Goal: Task Accomplishment & Management: Manage account settings

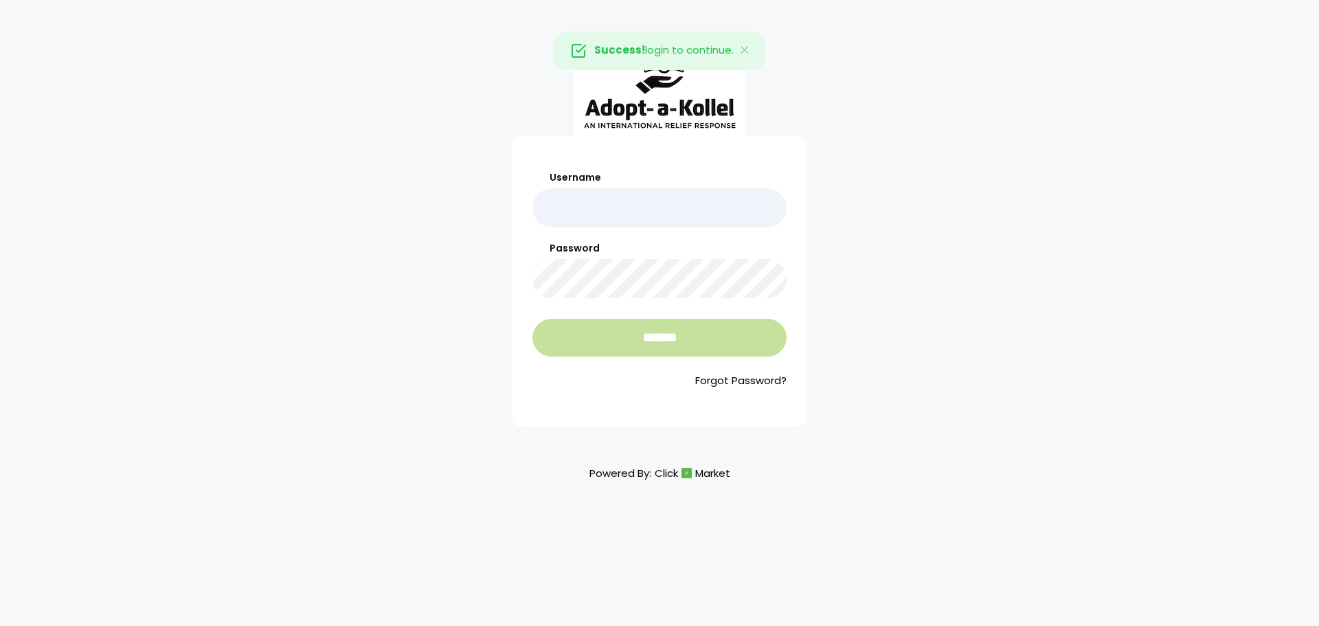
type input "**********"
click at [599, 328] on input "*******" at bounding box center [659, 338] width 254 height 38
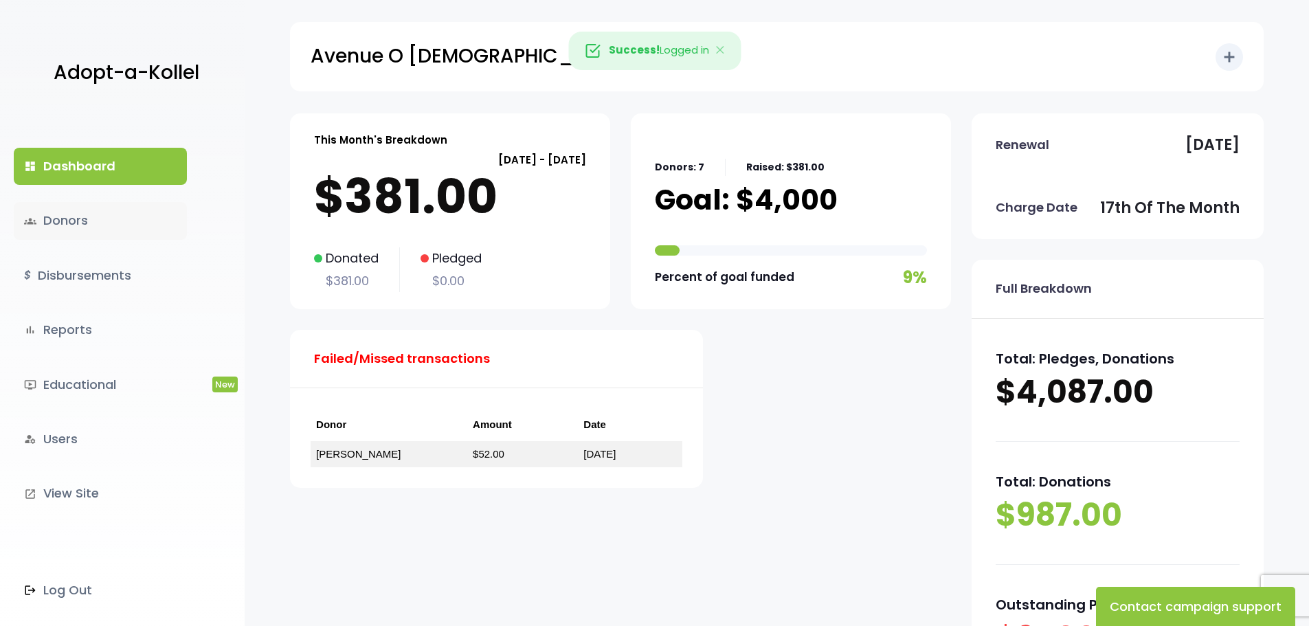
click at [111, 218] on link "groups Donors" at bounding box center [100, 220] width 173 height 37
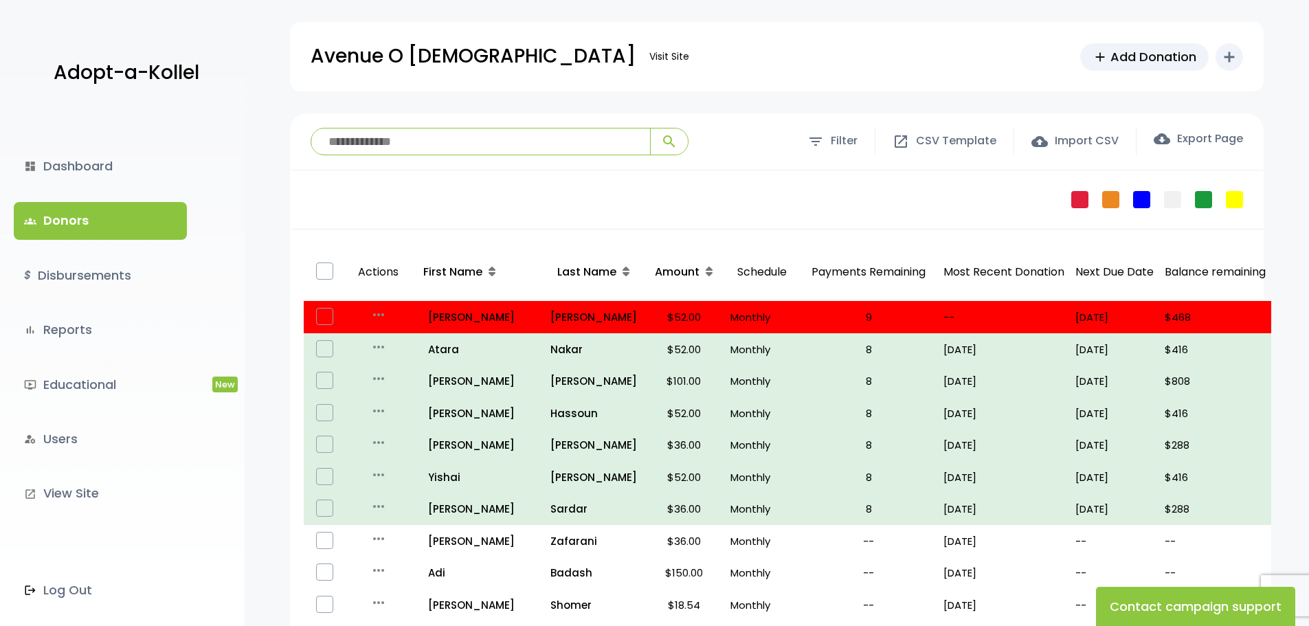
click at [423, 137] on input "search" at bounding box center [480, 141] width 339 height 26
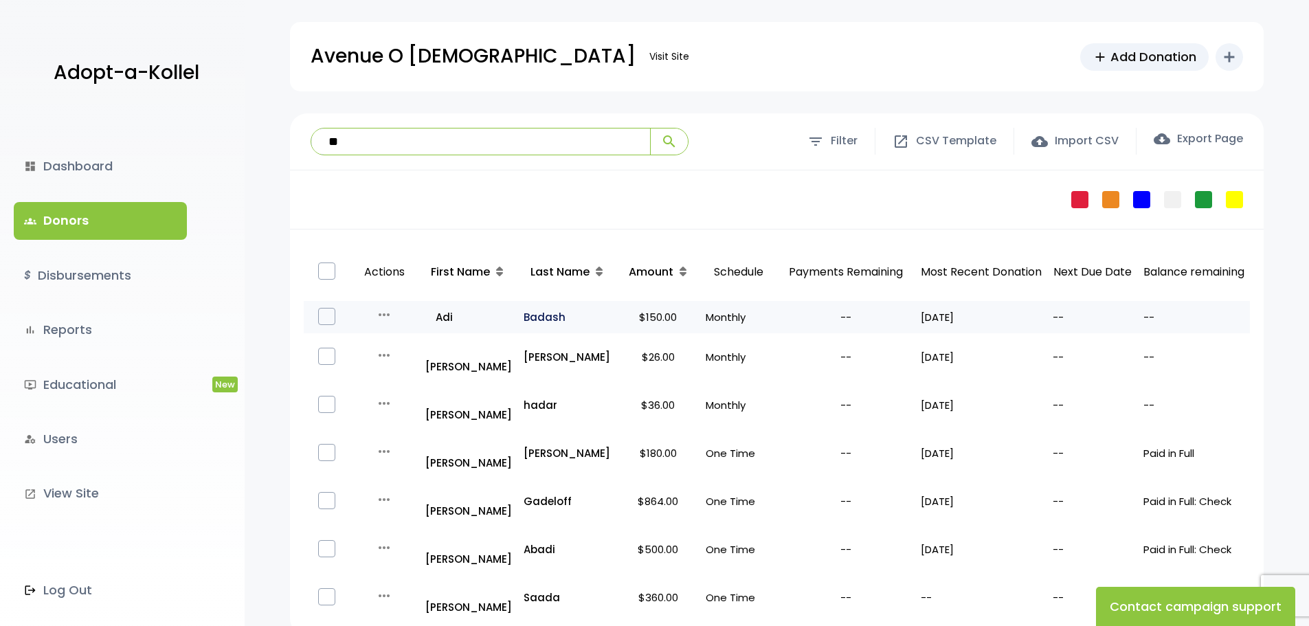
type input "**"
click at [537, 319] on p "Badash" at bounding box center [567, 317] width 87 height 19
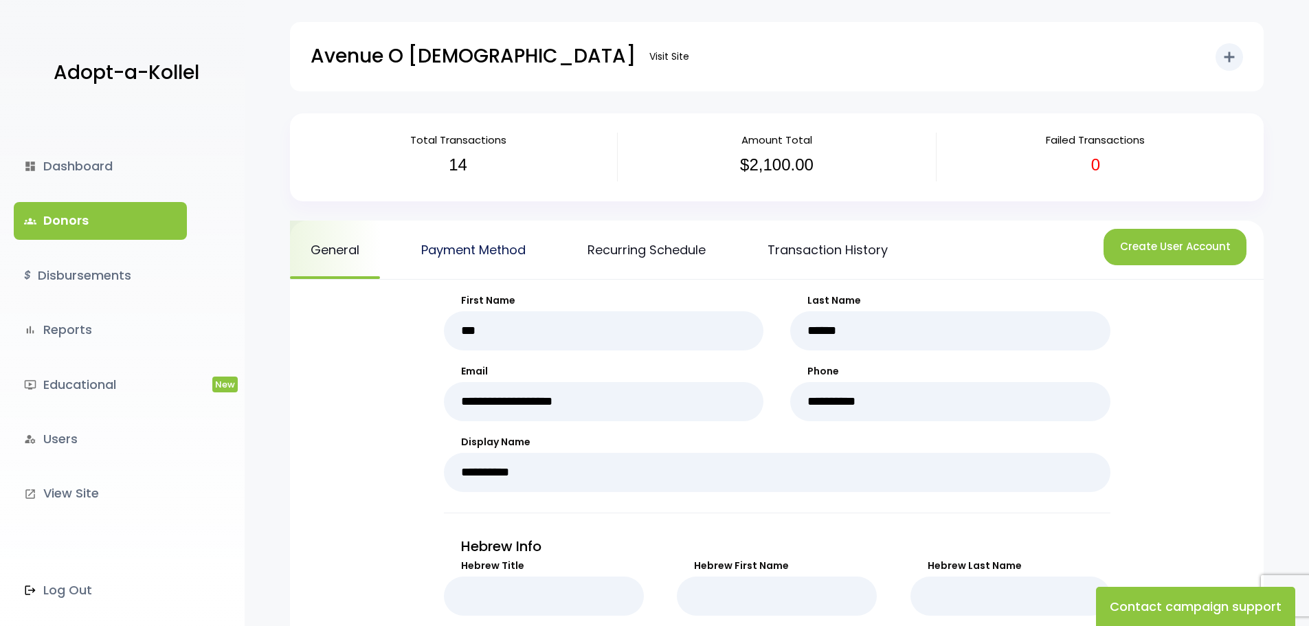
click at [453, 254] on link "Payment Method" at bounding box center [474, 250] width 146 height 58
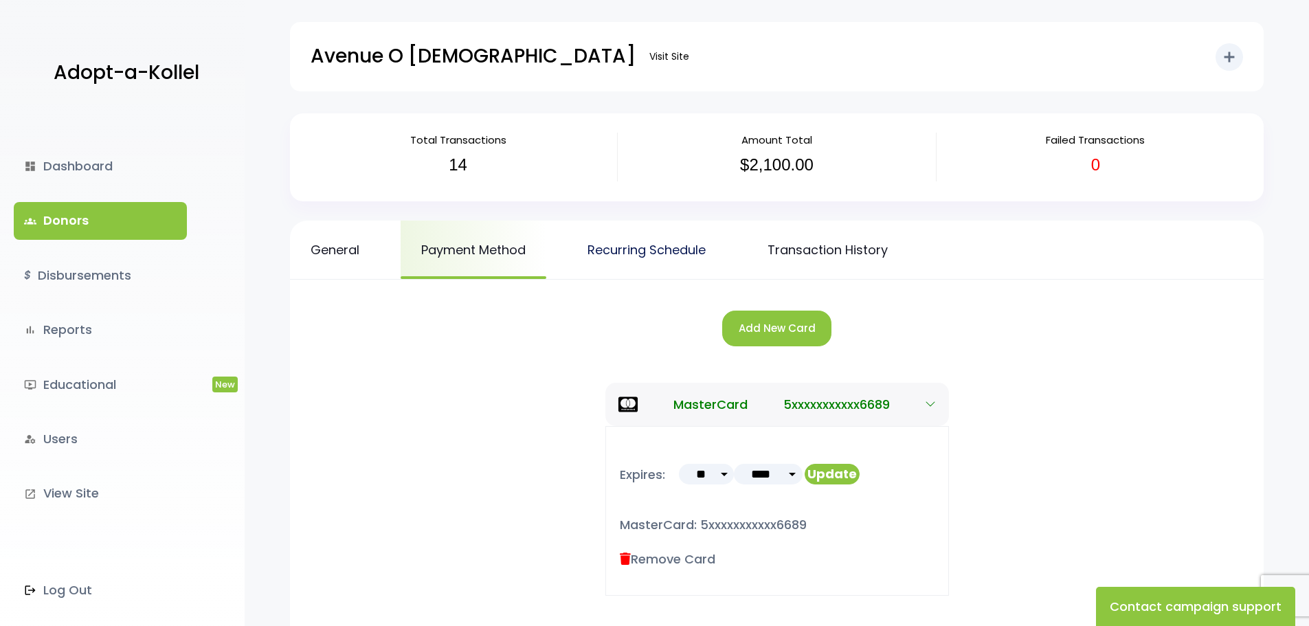
click at [682, 251] on link "Recurring Schedule" at bounding box center [646, 250] width 159 height 58
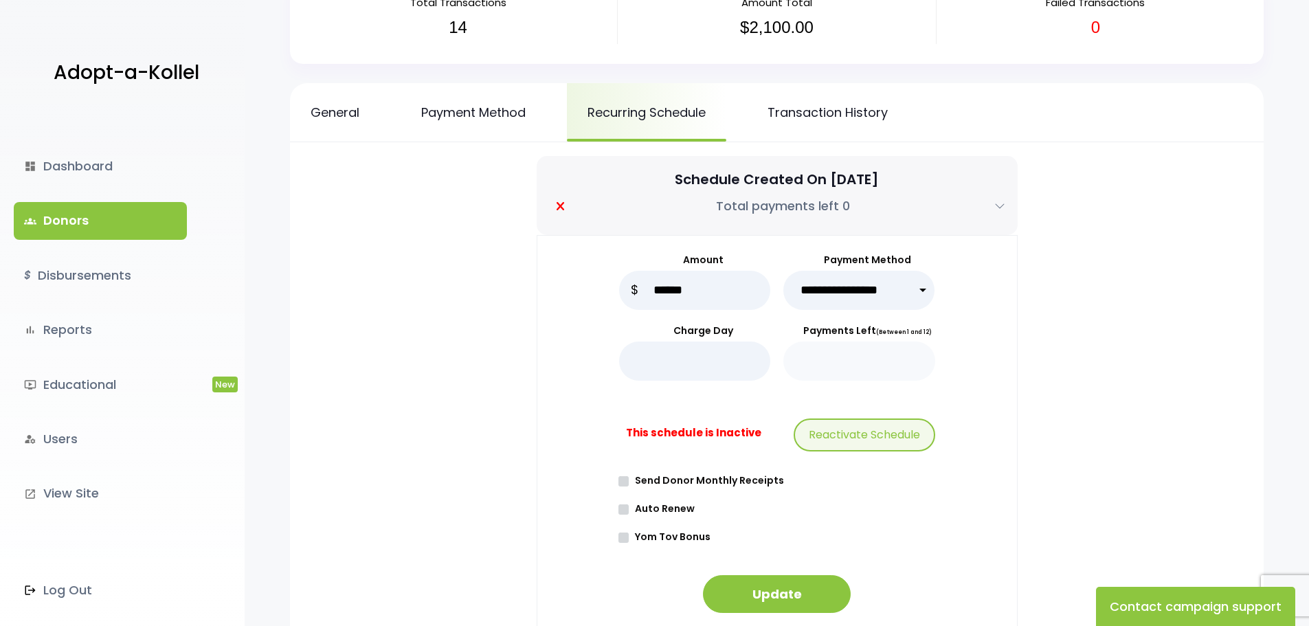
scroll to position [206, 0]
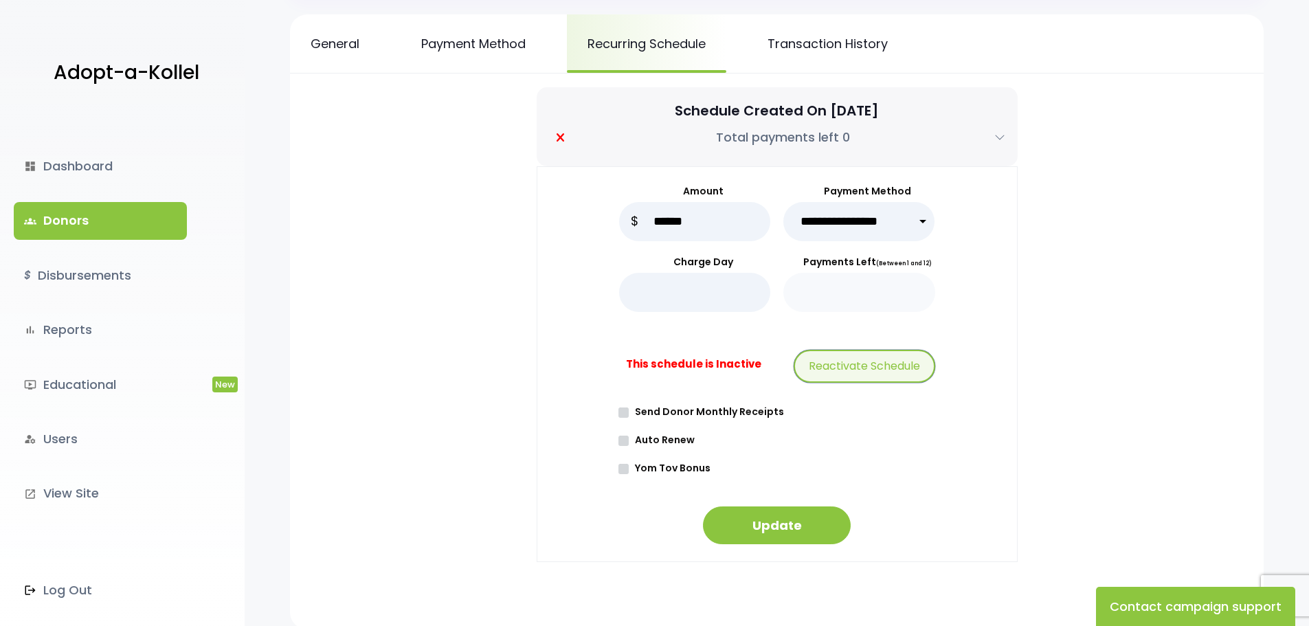
click at [853, 368] on button "Reactivate Schedule" at bounding box center [865, 366] width 142 height 33
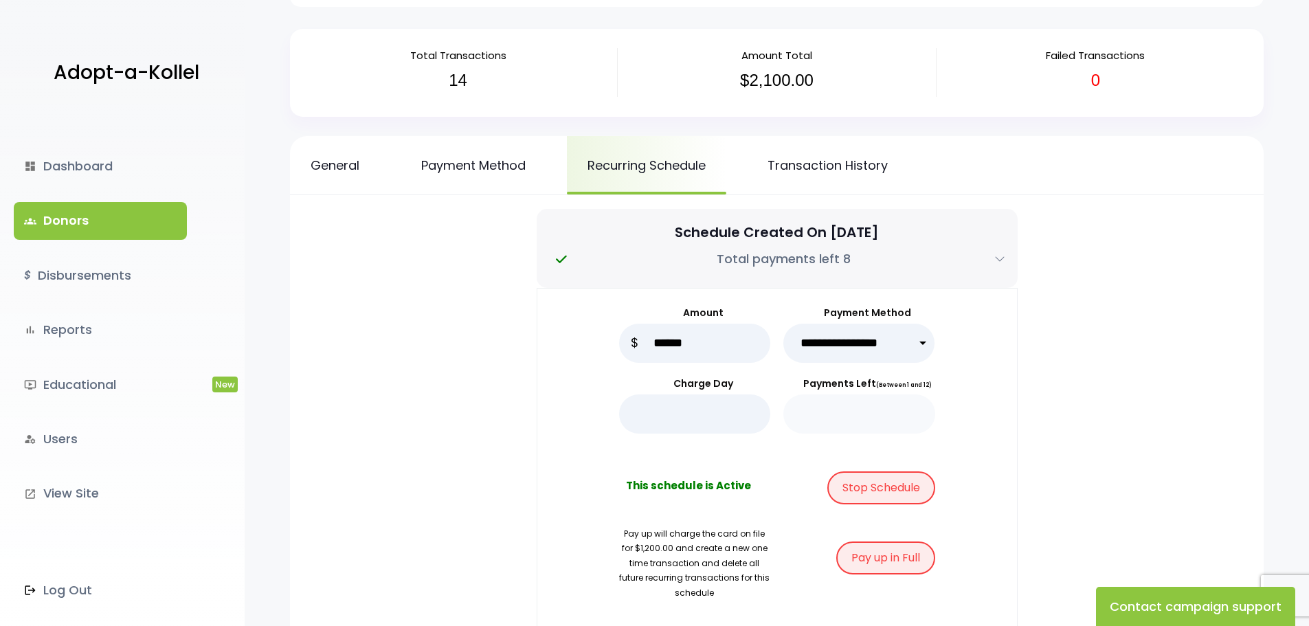
scroll to position [69, 0]
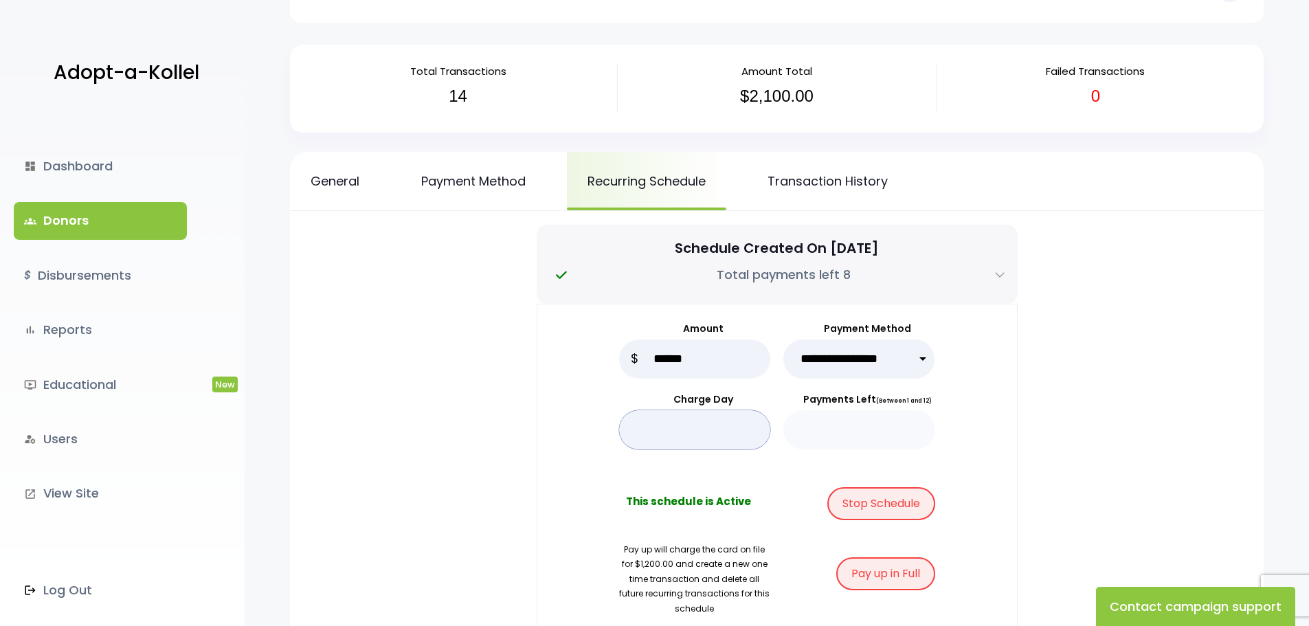
click at [686, 424] on input "*" at bounding box center [695, 429] width 152 height 39
click at [677, 429] on input "*" at bounding box center [695, 429] width 152 height 39
drag, startPoint x: 660, startPoint y: 429, endPoint x: 631, endPoint y: 431, distance: 28.9
click at [631, 431] on input "*" at bounding box center [695, 429] width 152 height 39
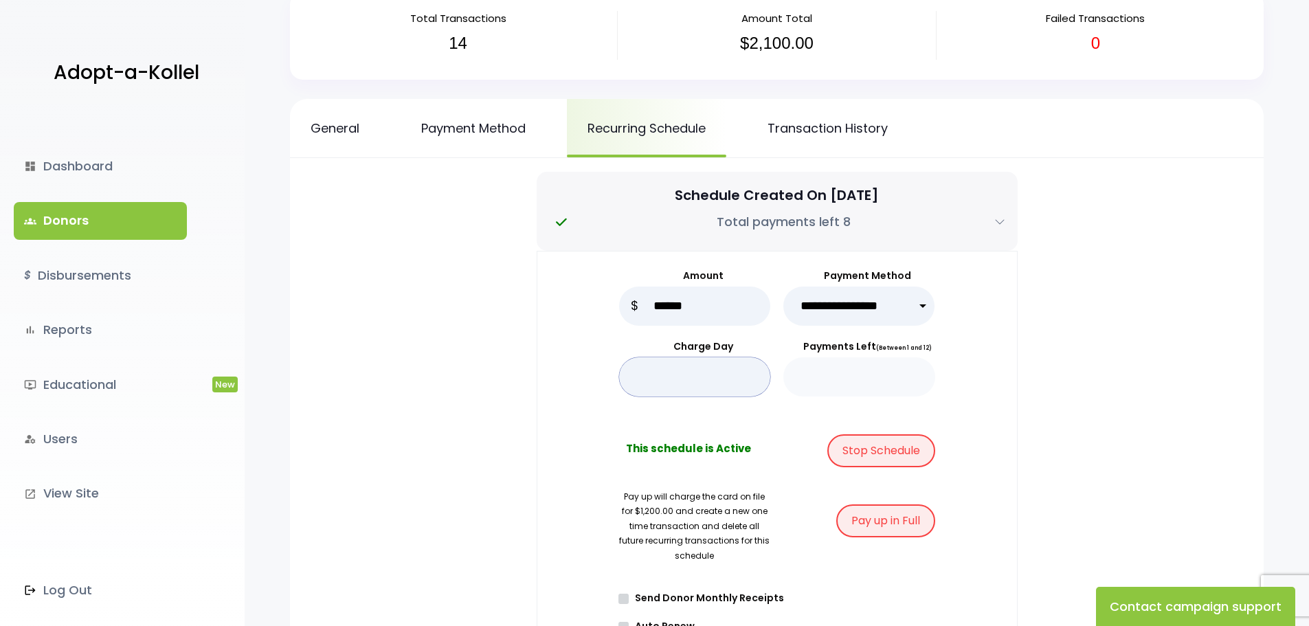
scroll to position [428, 0]
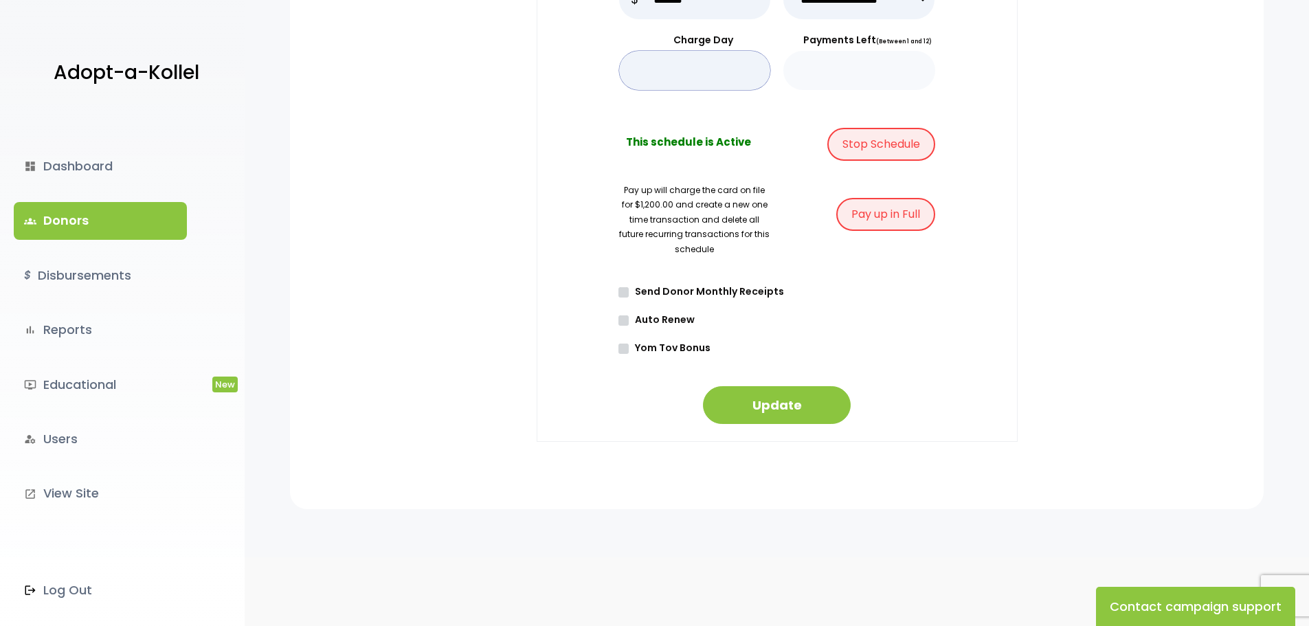
click at [659, 74] on input "*" at bounding box center [695, 70] width 152 height 39
click at [659, 75] on input "*" at bounding box center [695, 70] width 152 height 39
click at [813, 406] on button "Update" at bounding box center [777, 405] width 148 height 38
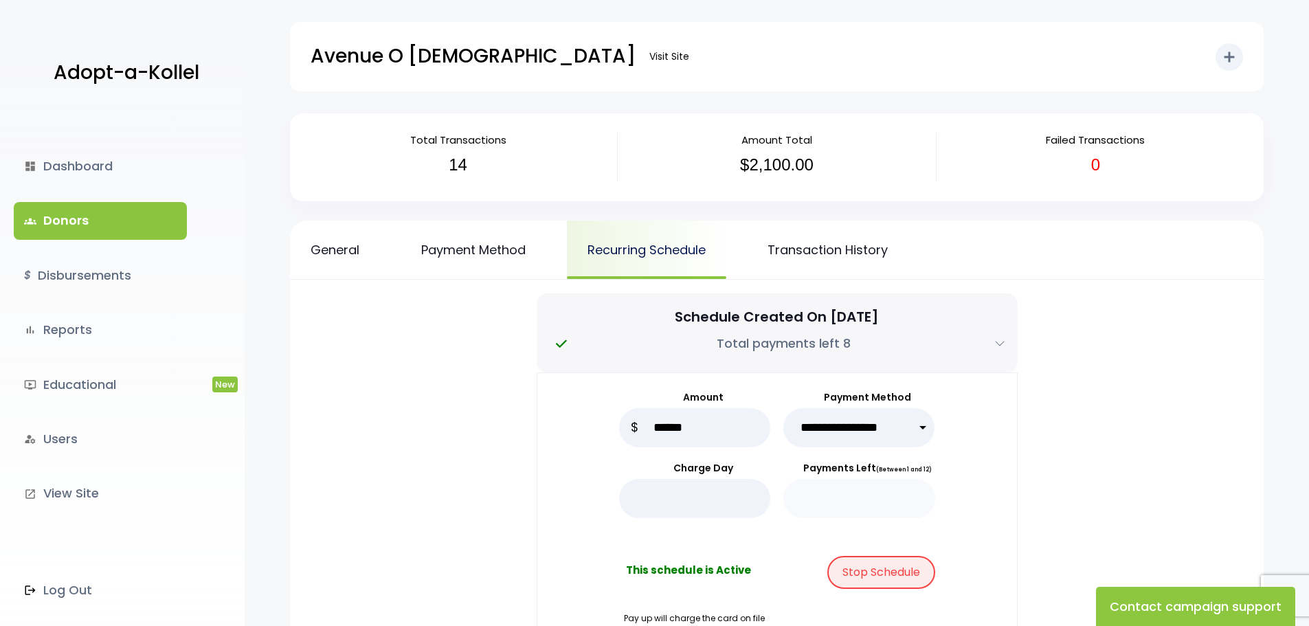
click at [616, 251] on link "Recurring Schedule" at bounding box center [646, 250] width 159 height 58
click at [341, 247] on link "General" at bounding box center [335, 250] width 90 height 58
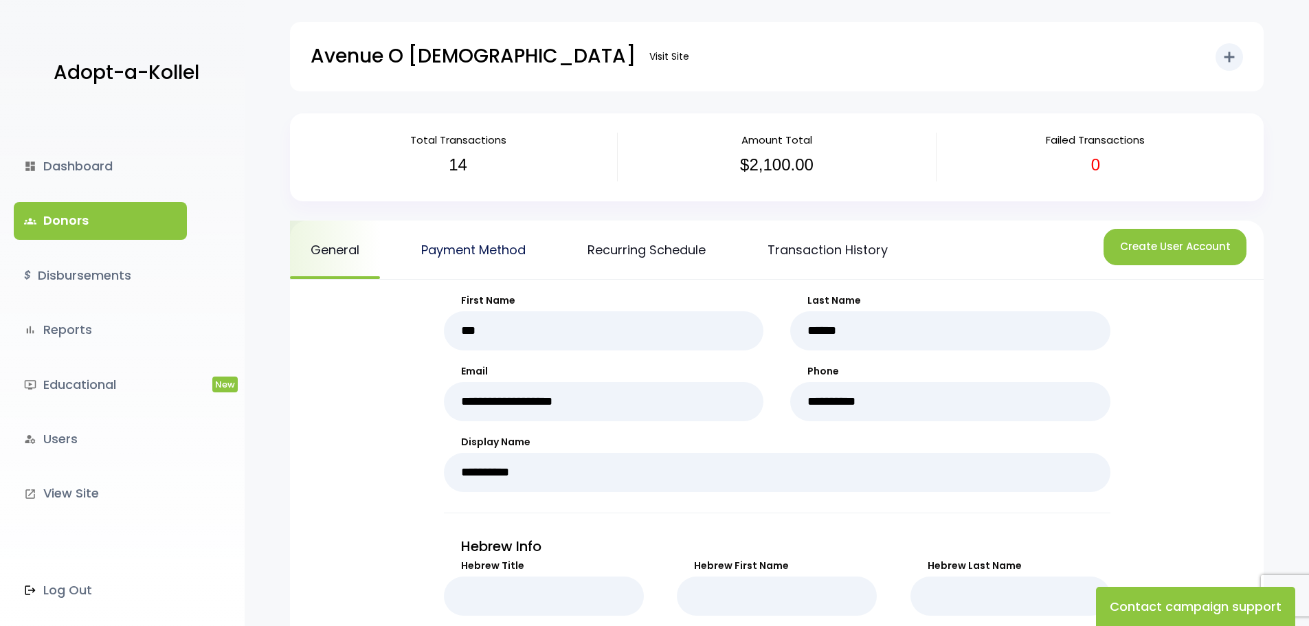
click at [478, 256] on link "Payment Method" at bounding box center [474, 250] width 146 height 58
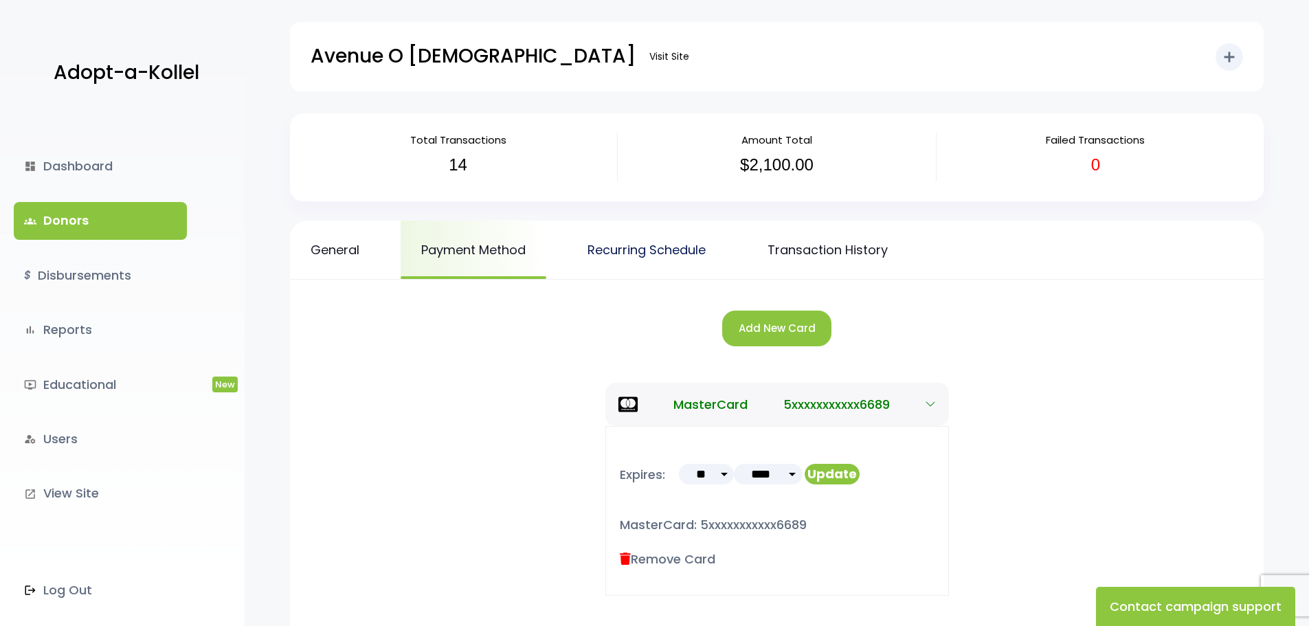
click at [638, 251] on link "Recurring Schedule" at bounding box center [646, 250] width 159 height 58
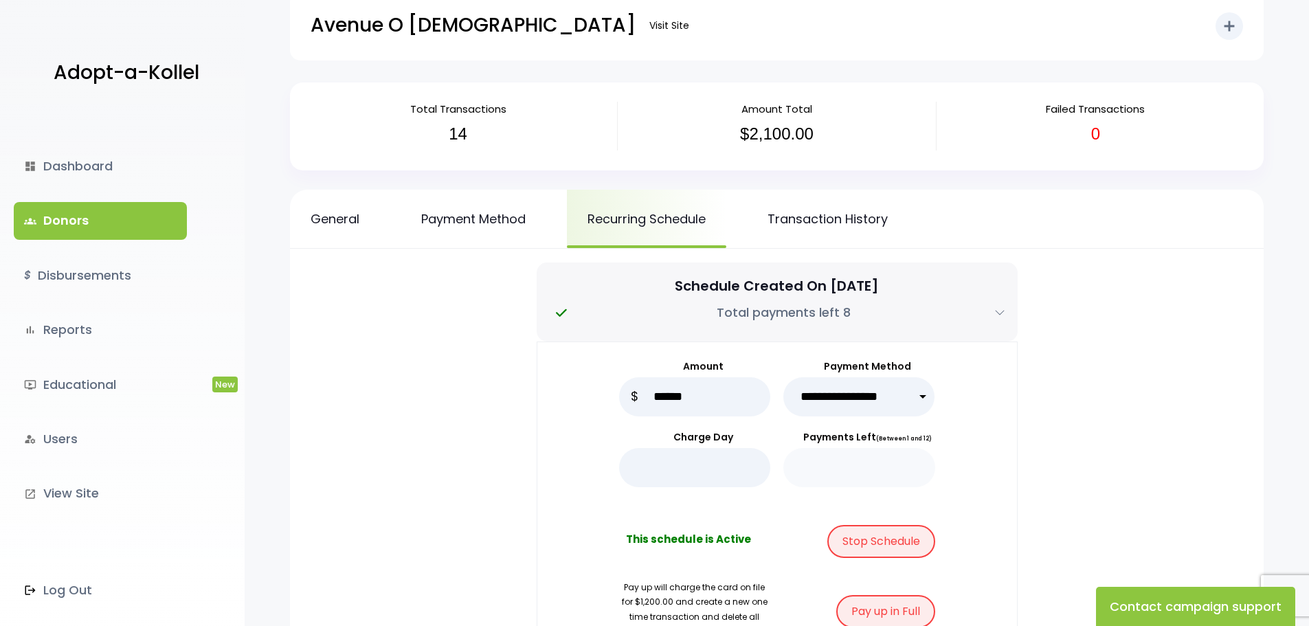
scroll to position [16, 0]
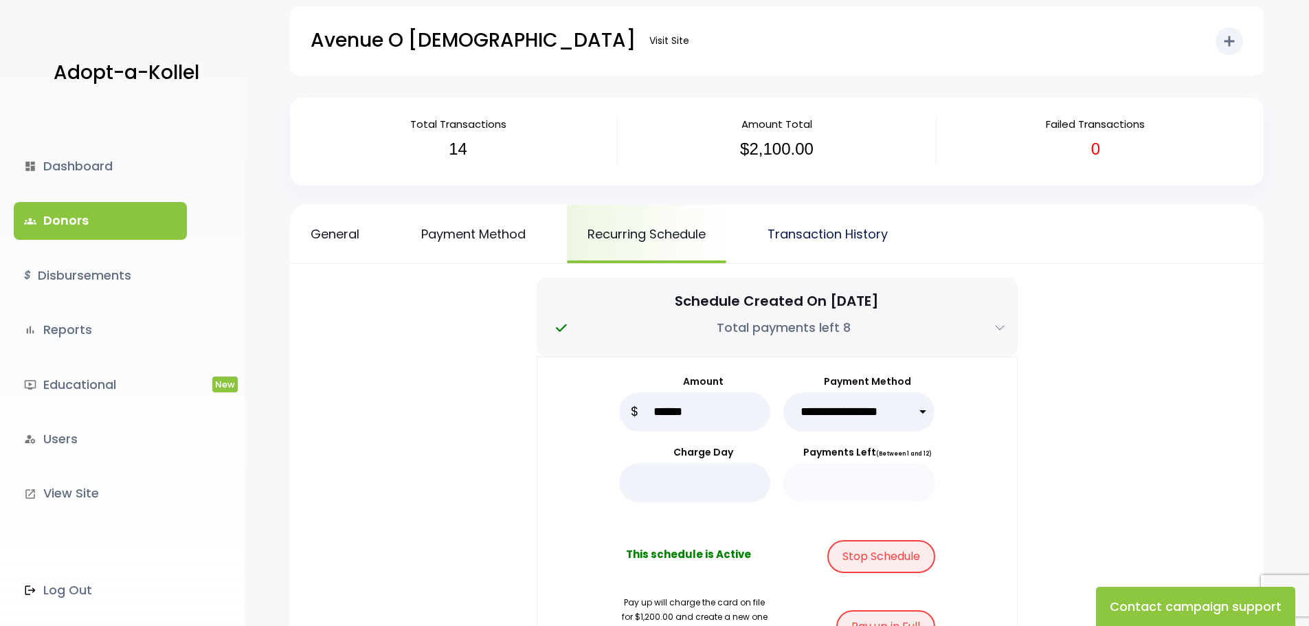
click at [797, 234] on link "Transaction History" at bounding box center [827, 234] width 161 height 58
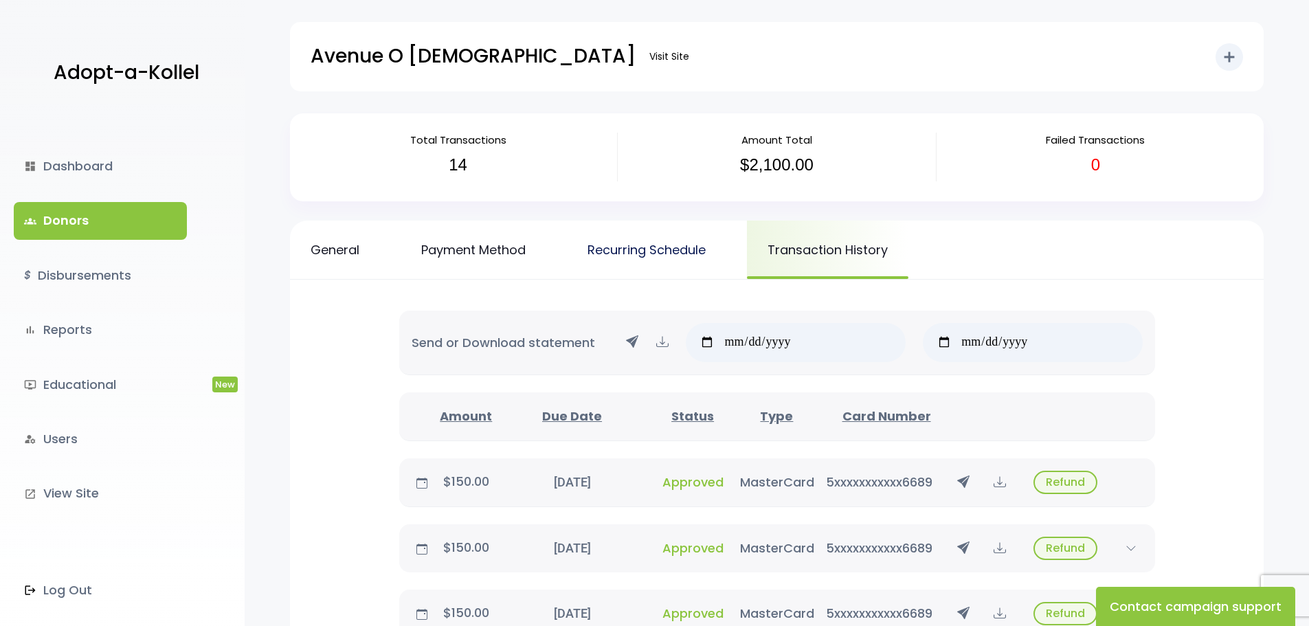
click at [643, 255] on link "Recurring Schedule" at bounding box center [646, 250] width 159 height 58
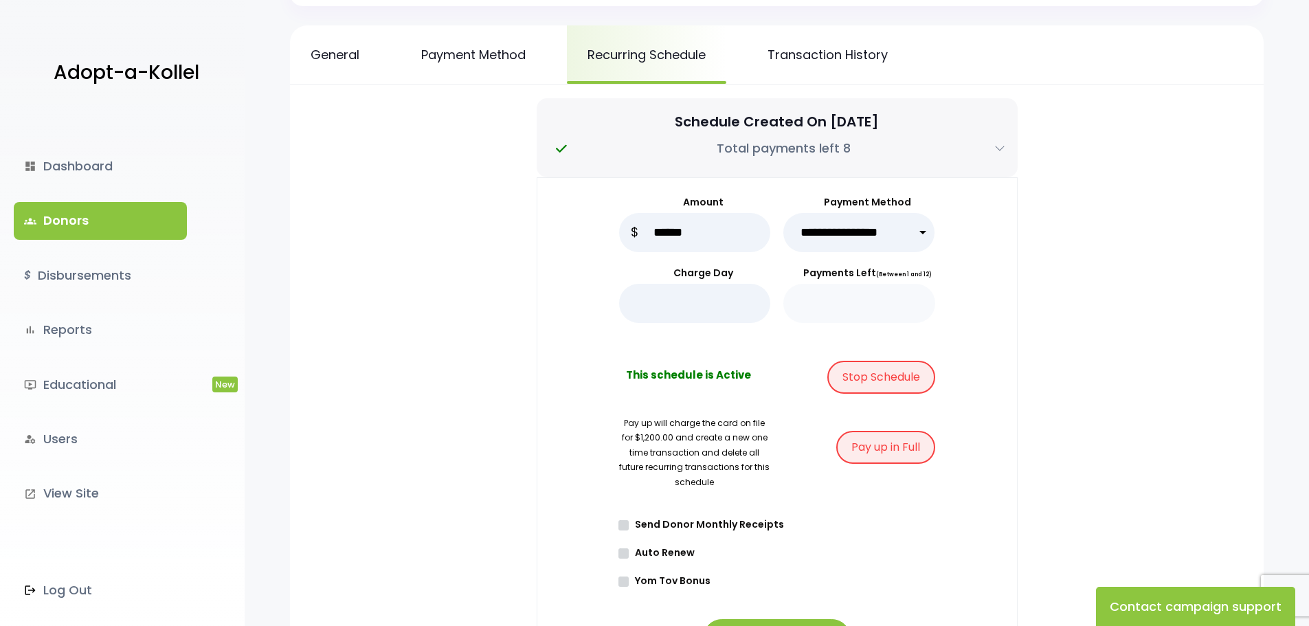
scroll to position [206, 0]
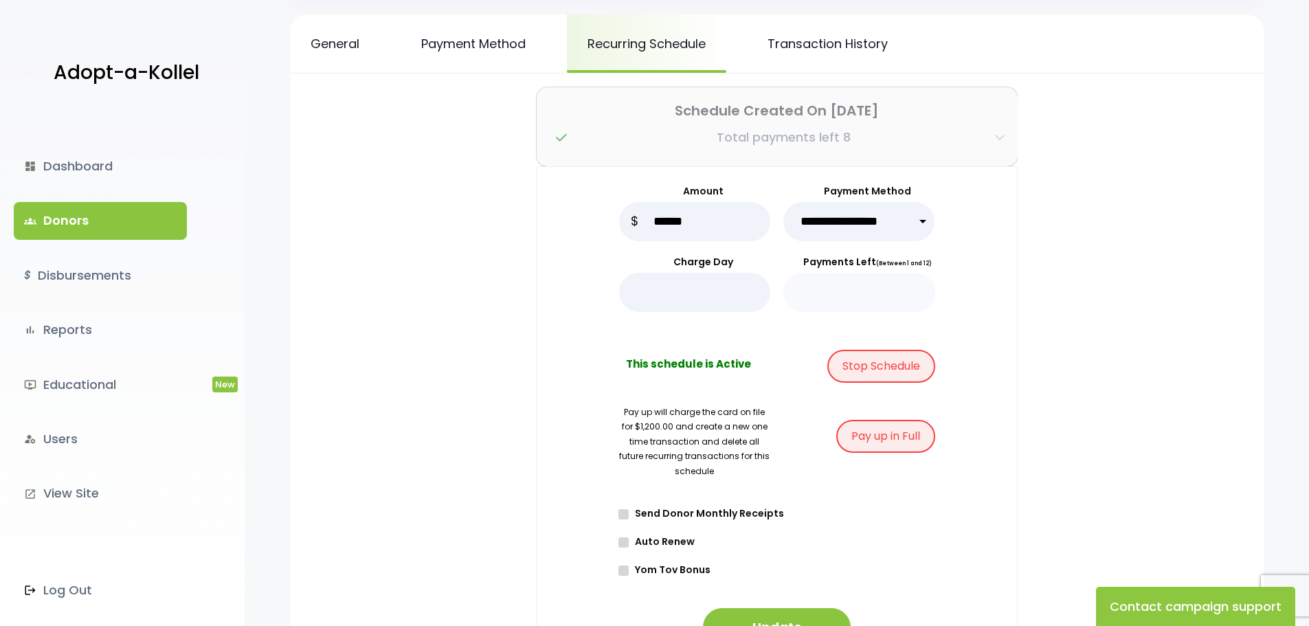
click at [1002, 140] on icon "button" at bounding box center [999, 137] width 11 height 11
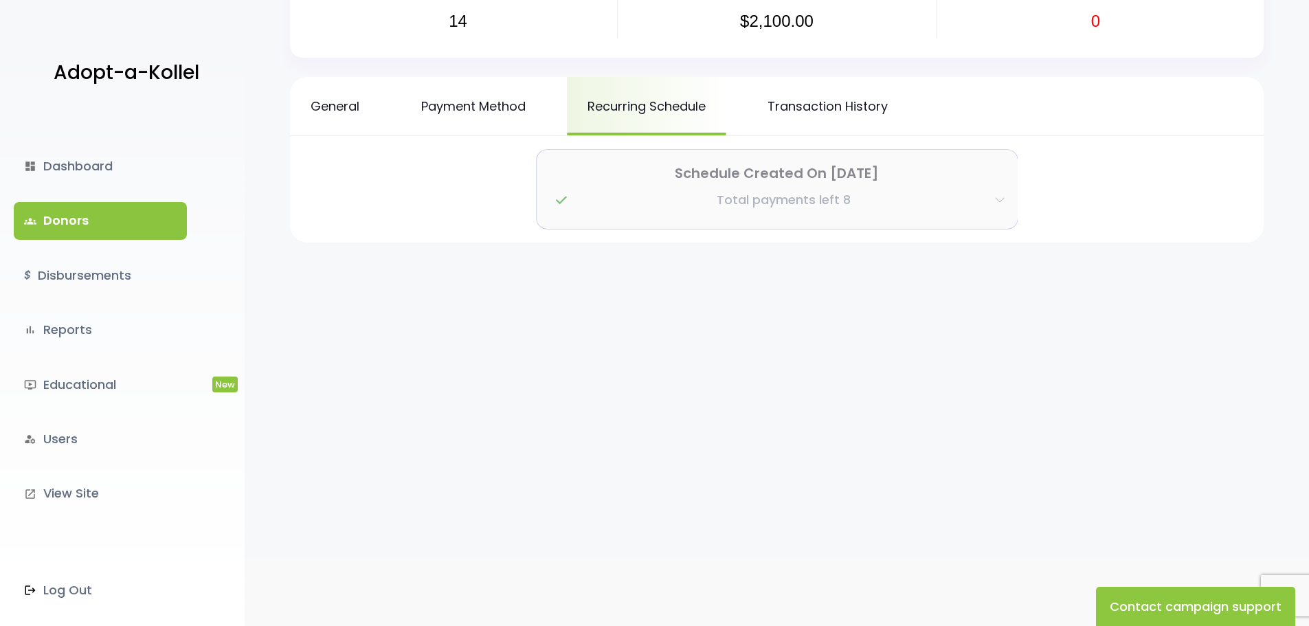
click at [1004, 202] on icon "button" at bounding box center [999, 199] width 11 height 11
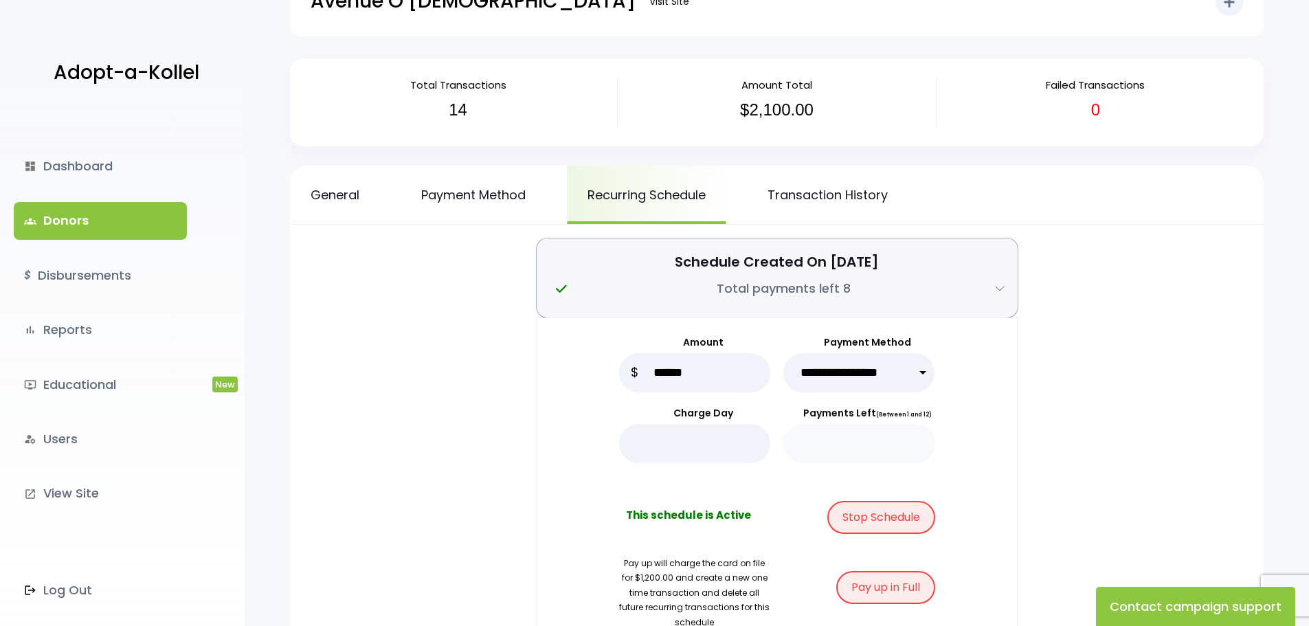
scroll to position [137, 0]
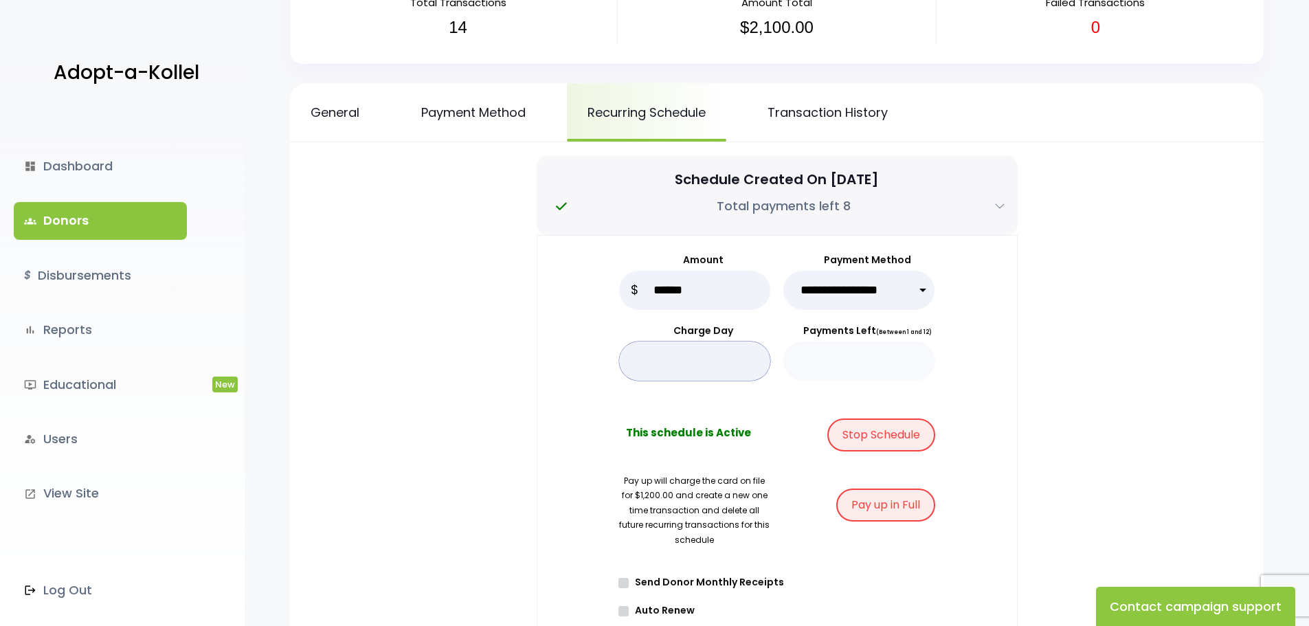
click at [699, 361] on input "*" at bounding box center [695, 360] width 152 height 39
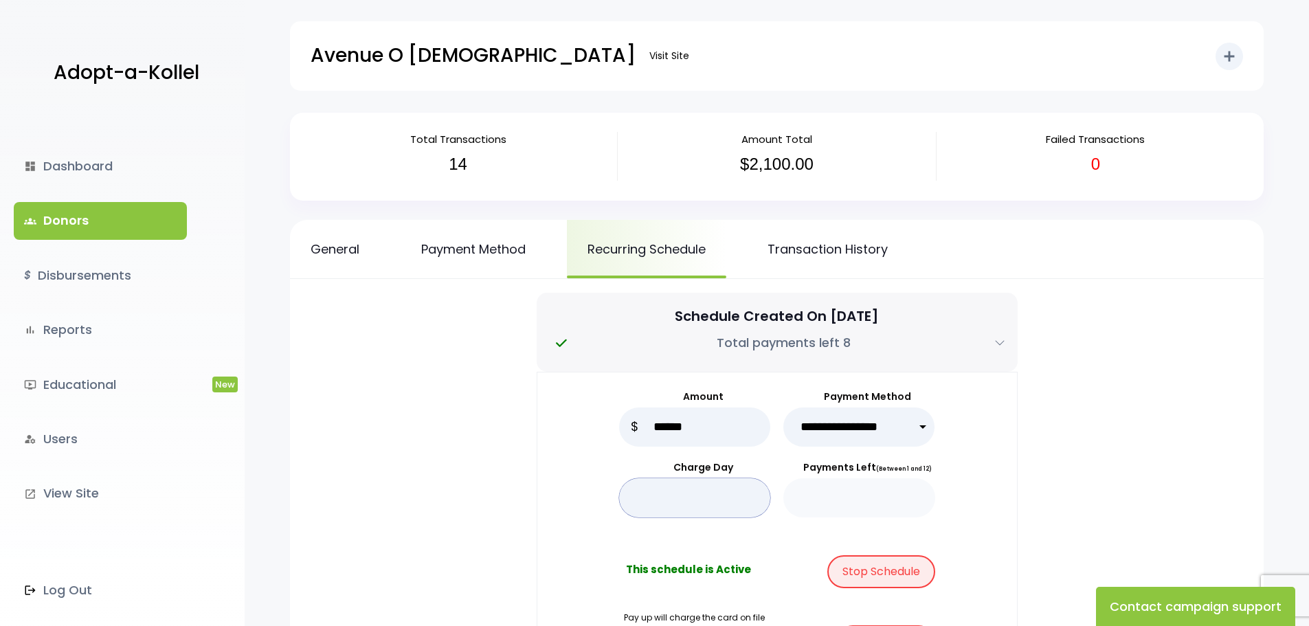
scroll to position [0, 0]
click at [482, 259] on link "Payment Method" at bounding box center [474, 250] width 146 height 58
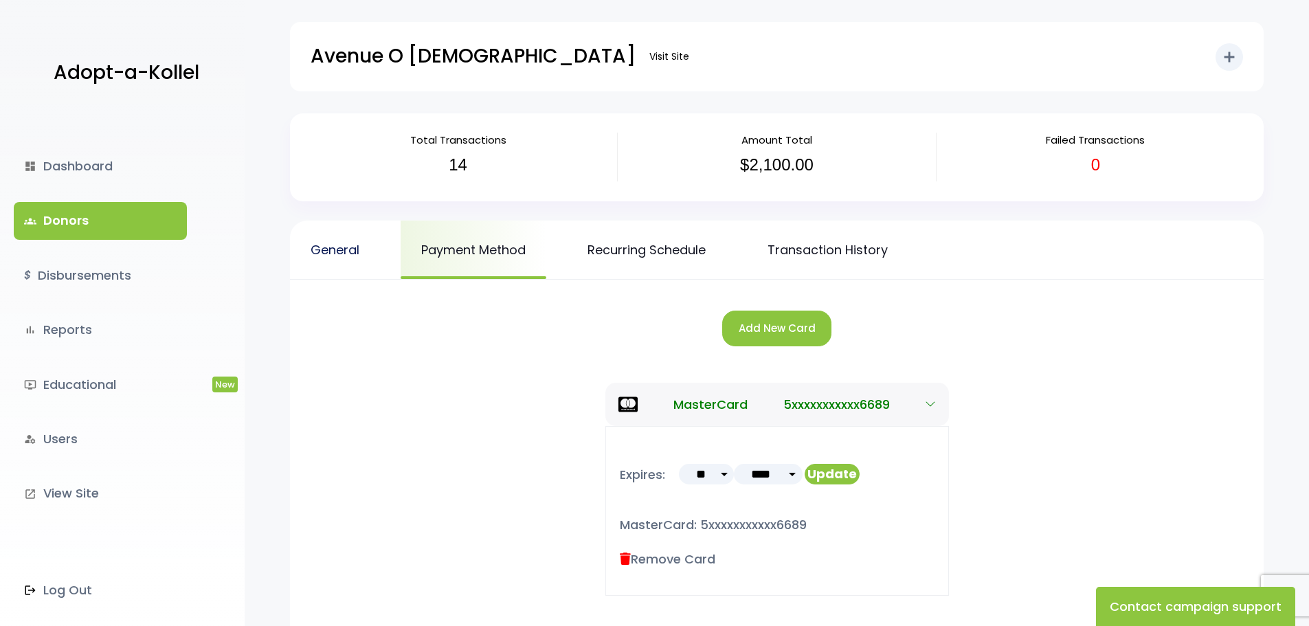
click at [339, 247] on link "General" at bounding box center [335, 250] width 90 height 58
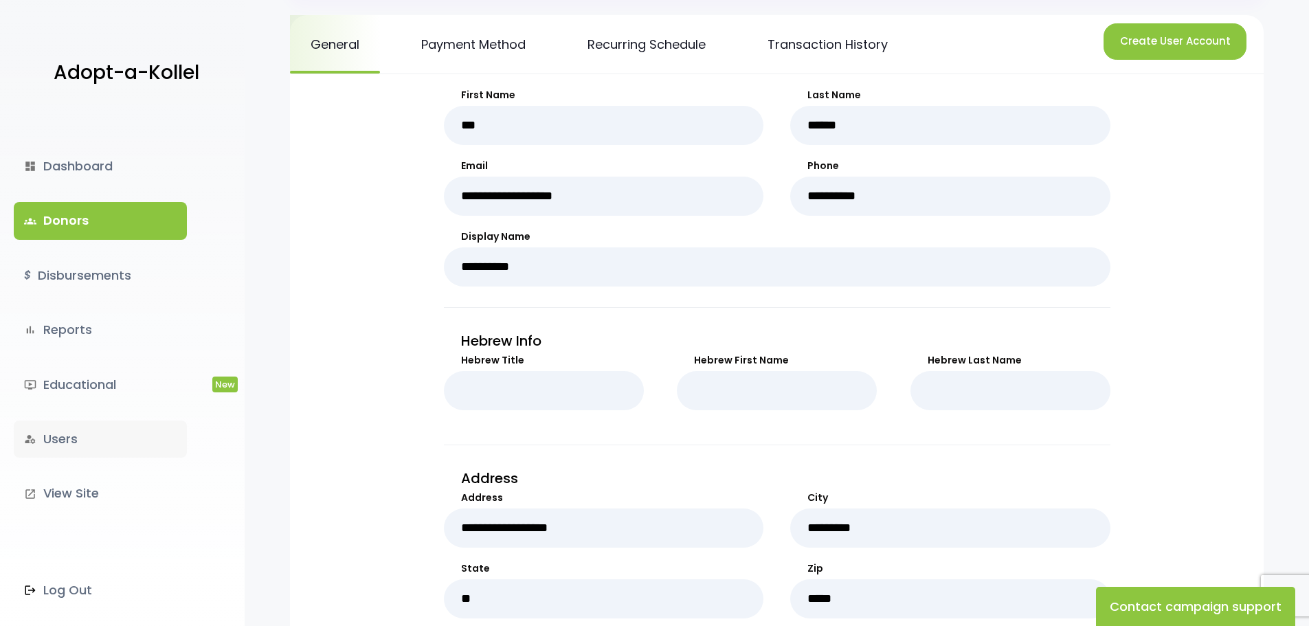
scroll to position [206, 0]
click at [84, 433] on link "manage_accounts Users" at bounding box center [100, 438] width 173 height 37
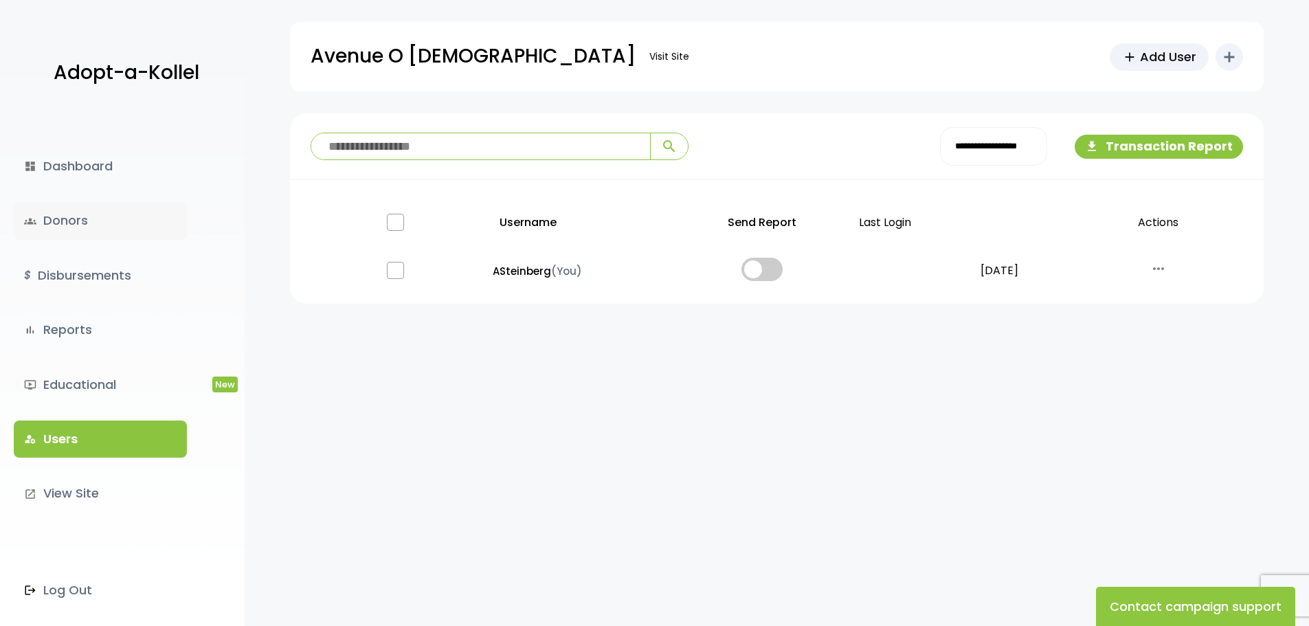
click at [85, 230] on link "groups Donors" at bounding box center [100, 220] width 173 height 37
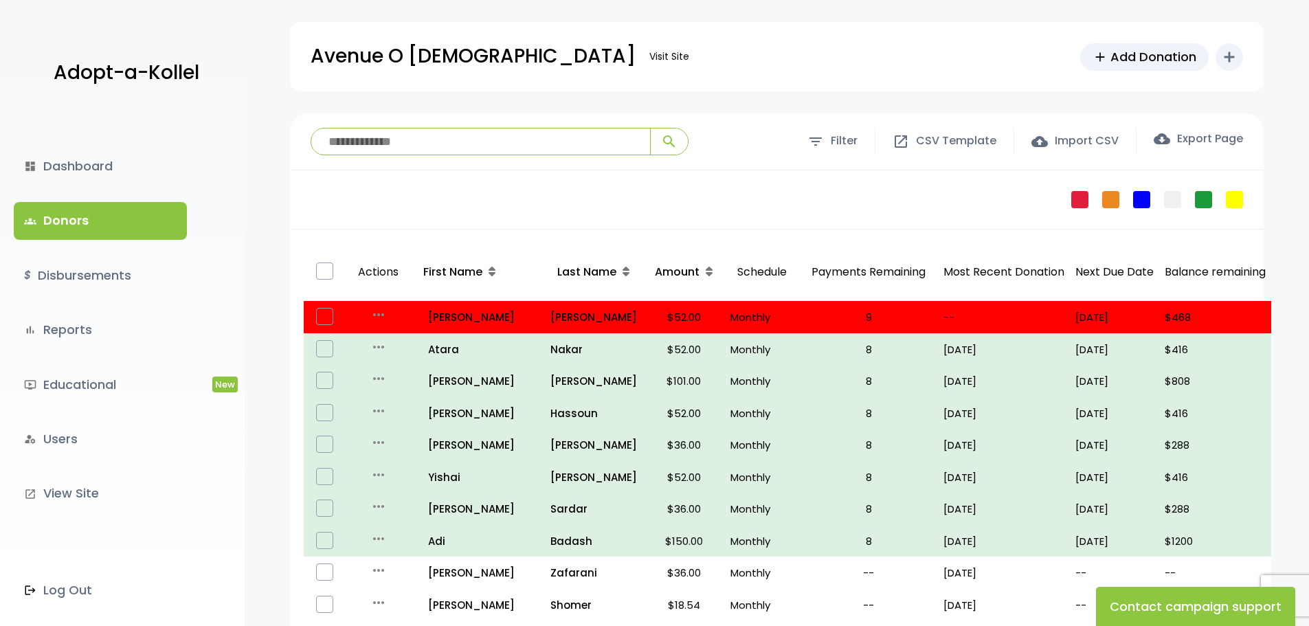
click at [478, 138] on input "search" at bounding box center [480, 141] width 339 height 26
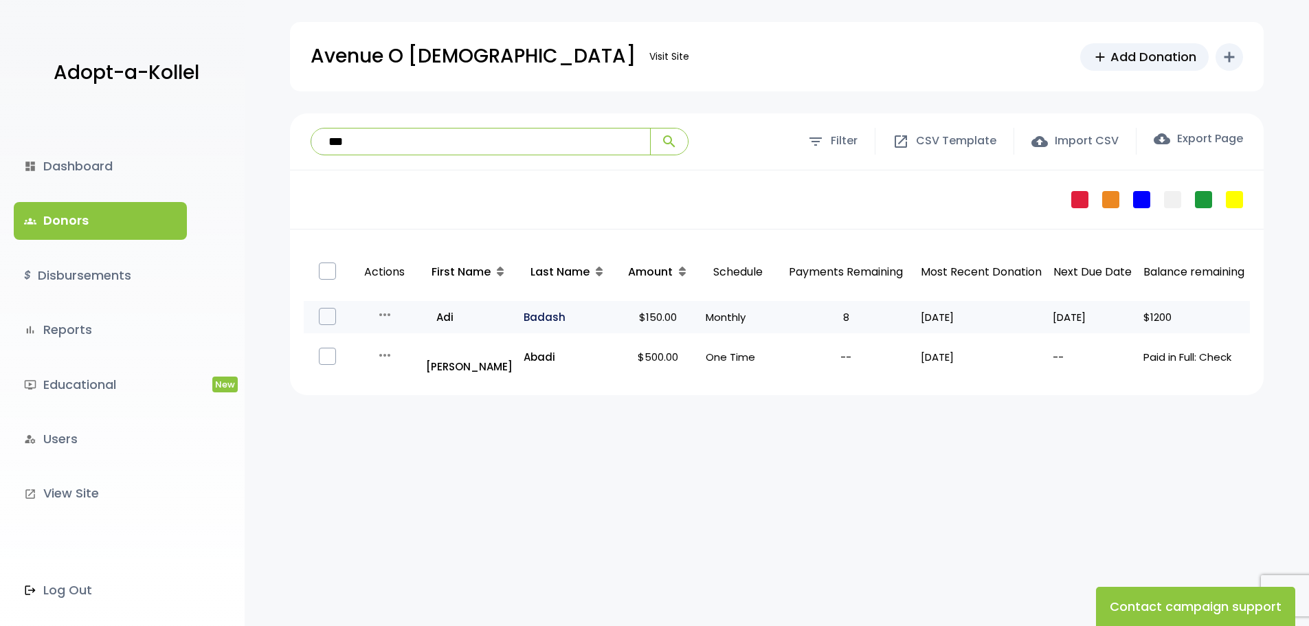
type input "***"
click at [553, 313] on p "Badash" at bounding box center [567, 317] width 87 height 19
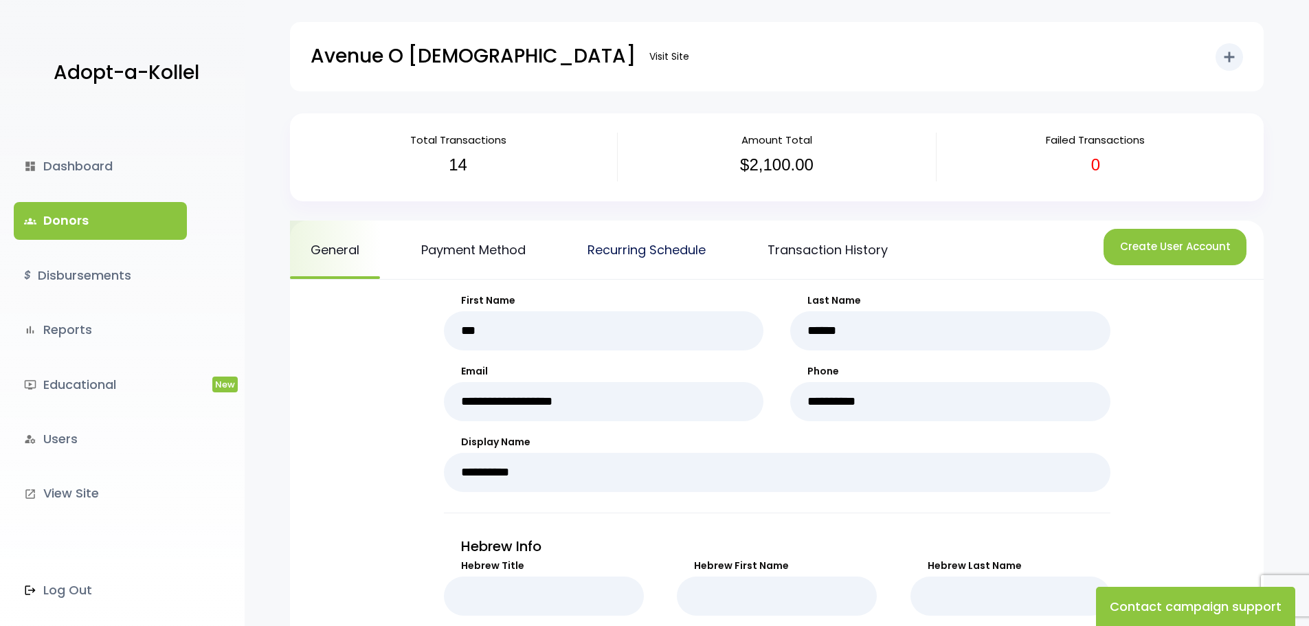
click at [604, 269] on link "Recurring Schedule" at bounding box center [646, 250] width 159 height 58
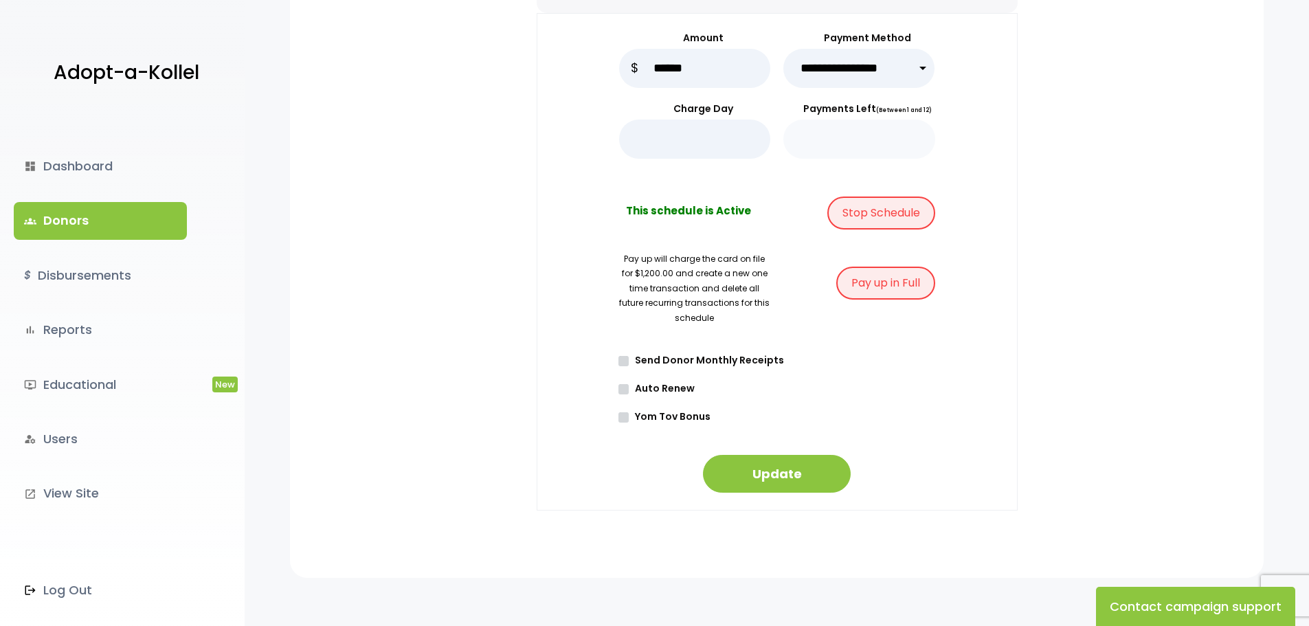
scroll to position [153, 0]
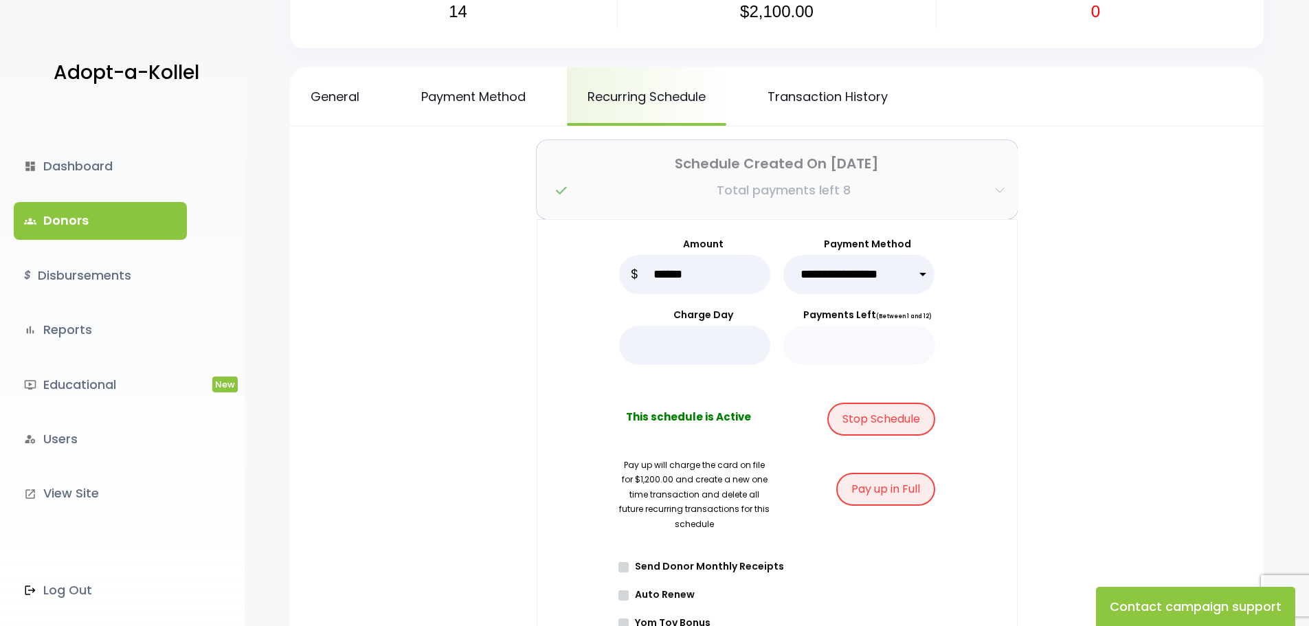
click at [557, 190] on icon "button" at bounding box center [561, 191] width 11 height 12
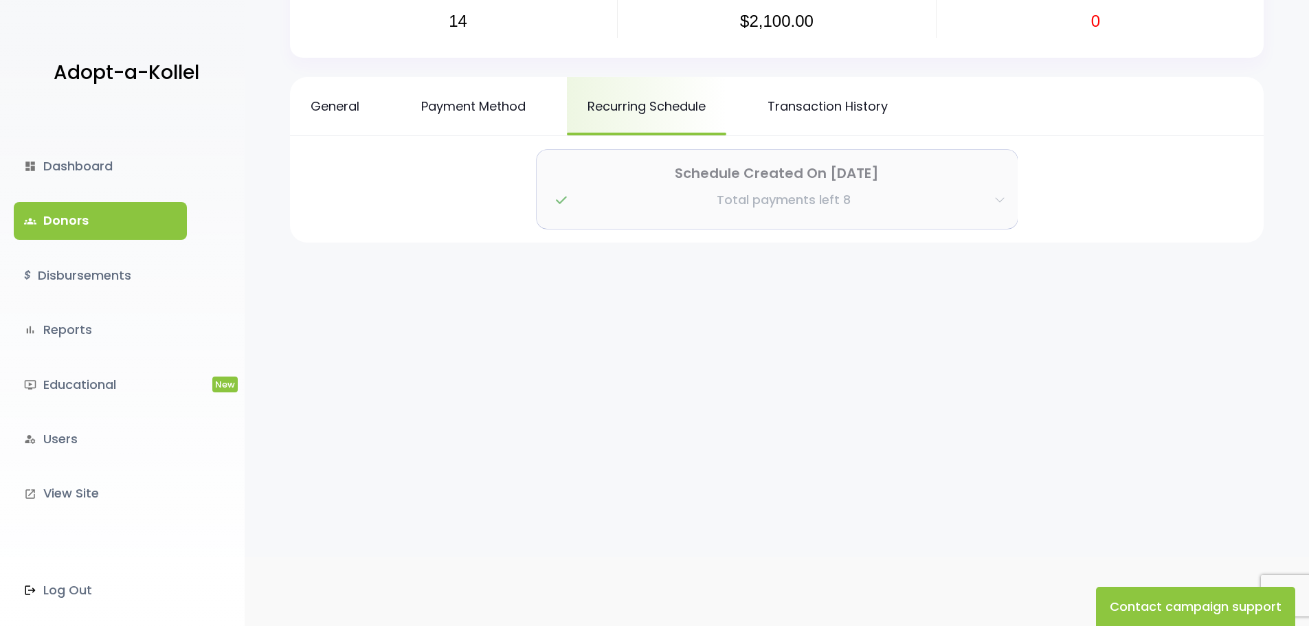
click at [557, 191] on b "button" at bounding box center [561, 200] width 11 height 19
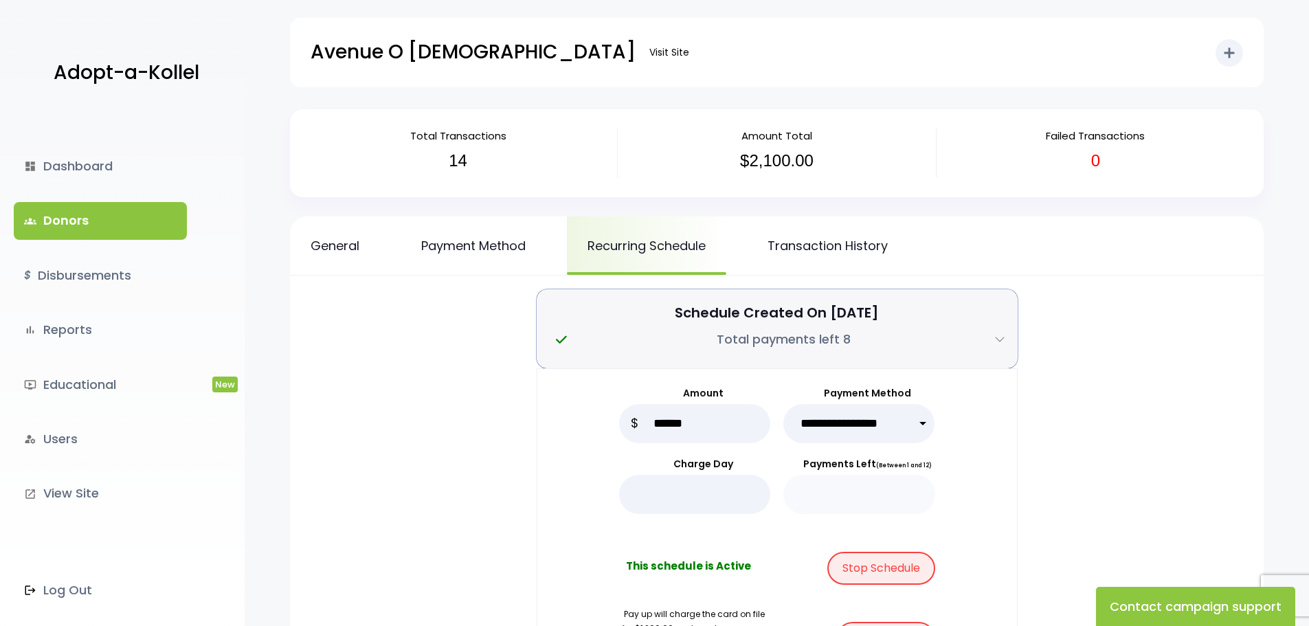
scroll to position [0, 0]
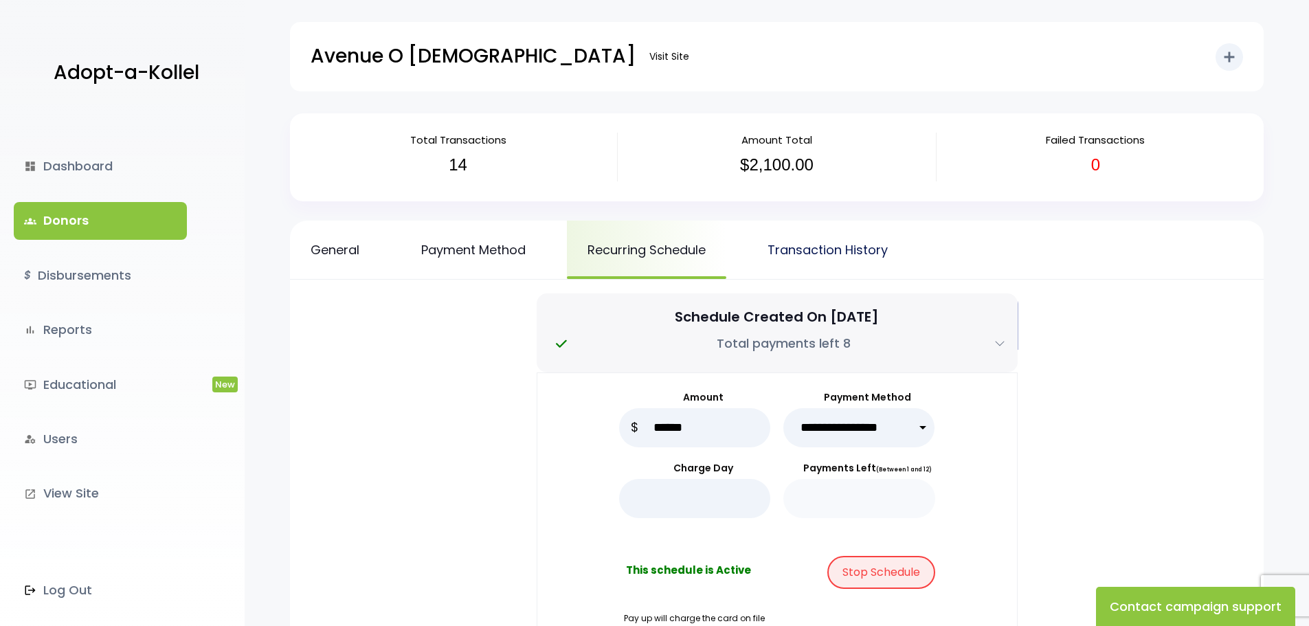
click at [843, 245] on link "Transaction History" at bounding box center [827, 250] width 161 height 58
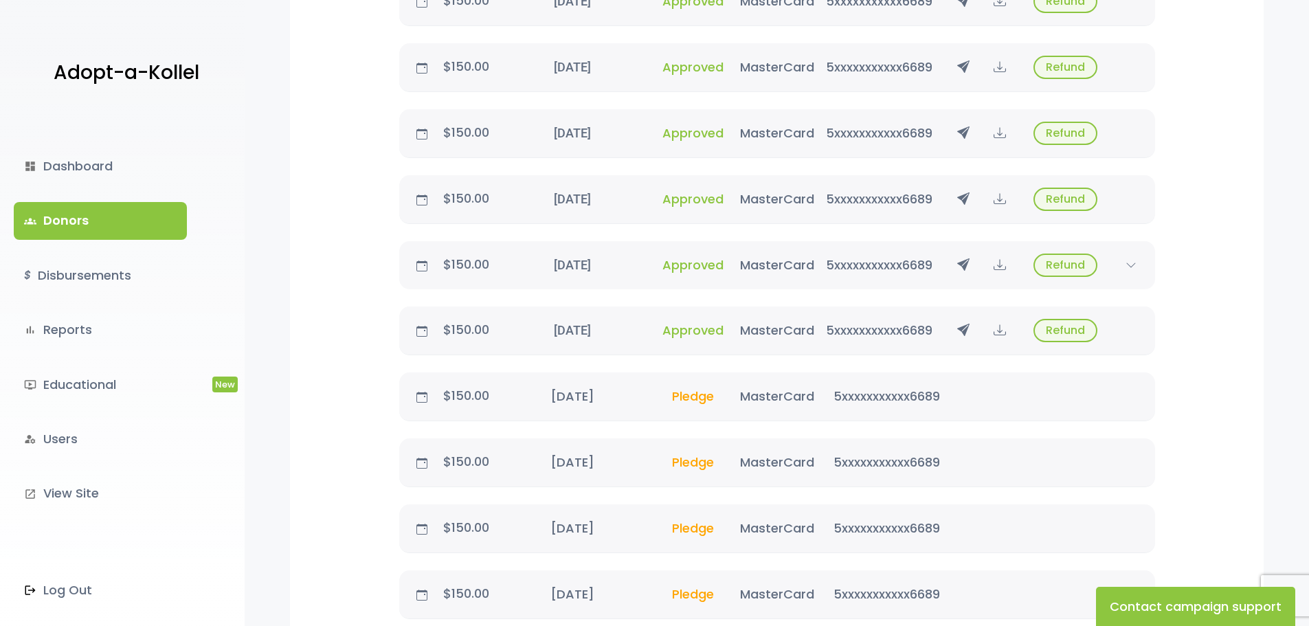
scroll to position [1031, 0]
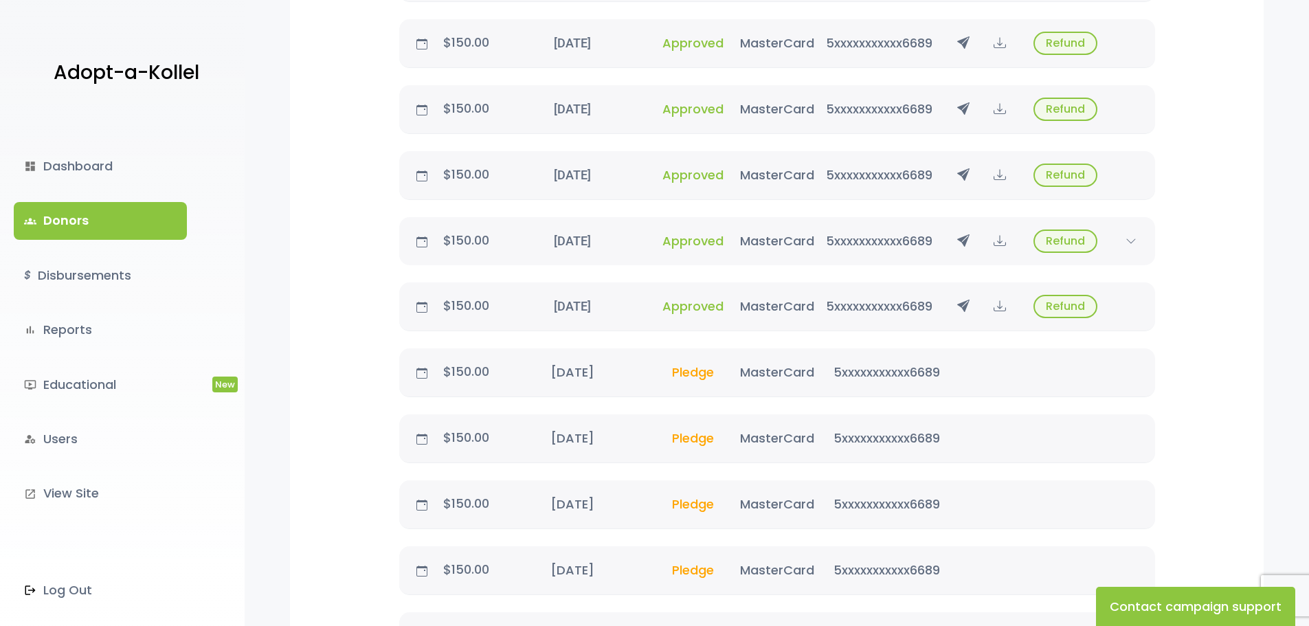
click at [451, 374] on p "$150.00" at bounding box center [466, 372] width 66 height 22
click at [785, 366] on div "MasterCard" at bounding box center [776, 372] width 73 height 19
click at [818, 390] on div "$150.00 October 17, 2025 Pledge MasterCard 5xxxxxxxxxxx6689 Refund" at bounding box center [777, 372] width 756 height 49
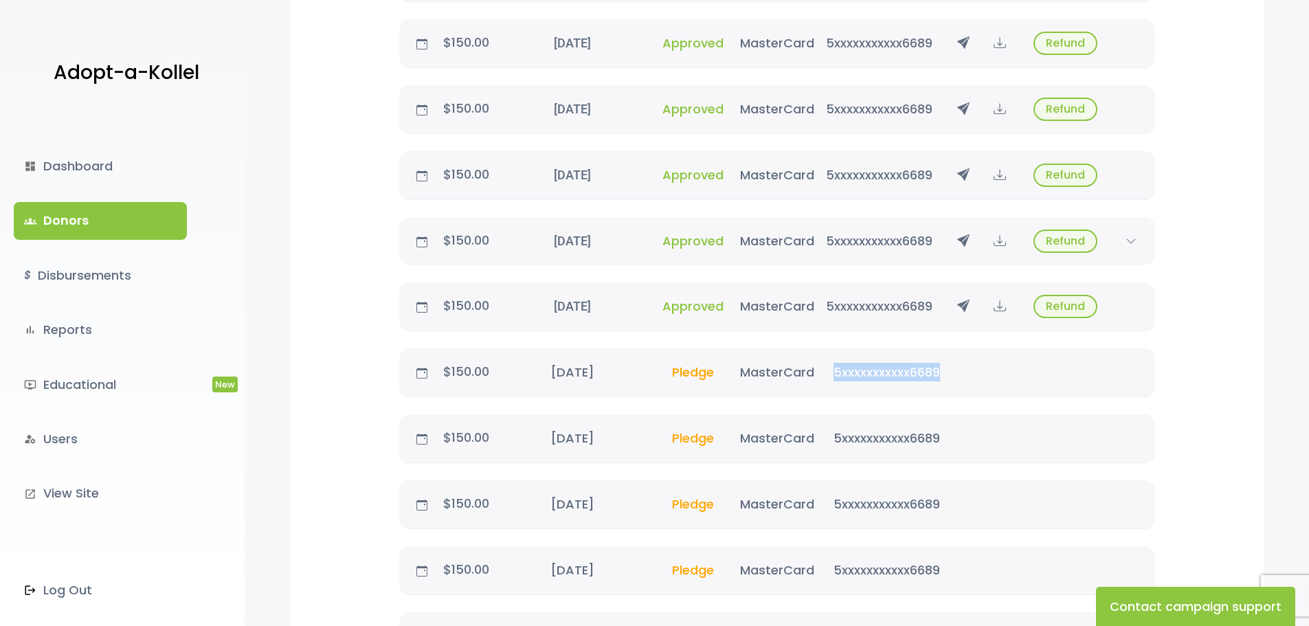
click at [818, 390] on div "$150.00 October 17, 2025 Pledge MasterCard 5xxxxxxxxxxx6689 Refund" at bounding box center [777, 372] width 756 height 49
click at [424, 370] on icon at bounding box center [421, 373] width 11 height 11
click at [645, 370] on div "Pledge" at bounding box center [692, 372] width 95 height 19
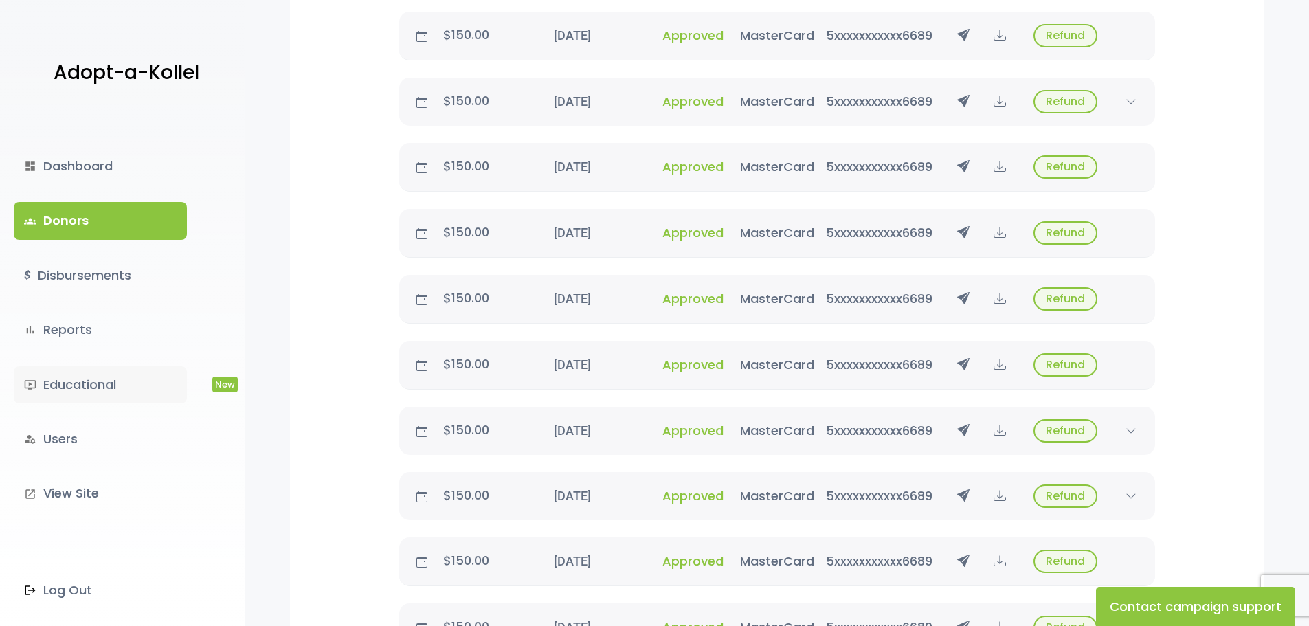
scroll to position [137, 0]
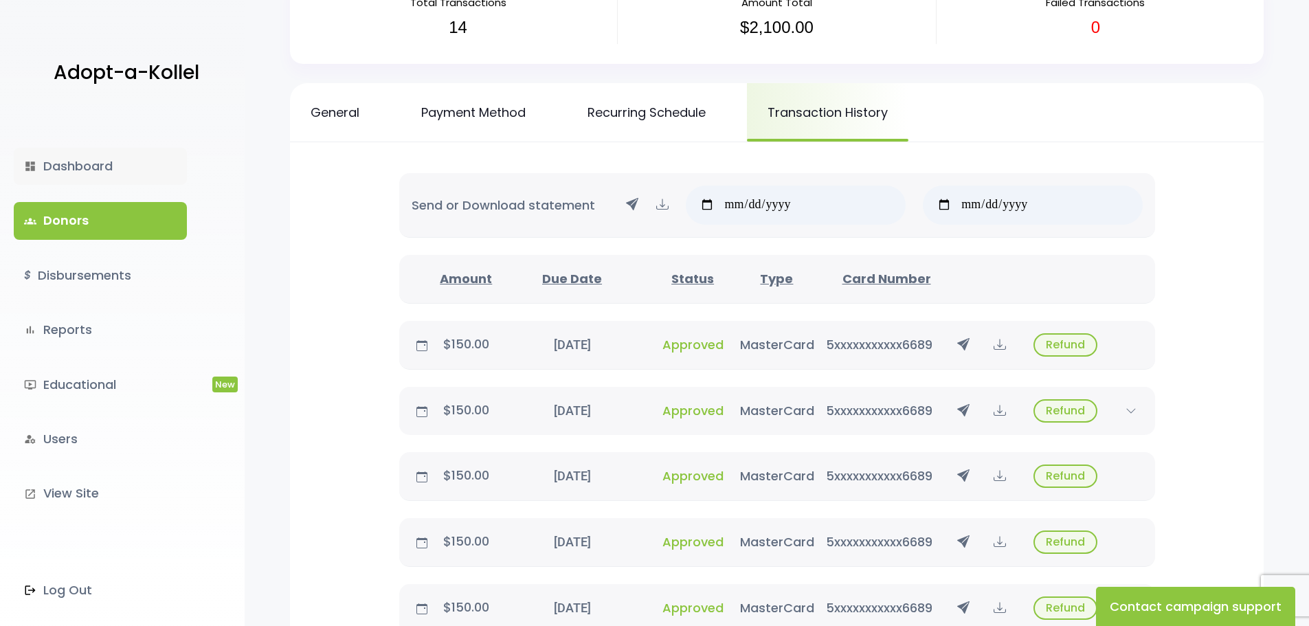
click at [85, 170] on link "dashboard Dashboard" at bounding box center [100, 166] width 173 height 37
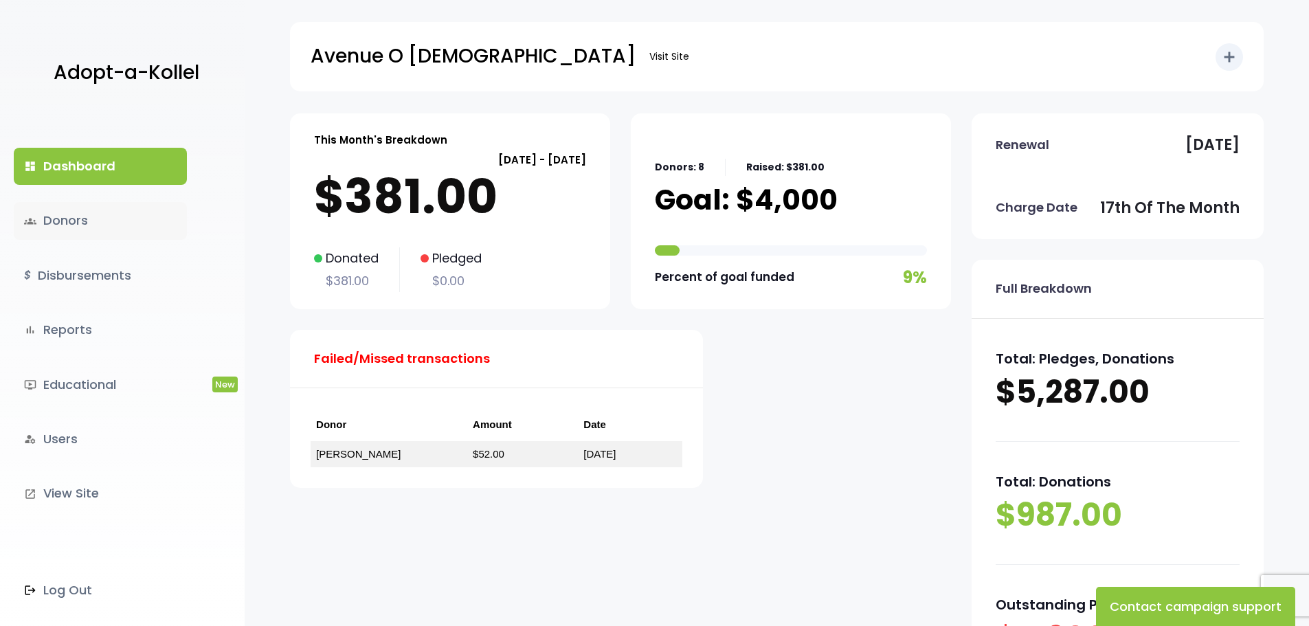
click at [76, 226] on link "groups Donors" at bounding box center [100, 220] width 173 height 37
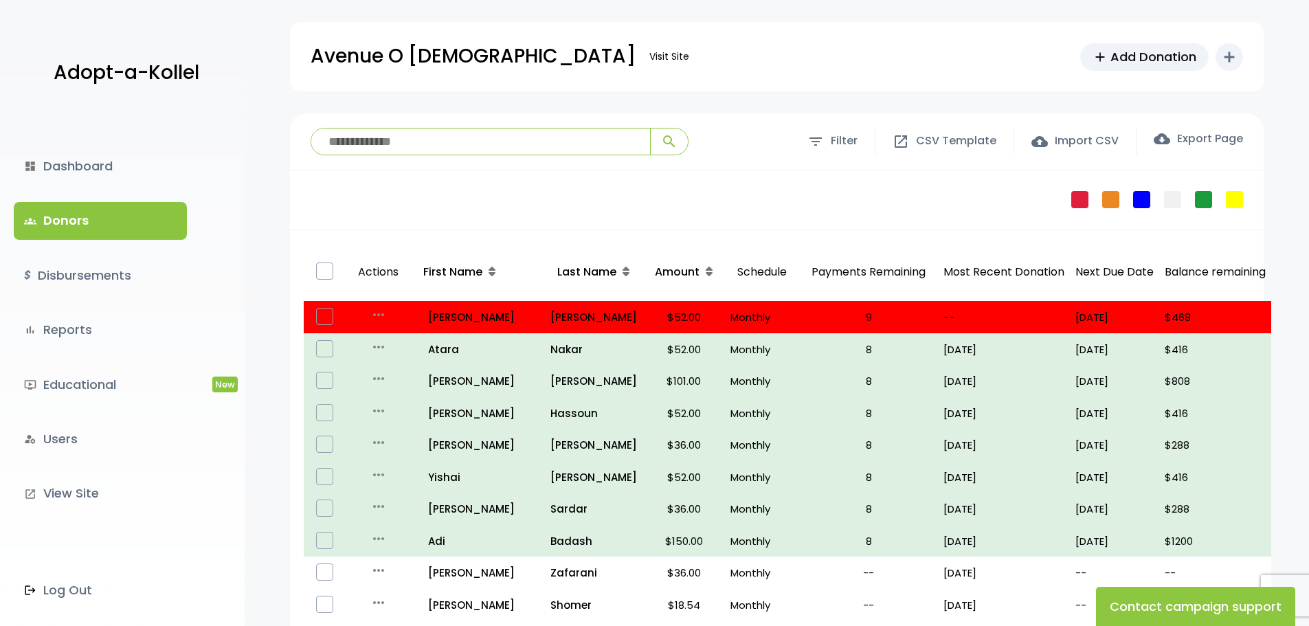
scroll to position [69, 0]
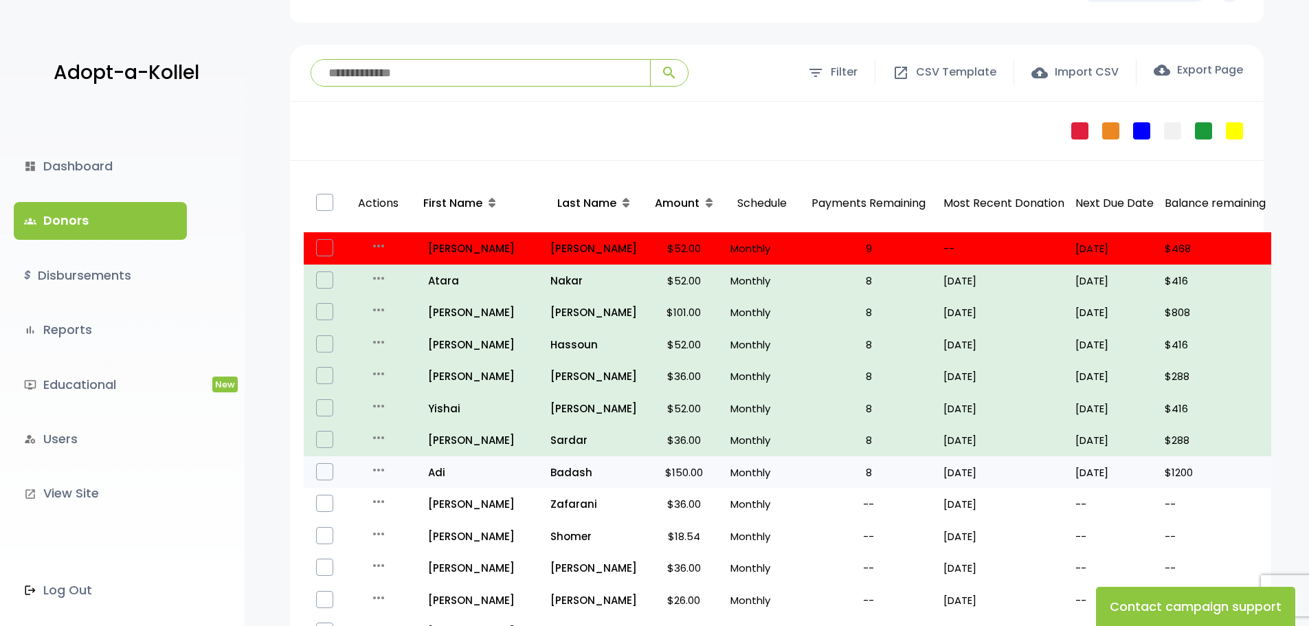
click at [326, 475] on label at bounding box center [324, 471] width 17 height 17
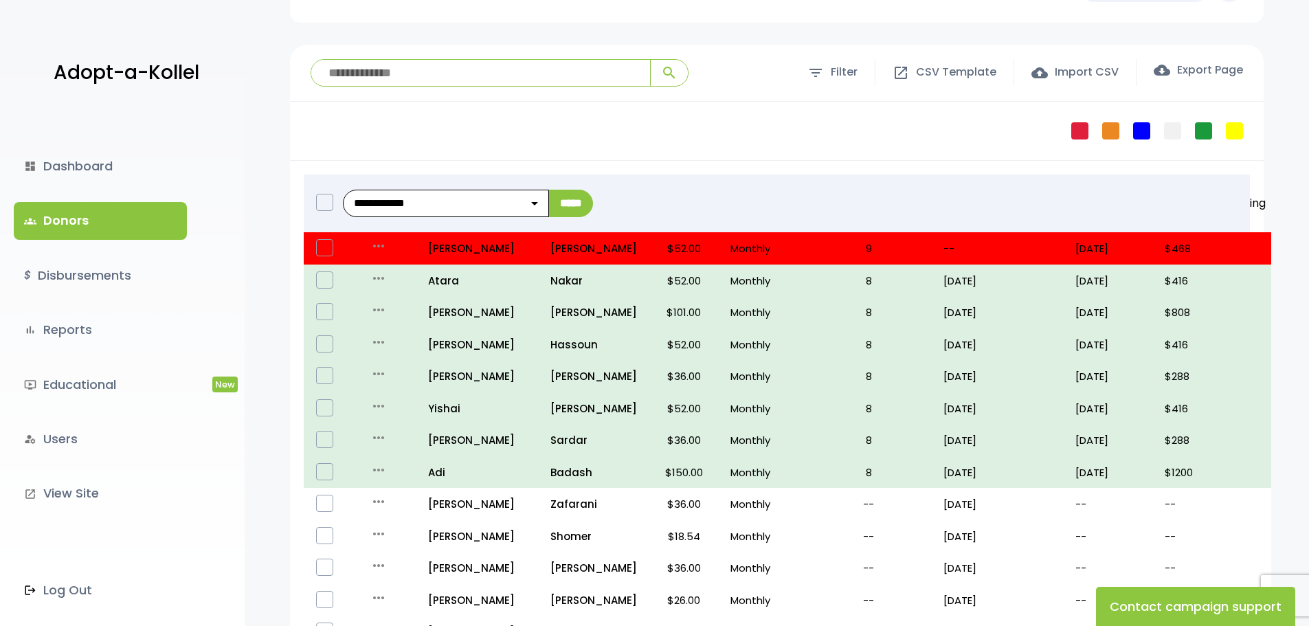
click at [497, 203] on select "**********" at bounding box center [446, 203] width 206 height 27
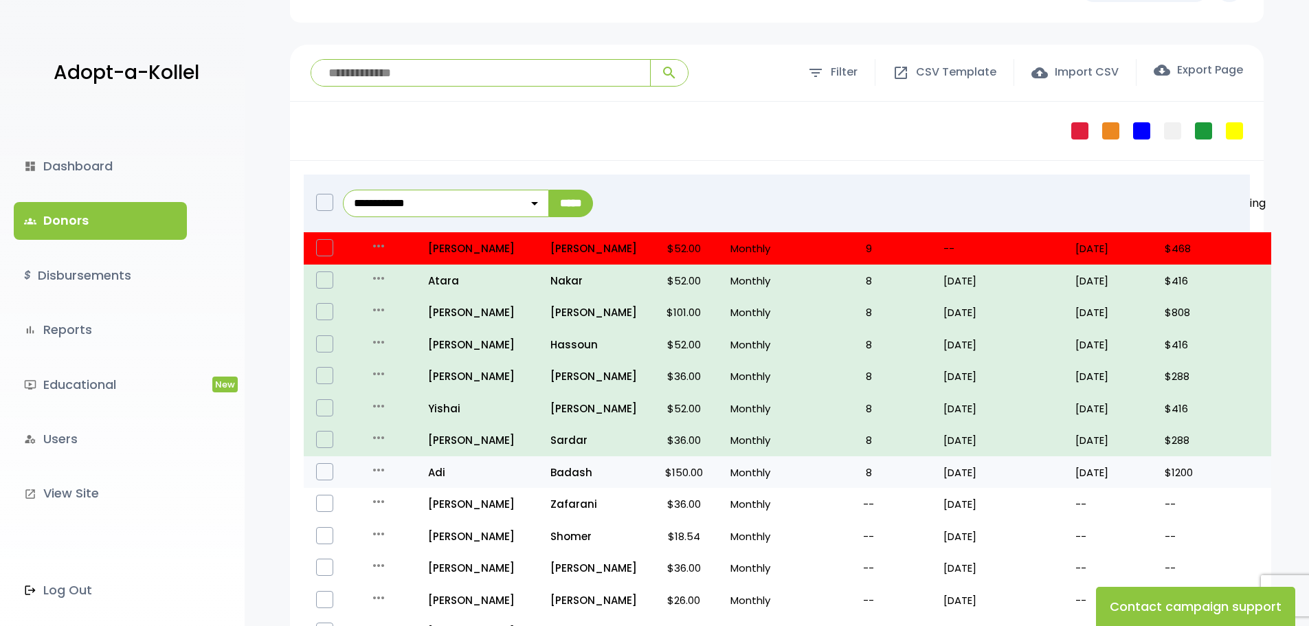
click at [325, 475] on label at bounding box center [324, 471] width 17 height 17
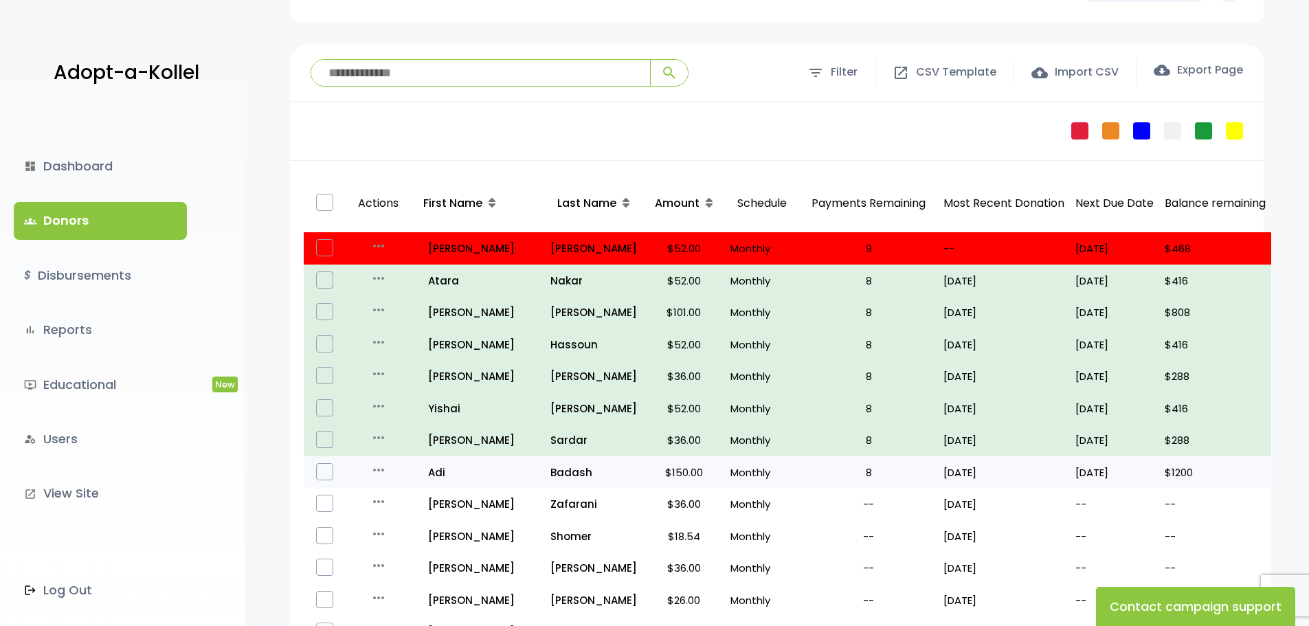
click at [1165, 473] on p "$1200" at bounding box center [1215, 472] width 101 height 19
click at [578, 466] on p "Badash" at bounding box center [593, 472] width 87 height 19
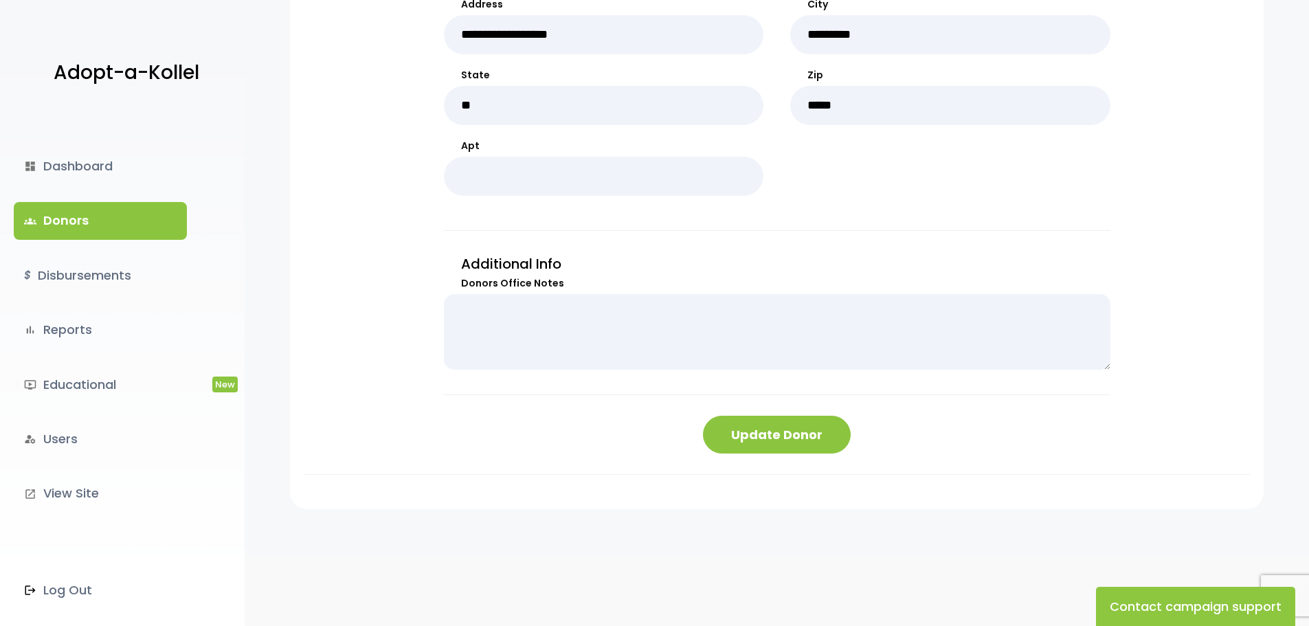
scroll to position [80, 0]
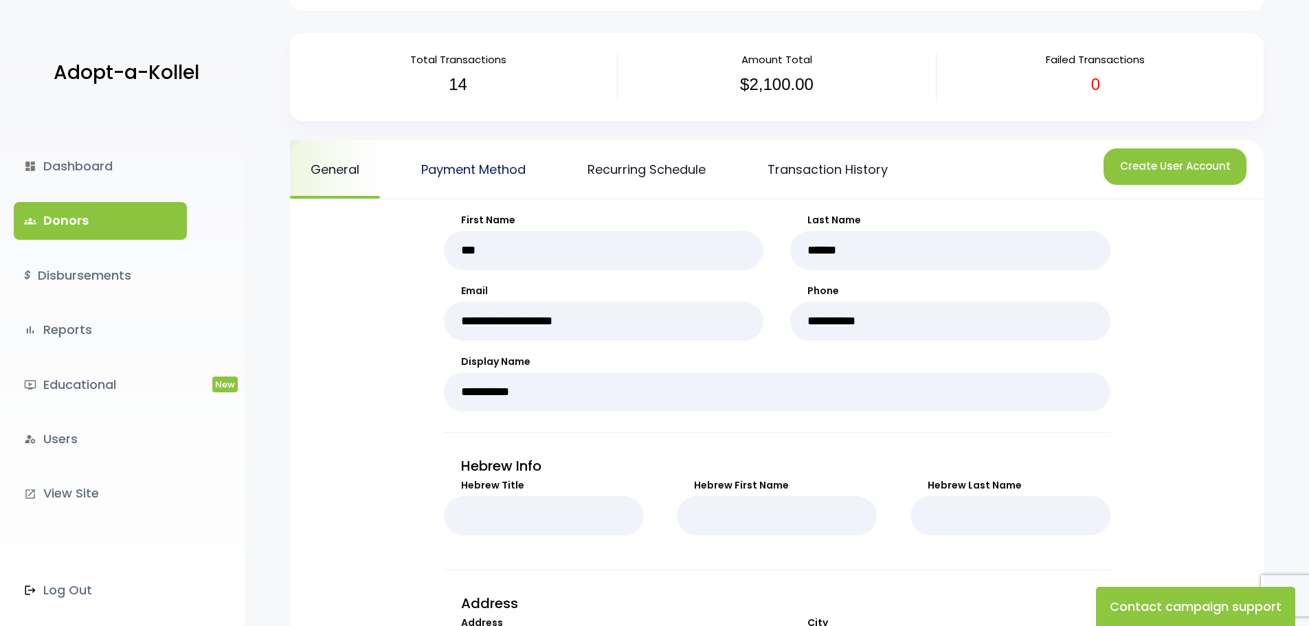
click at [471, 182] on link "Payment Method" at bounding box center [474, 169] width 146 height 58
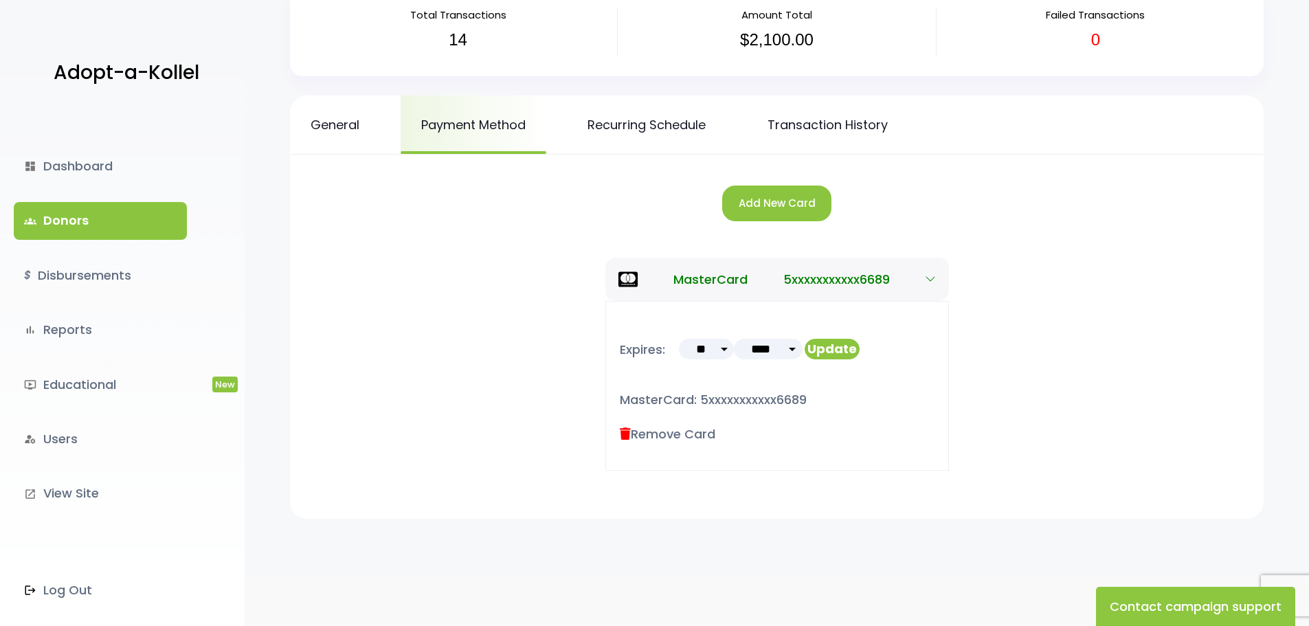
scroll to position [137, 0]
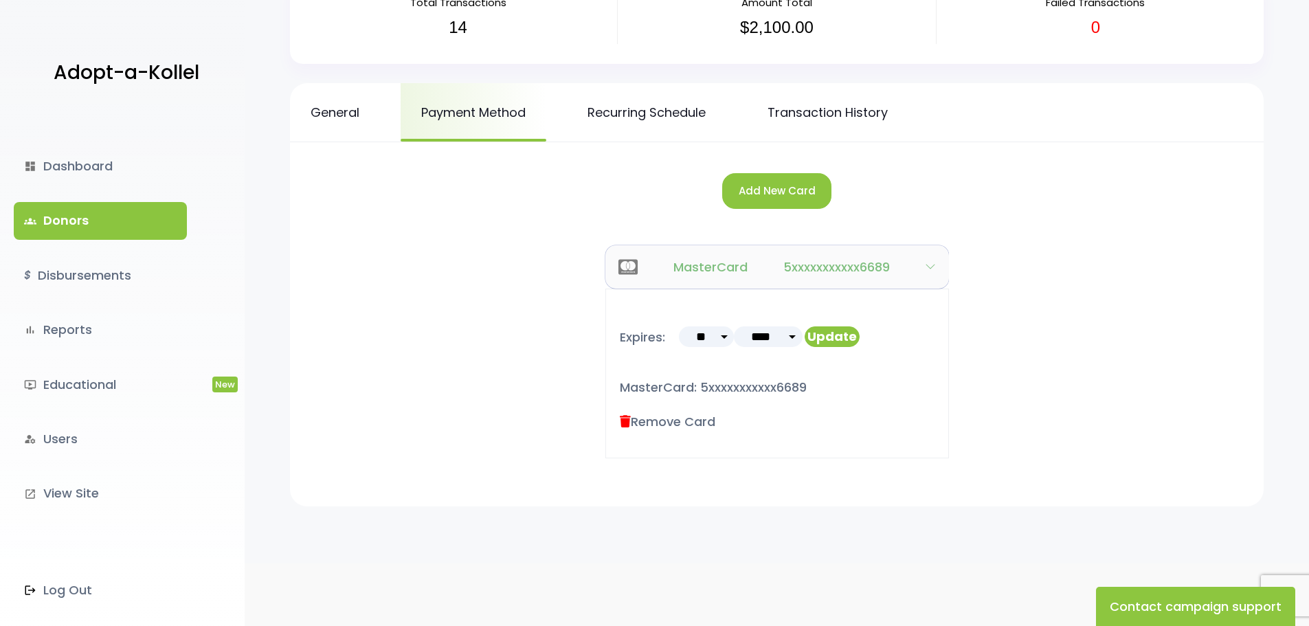
click at [926, 270] on icon "button" at bounding box center [930, 266] width 11 height 11
click at [720, 271] on span "MasterCard" at bounding box center [710, 267] width 74 height 19
click at [645, 115] on link "Recurring Schedule" at bounding box center [646, 112] width 159 height 58
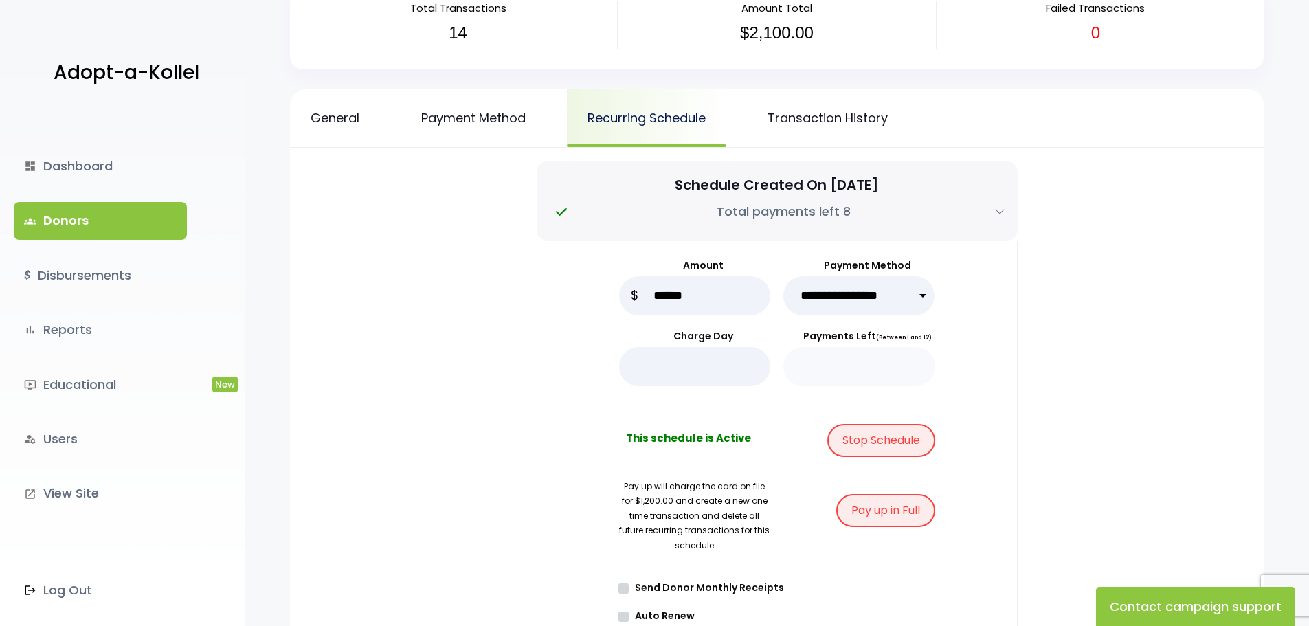
scroll to position [137, 0]
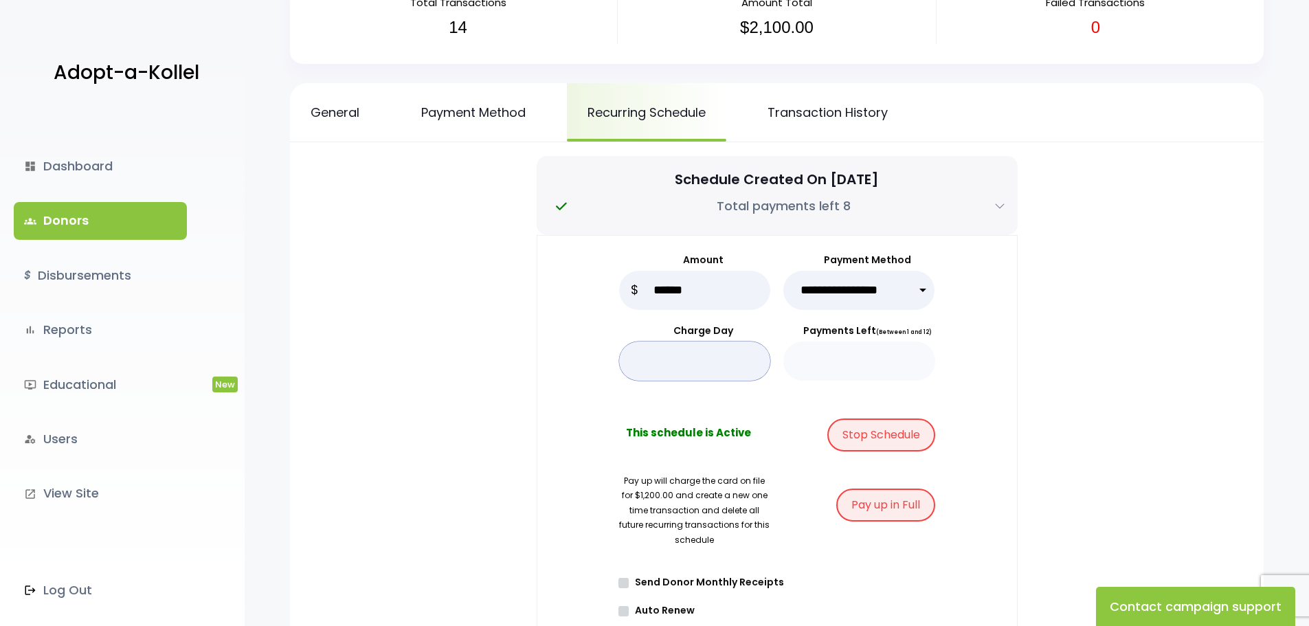
click at [708, 354] on input "*" at bounding box center [695, 360] width 152 height 39
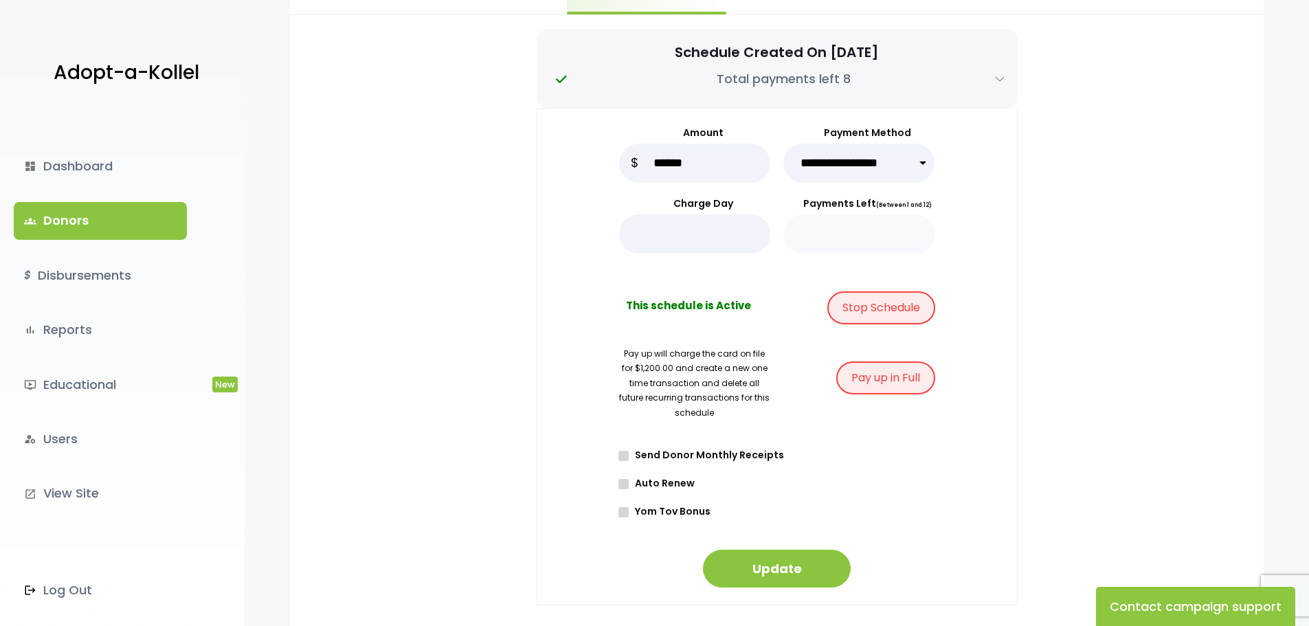
scroll to position [275, 0]
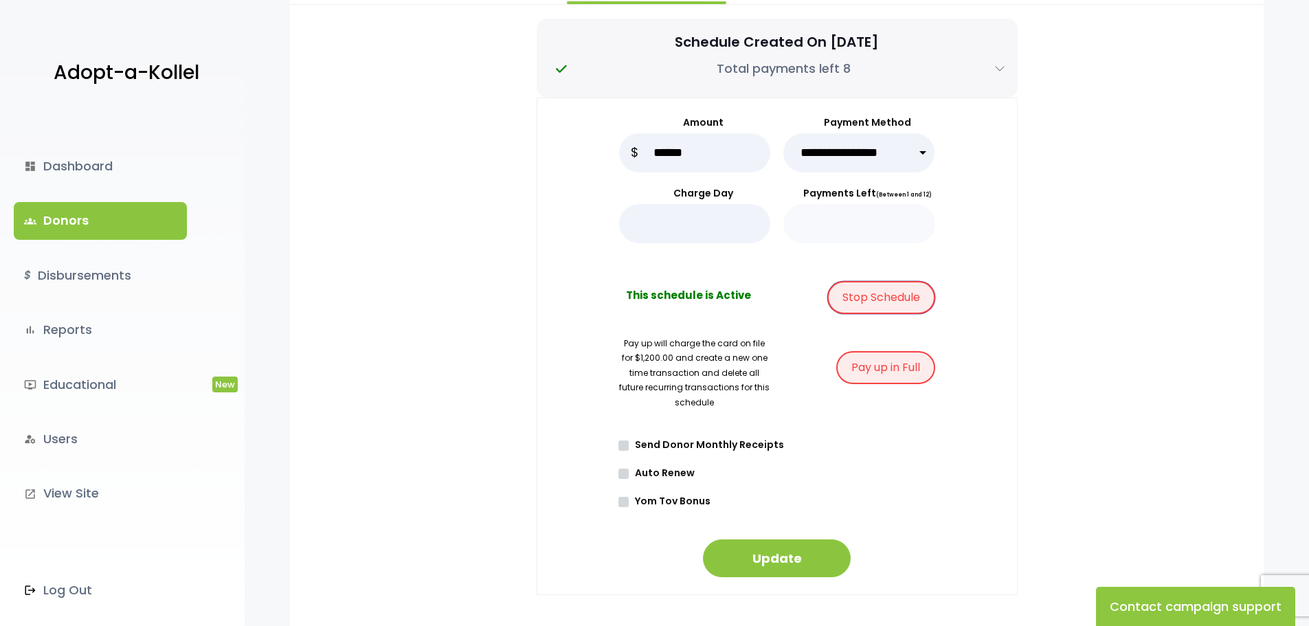
click at [858, 298] on button "Stop Schedule" at bounding box center [881, 297] width 108 height 33
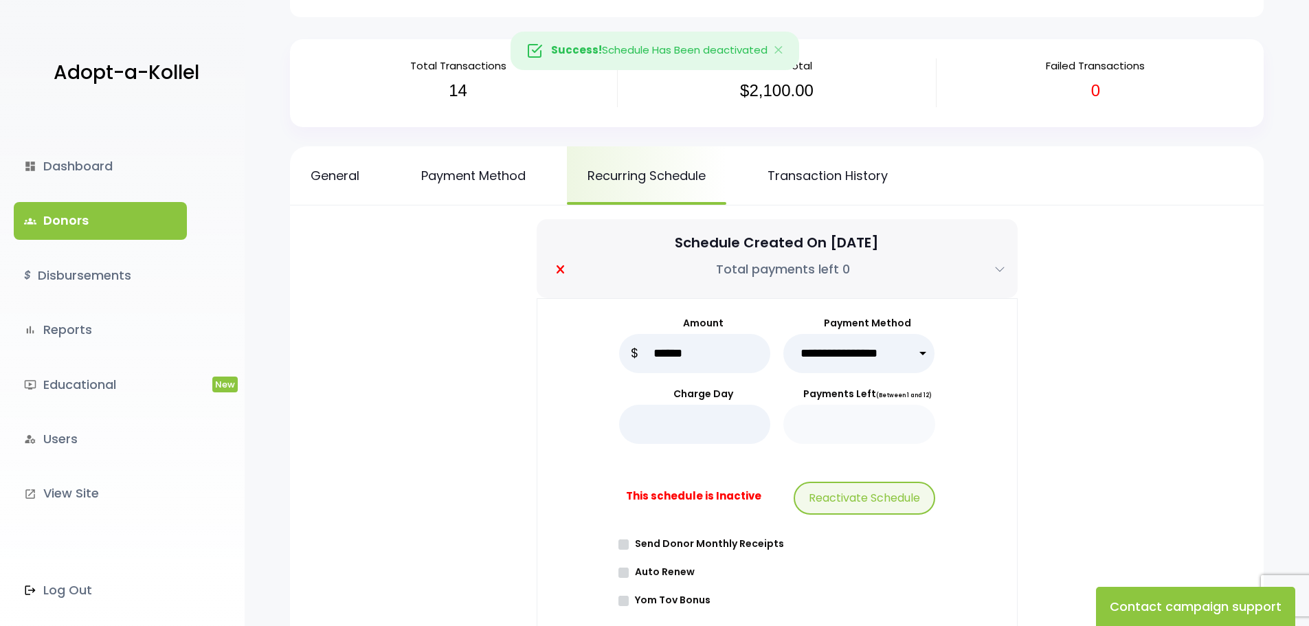
scroll to position [69, 0]
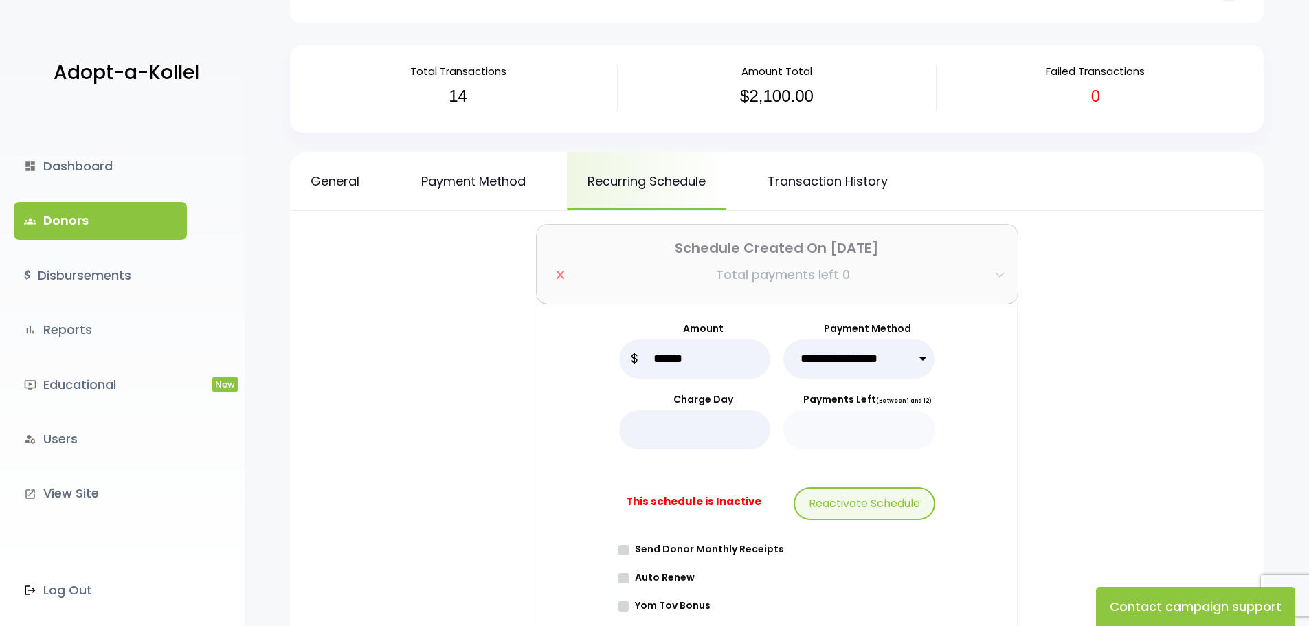
click at [998, 272] on icon "button" at bounding box center [999, 274] width 11 height 11
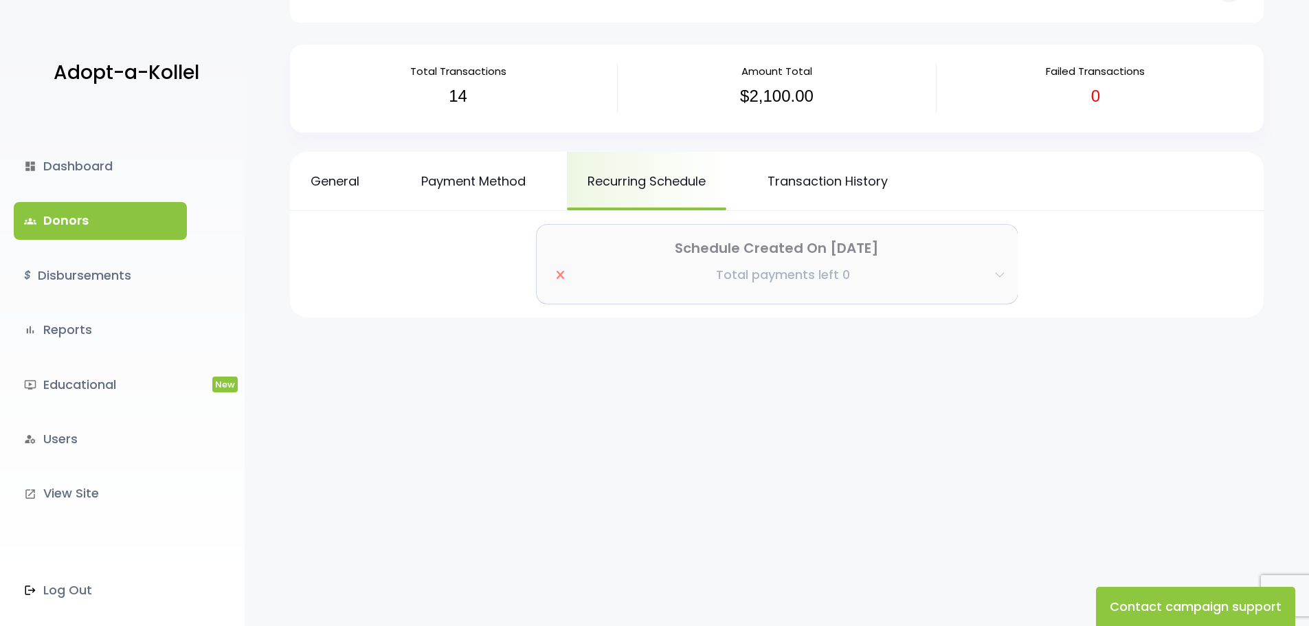
click at [998, 272] on icon "button" at bounding box center [999, 274] width 11 height 11
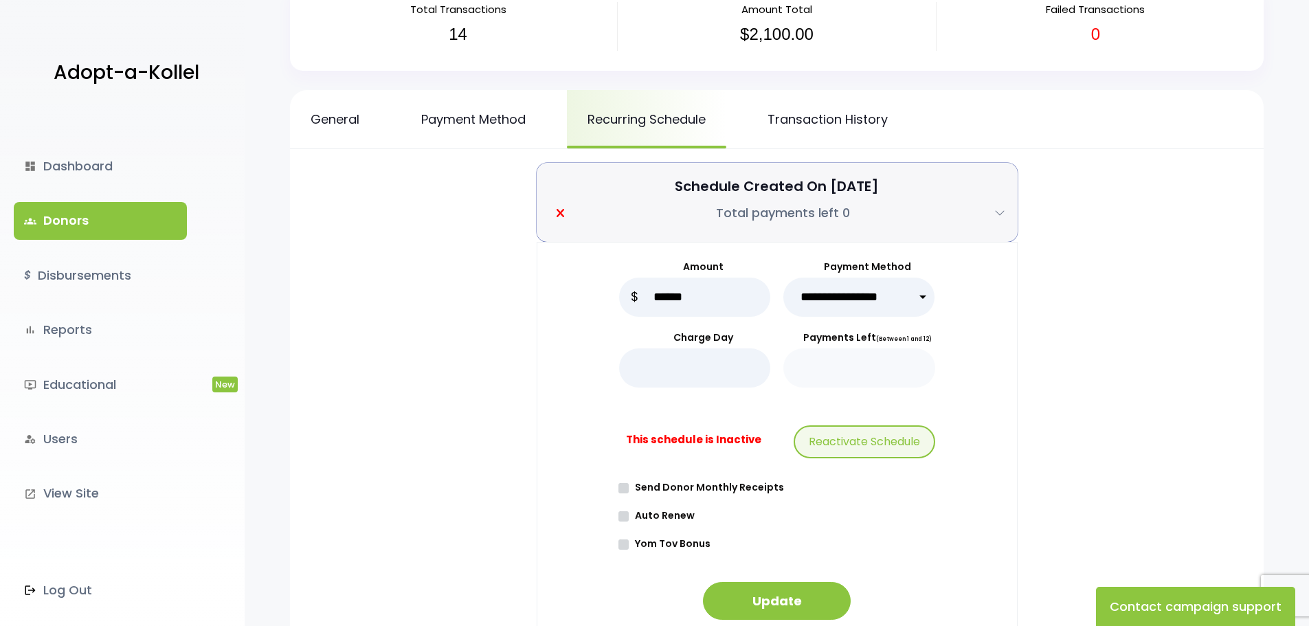
scroll to position [206, 0]
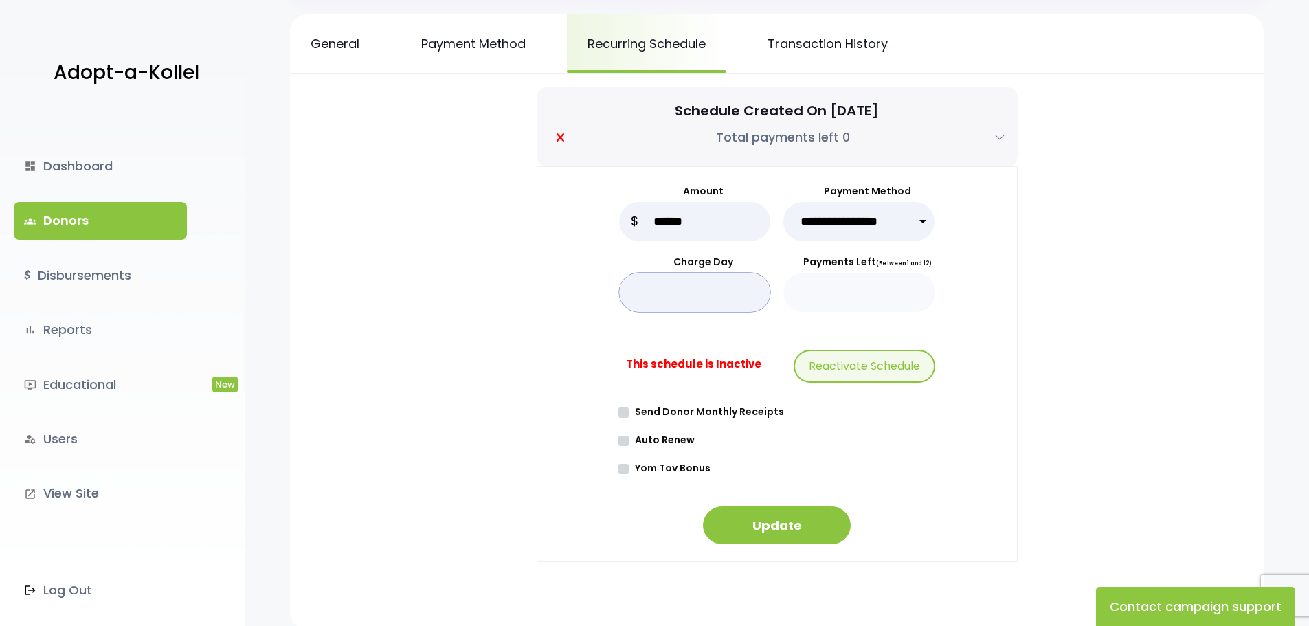
click at [665, 288] on input "*" at bounding box center [695, 292] width 152 height 39
drag, startPoint x: 650, startPoint y: 297, endPoint x: 624, endPoint y: 289, distance: 27.4
click at [624, 289] on input "*" at bounding box center [695, 292] width 152 height 39
click at [577, 351] on div "**********" at bounding box center [777, 364] width 481 height 396
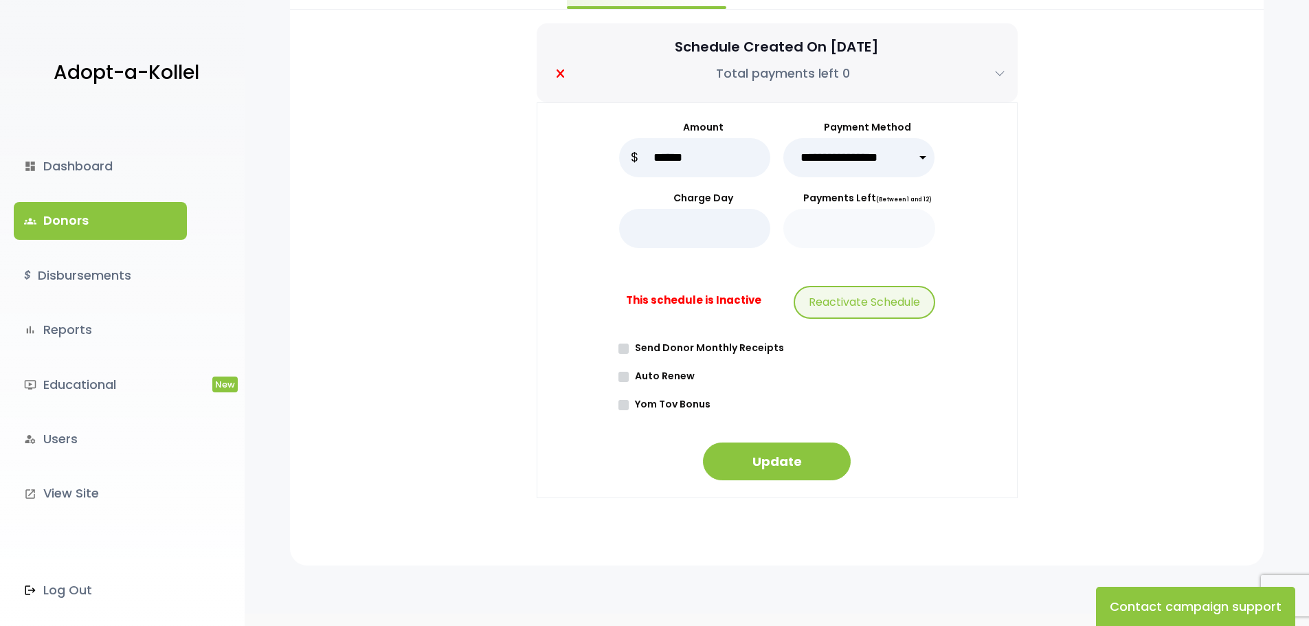
scroll to position [275, 0]
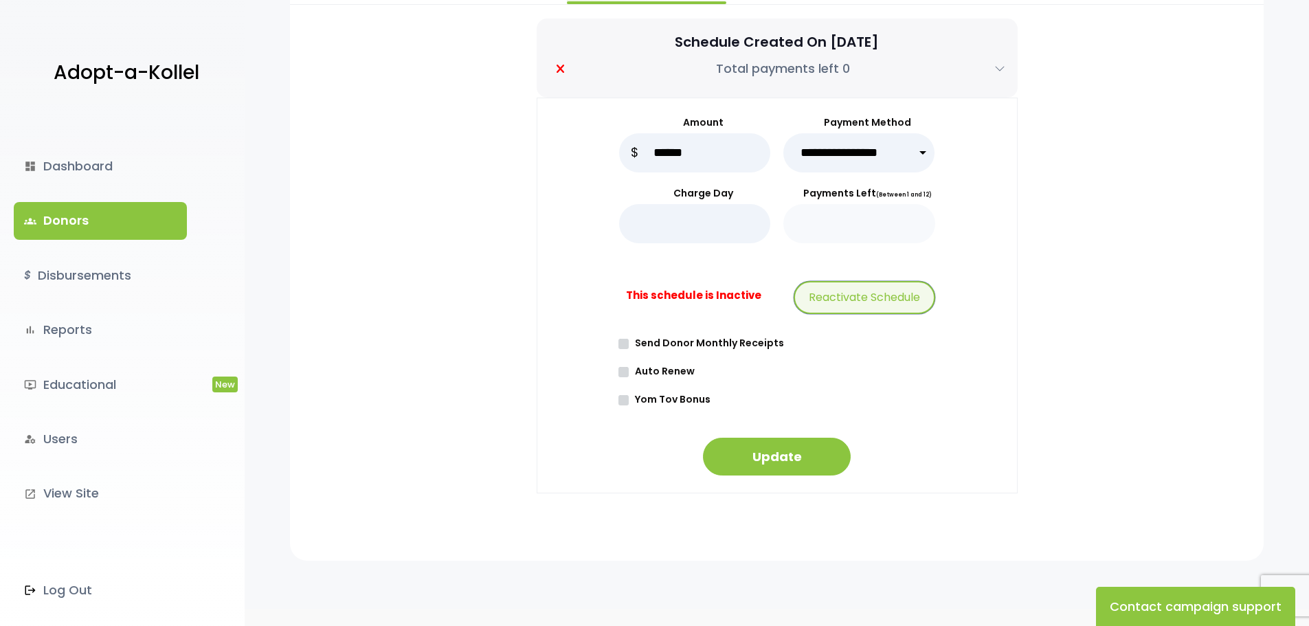
click at [873, 304] on button "Reactivate Schedule" at bounding box center [865, 297] width 142 height 33
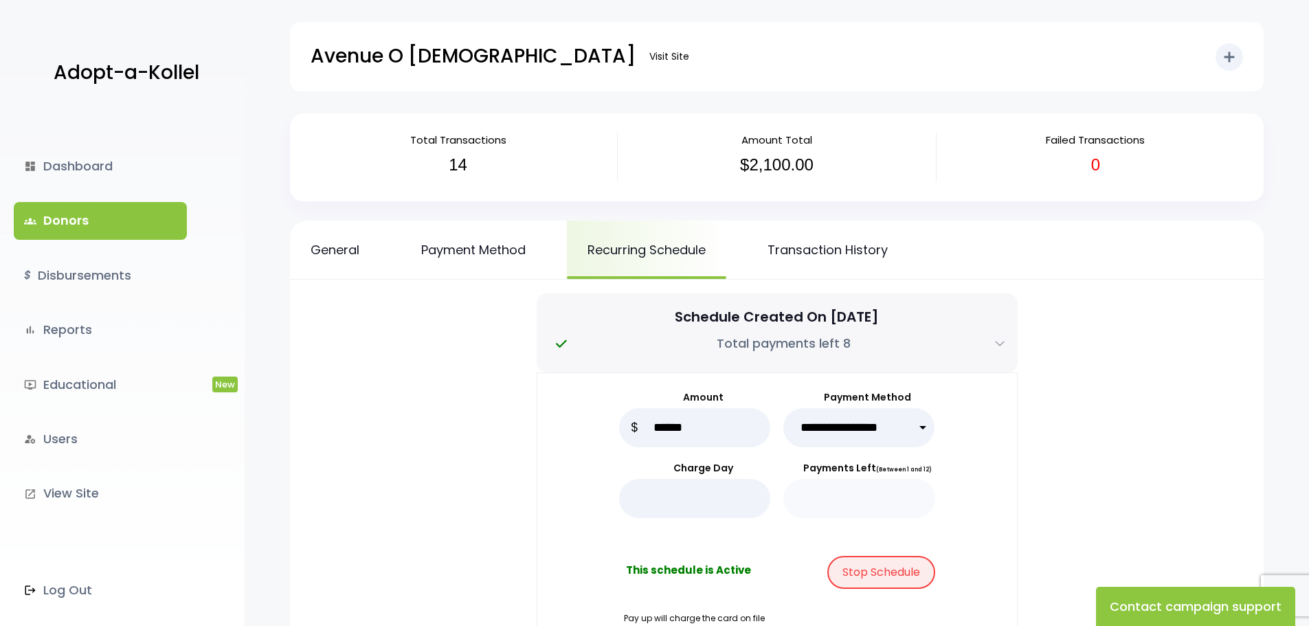
click at [104, 214] on link "groups Donors" at bounding box center [100, 220] width 173 height 37
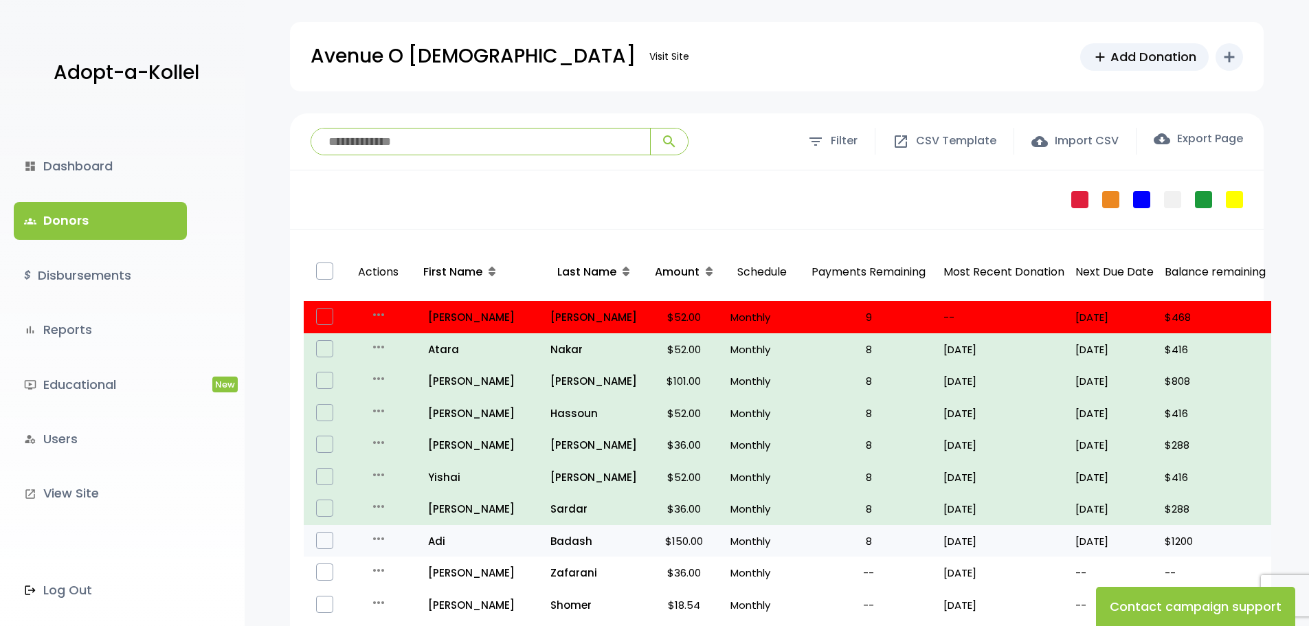
click at [380, 541] on icon "more_horiz" at bounding box center [378, 538] width 16 height 16
click at [394, 557] on link "Edit" at bounding box center [403, 566] width 115 height 33
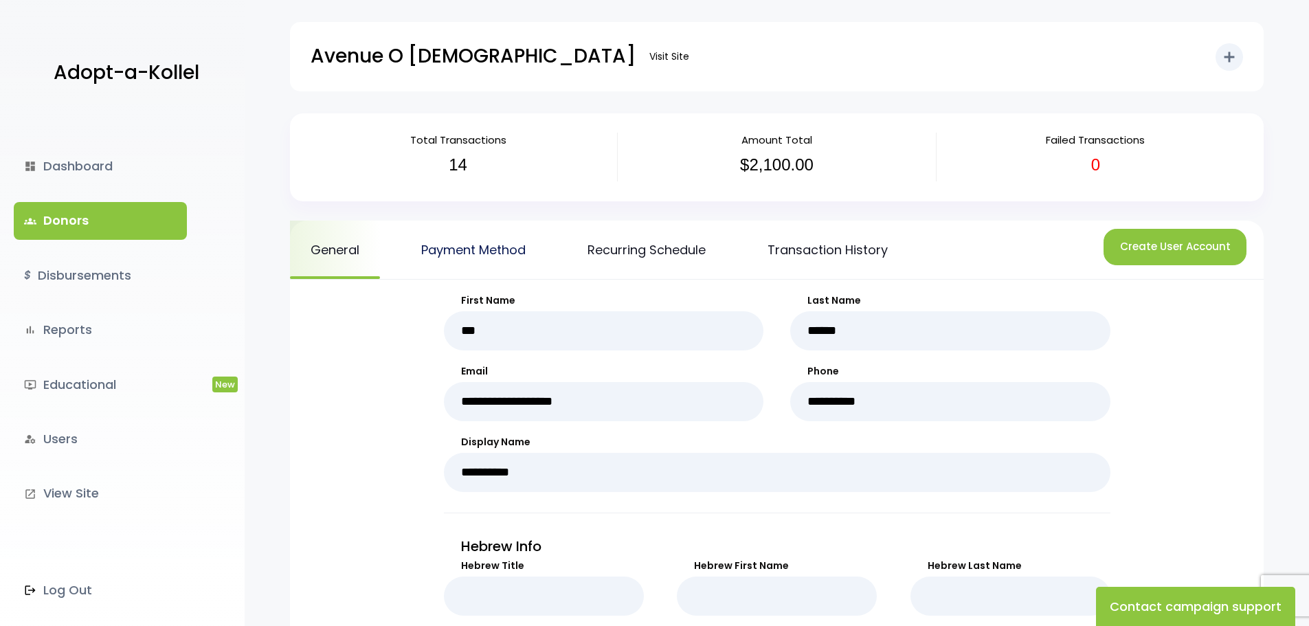
click at [462, 248] on link "Payment Method" at bounding box center [474, 250] width 146 height 58
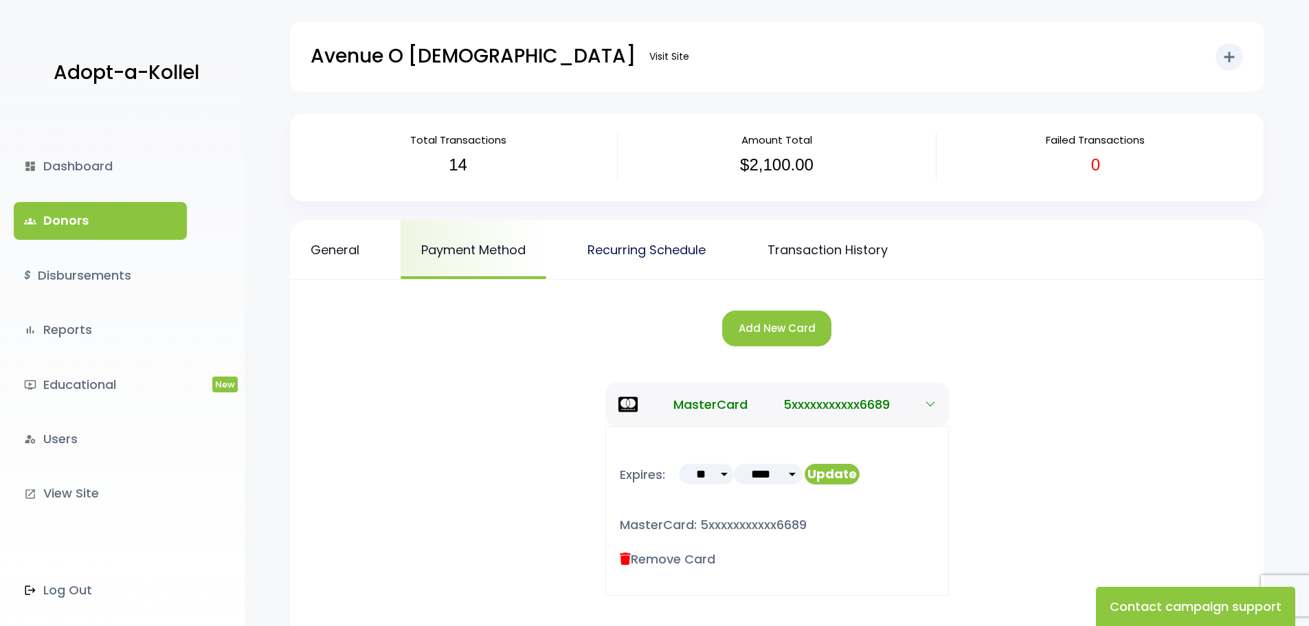
click at [631, 236] on link "Recurring Schedule" at bounding box center [646, 250] width 159 height 58
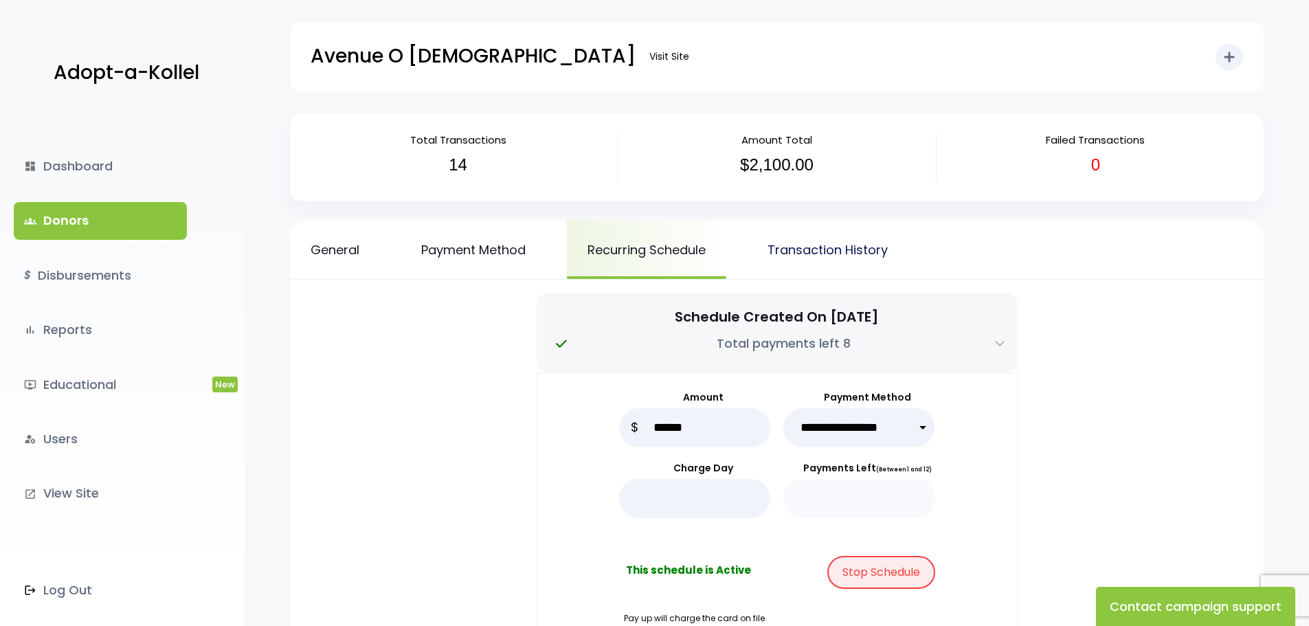
click at [880, 259] on link "Transaction History" at bounding box center [827, 250] width 161 height 58
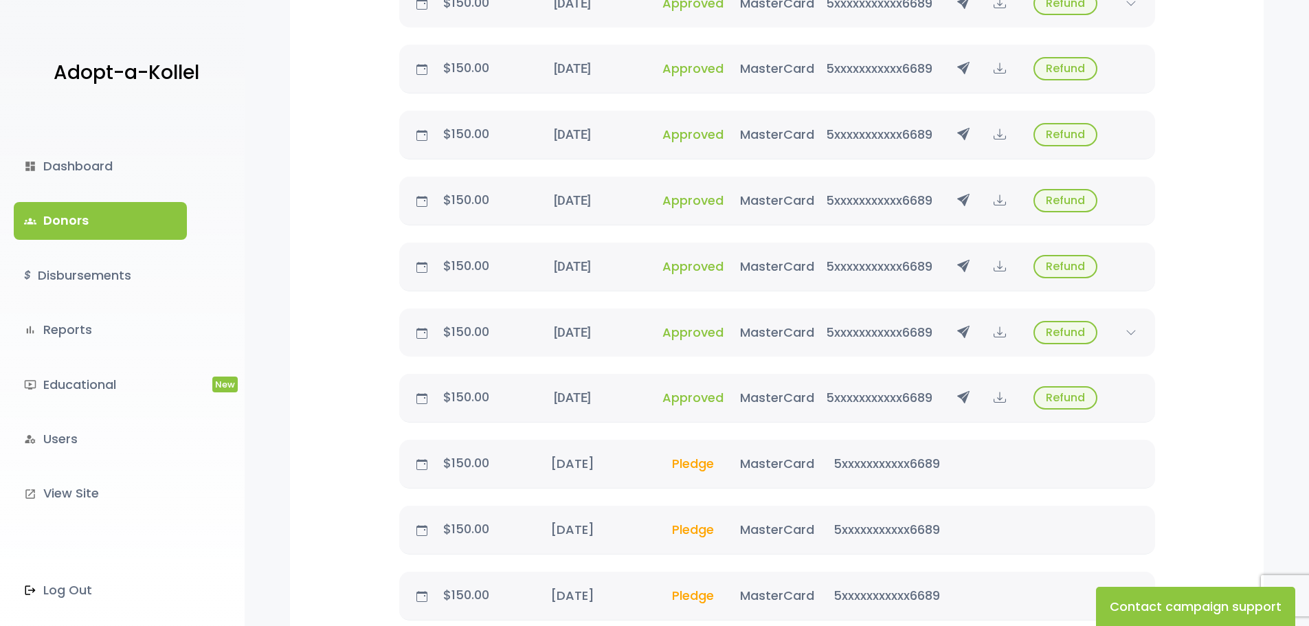
scroll to position [893, 0]
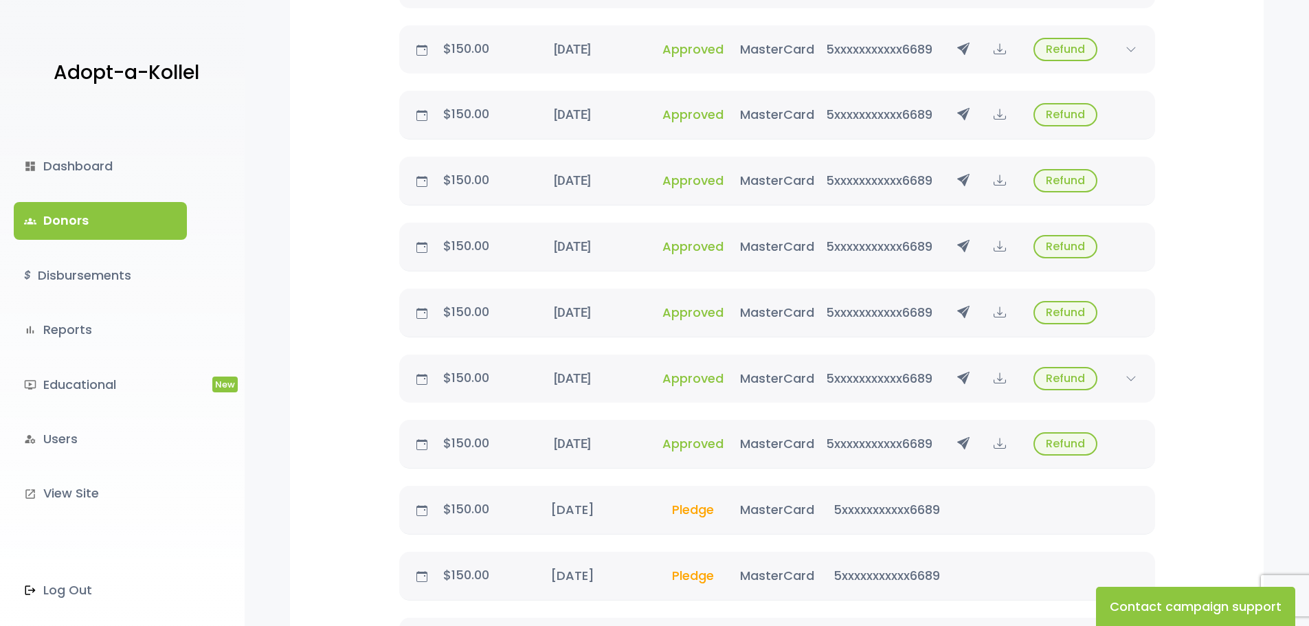
click at [939, 515] on div "5xxxxxxxxxxx6689" at bounding box center [887, 509] width 146 height 19
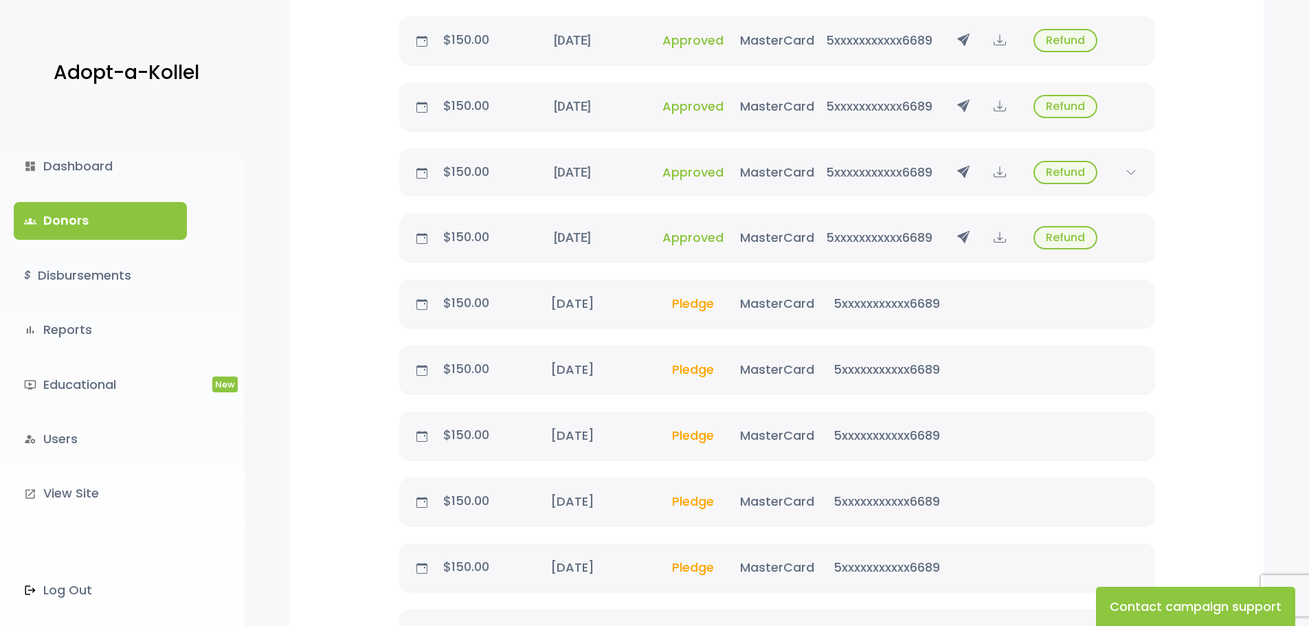
click at [444, 302] on p "$150.00" at bounding box center [466, 303] width 66 height 22
click at [422, 308] on icon at bounding box center [421, 304] width 11 height 11
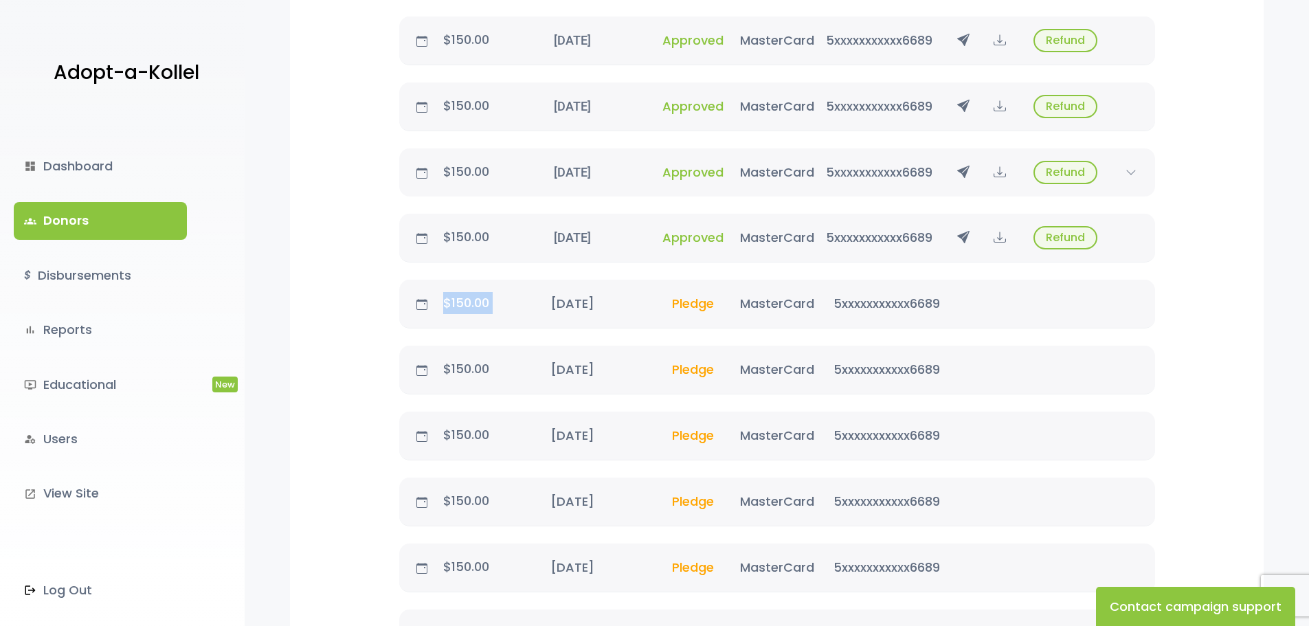
click at [422, 308] on icon at bounding box center [421, 304] width 11 height 11
click at [497, 302] on p "$150.00" at bounding box center [466, 303] width 66 height 22
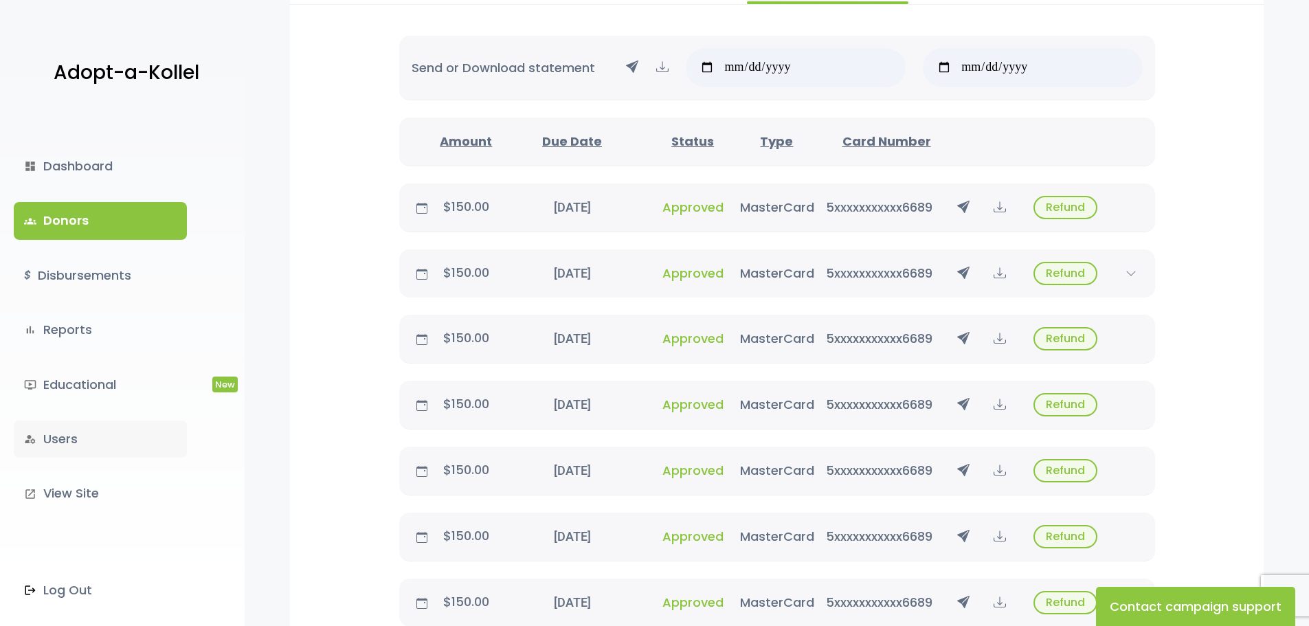
scroll to position [0, 0]
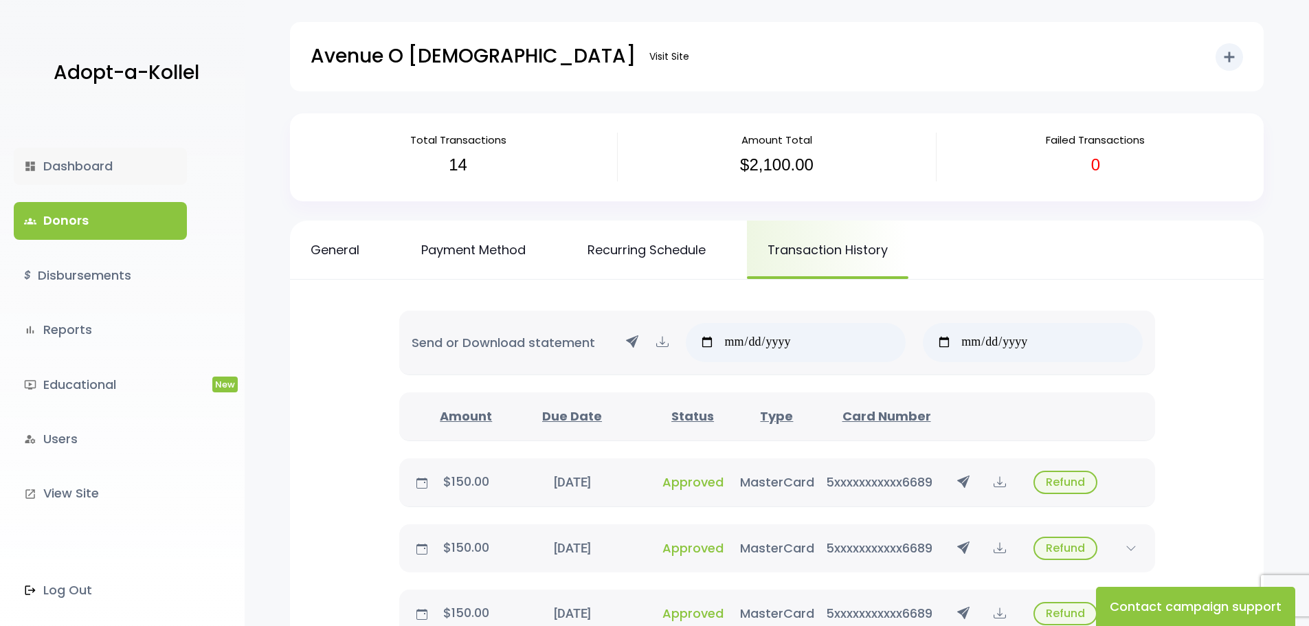
click at [89, 165] on link "dashboard Dashboard" at bounding box center [100, 166] width 173 height 37
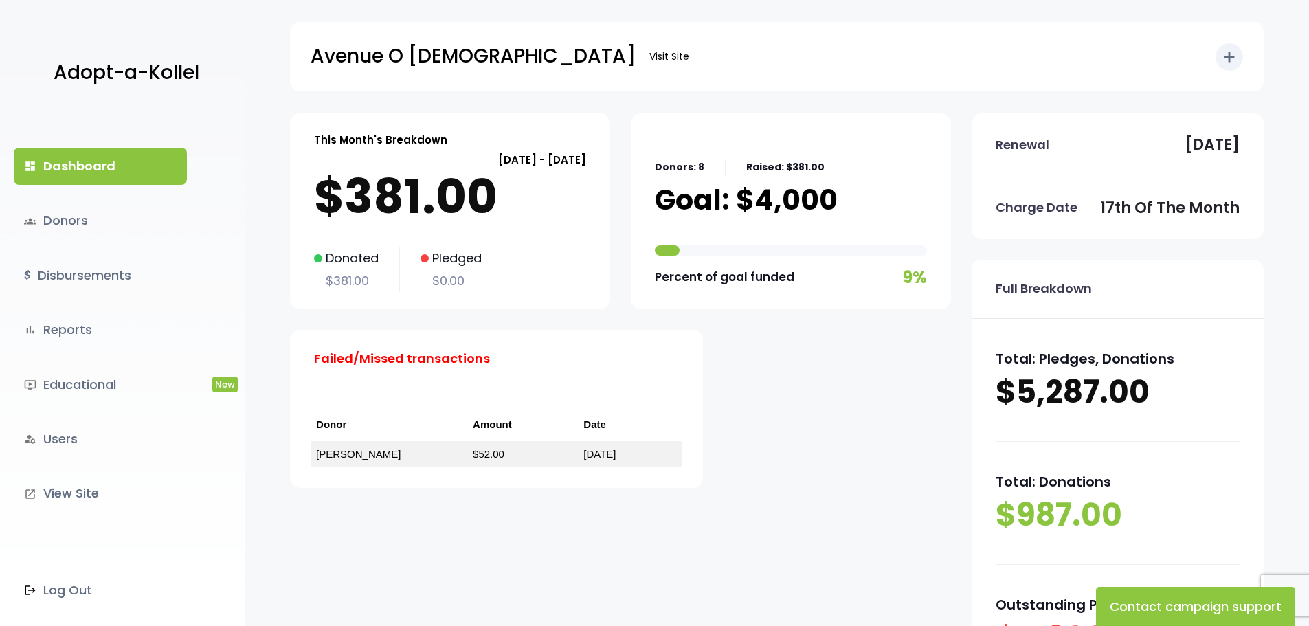
click at [1124, 154] on div "Renewal [DATE]" at bounding box center [1118, 144] width 292 height 63
click at [197, 70] on p "Adopt-a-Kollel" at bounding box center [127, 73] width 146 height 34
click at [107, 212] on link "groups Donors" at bounding box center [100, 220] width 173 height 37
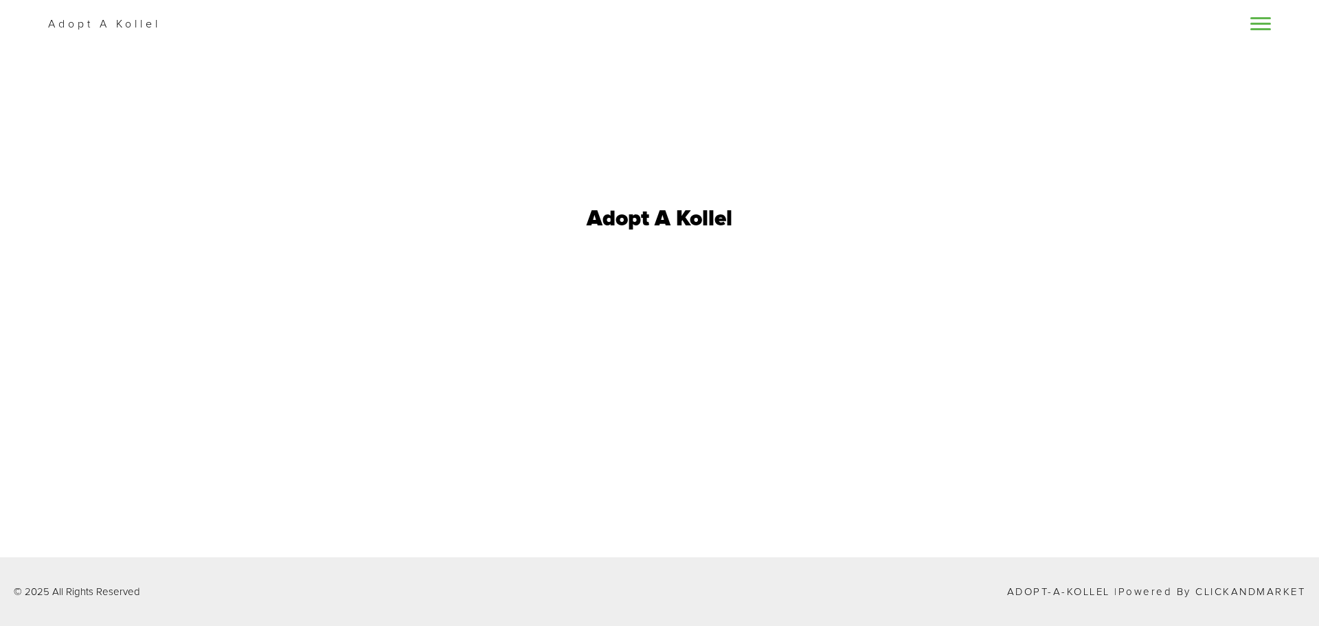
click at [1263, 34] on div "Adopt A Kollel" at bounding box center [659, 24] width 1319 height 48
click at [1266, 25] on link at bounding box center [1260, 24] width 21 height 16
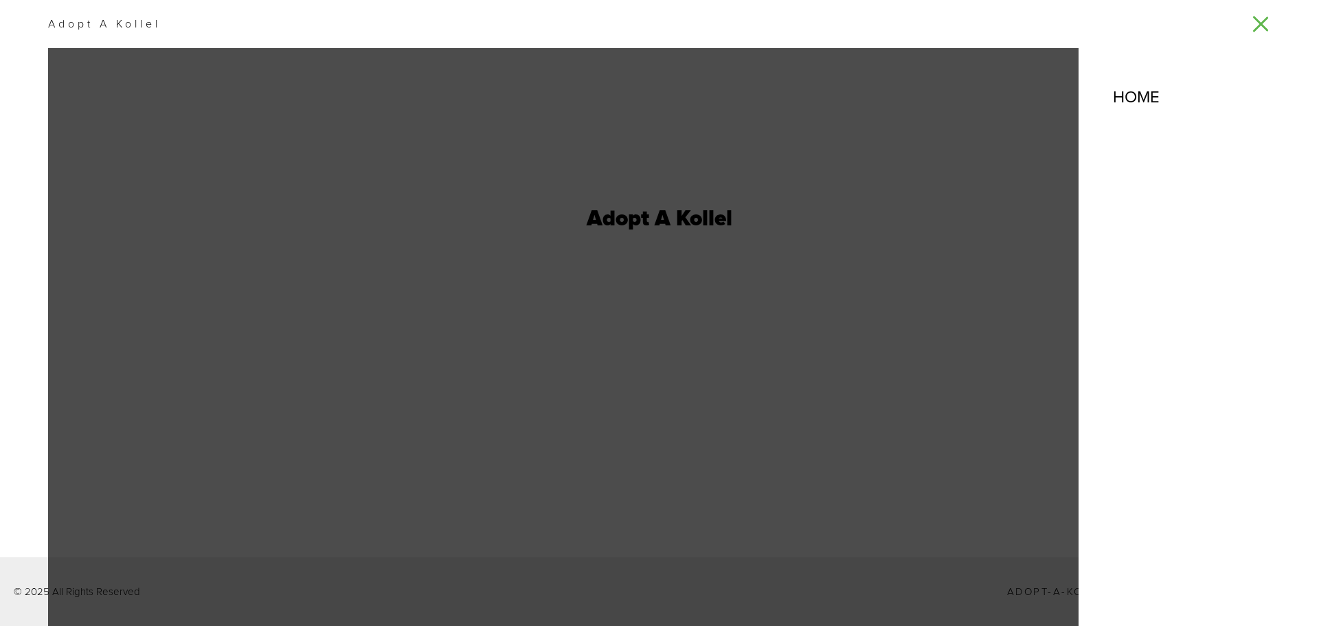
click at [1255, 25] on span at bounding box center [1260, 24] width 21 height 2
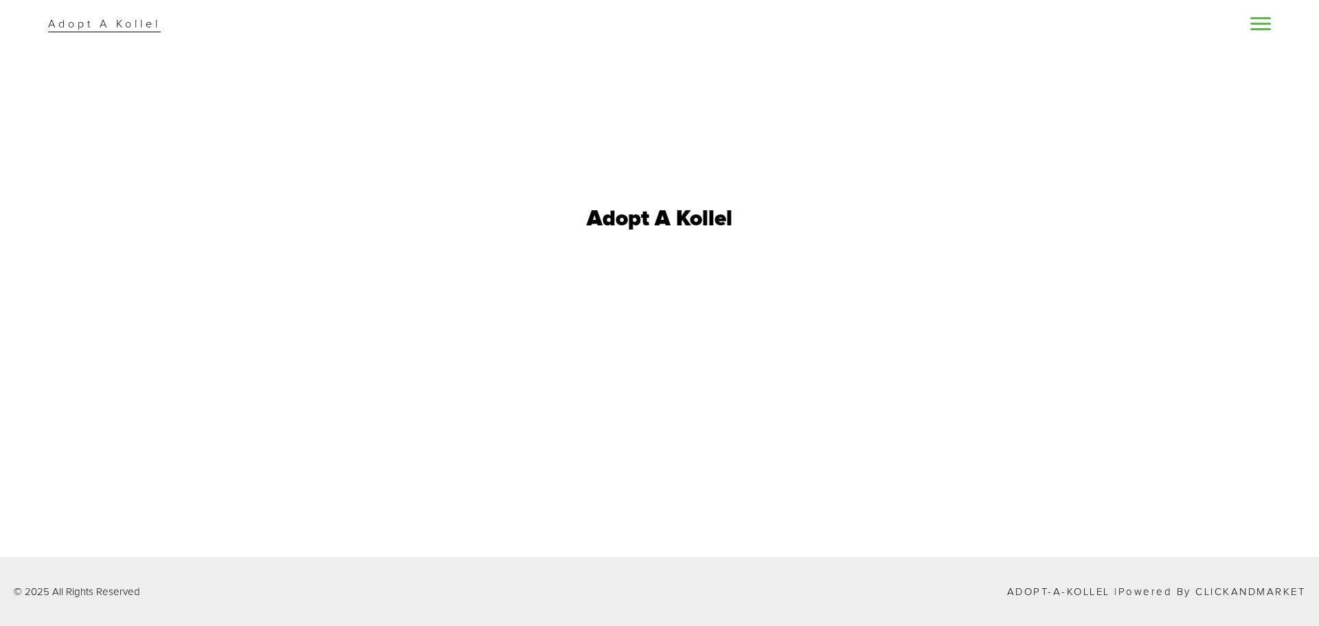
click at [110, 21] on p "Adopt A Kollel" at bounding box center [104, 24] width 113 height 16
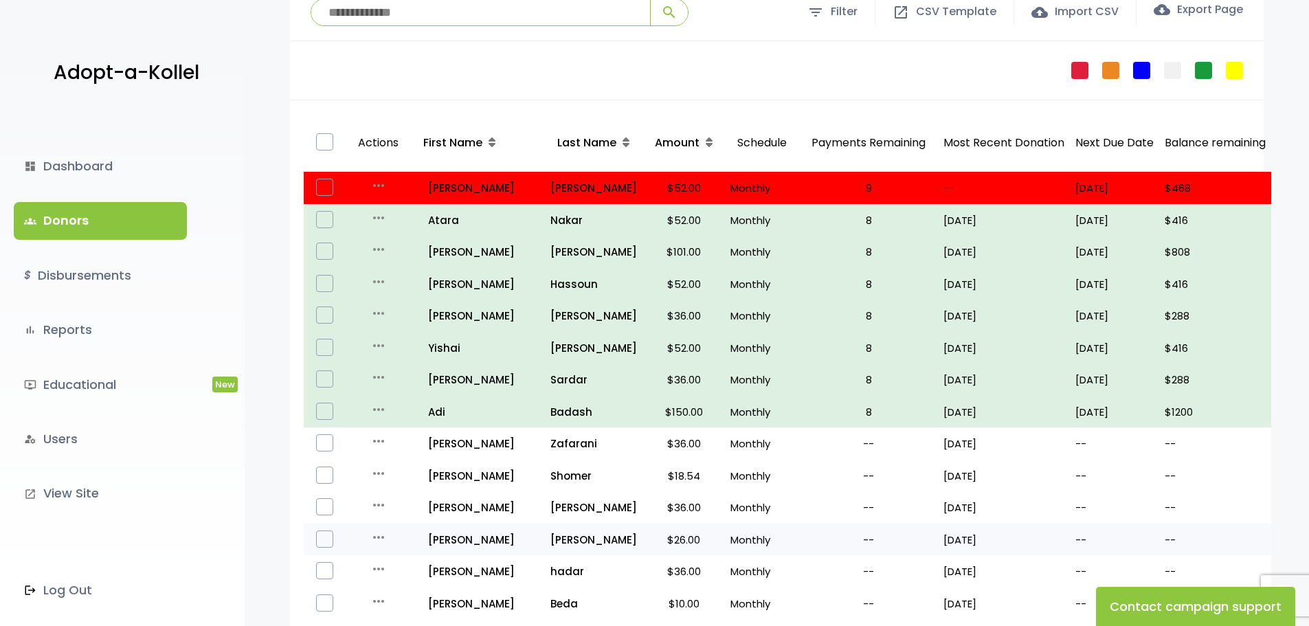
scroll to position [137, 0]
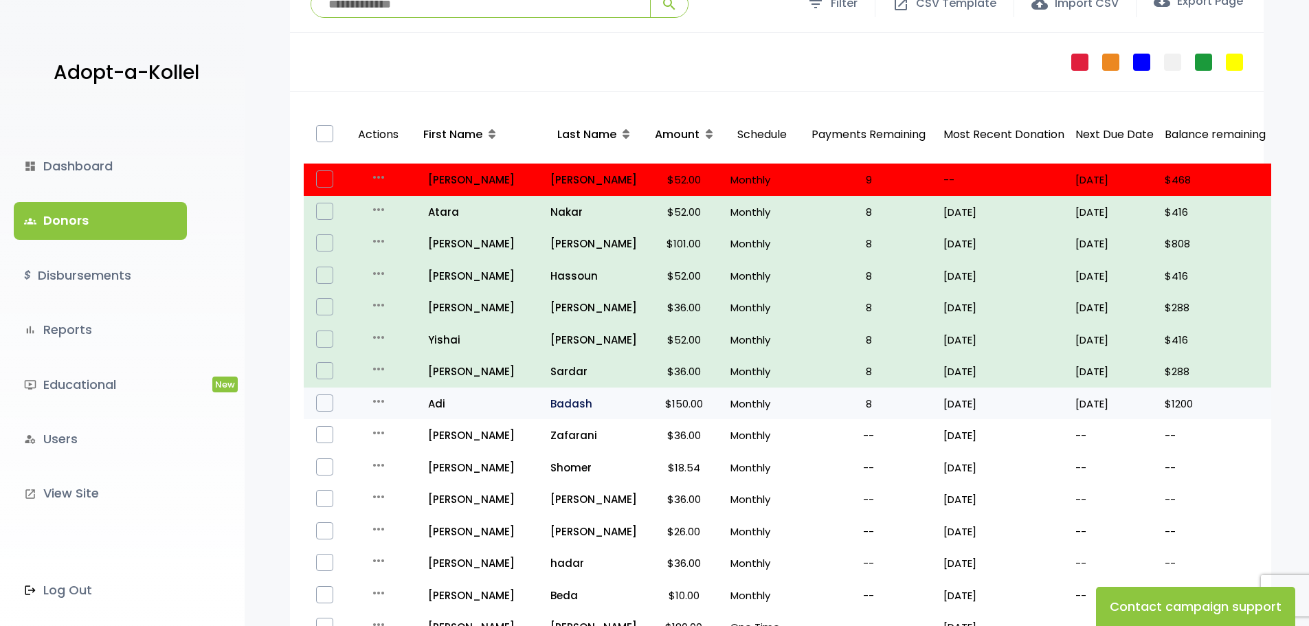
click at [555, 405] on p "Badash" at bounding box center [593, 403] width 87 height 19
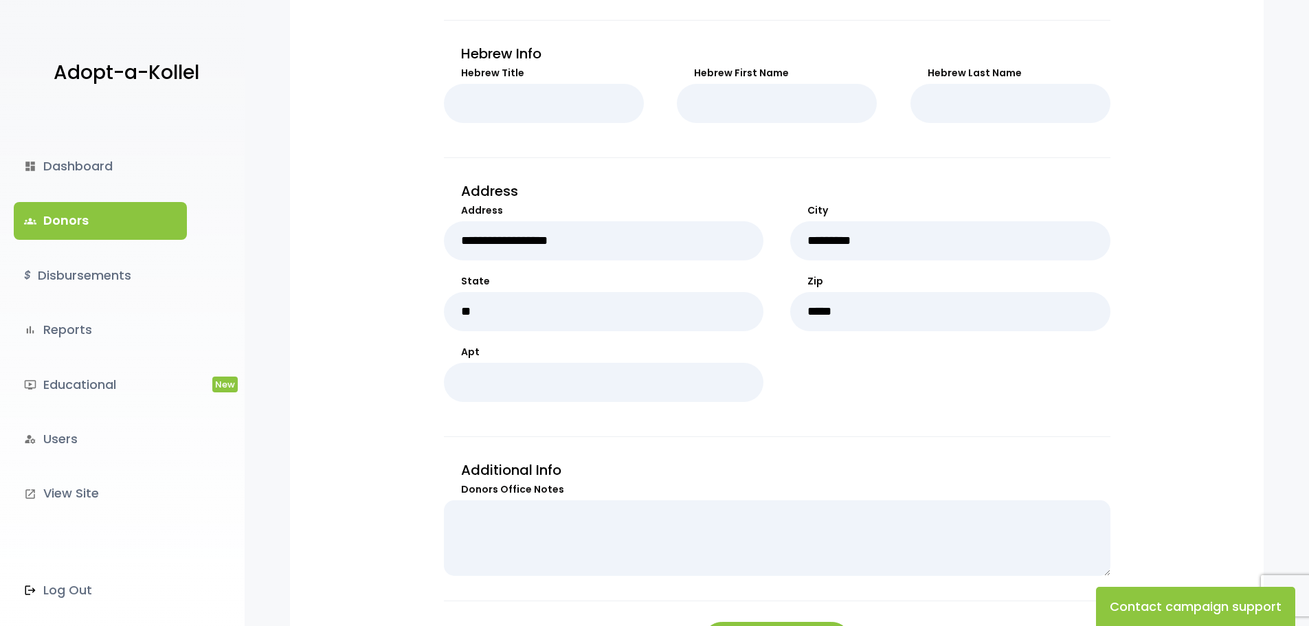
scroll to position [12, 0]
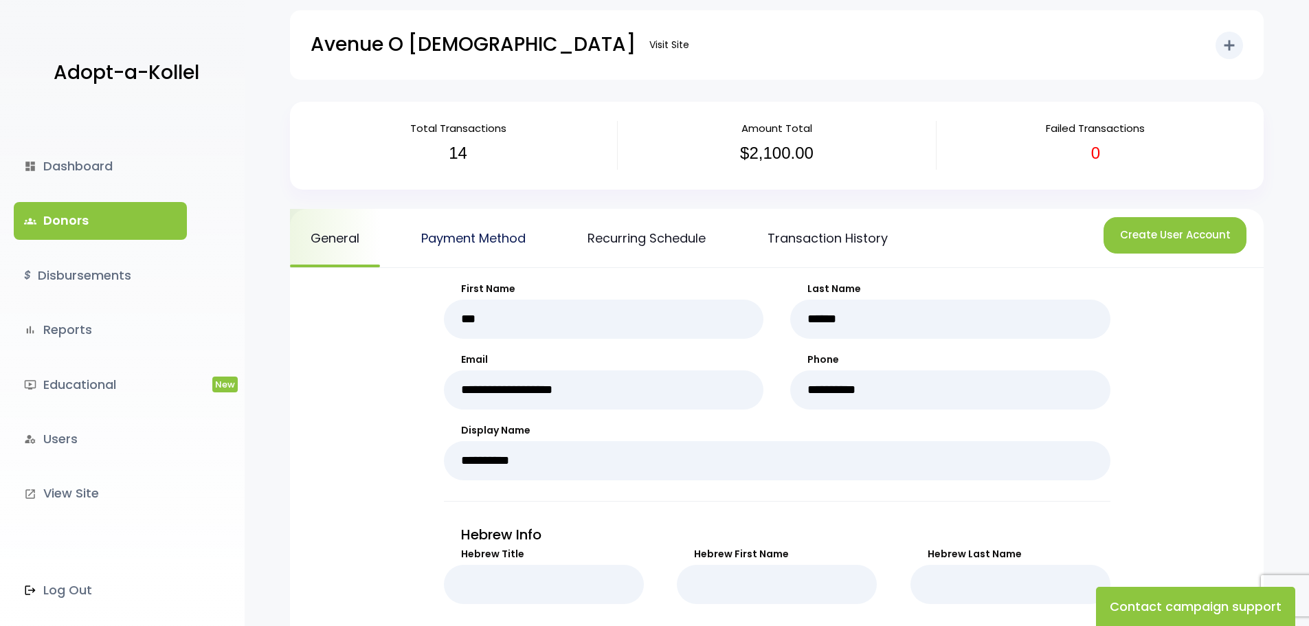
click at [457, 246] on link "Payment Method" at bounding box center [474, 238] width 146 height 58
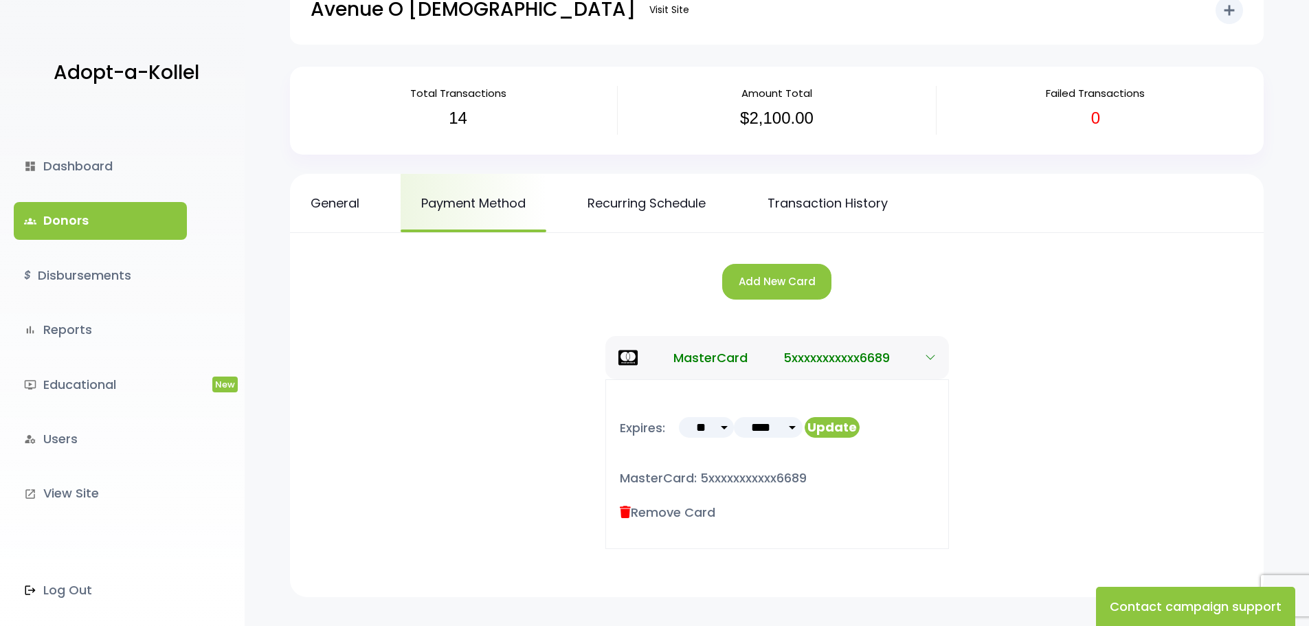
scroll to position [69, 0]
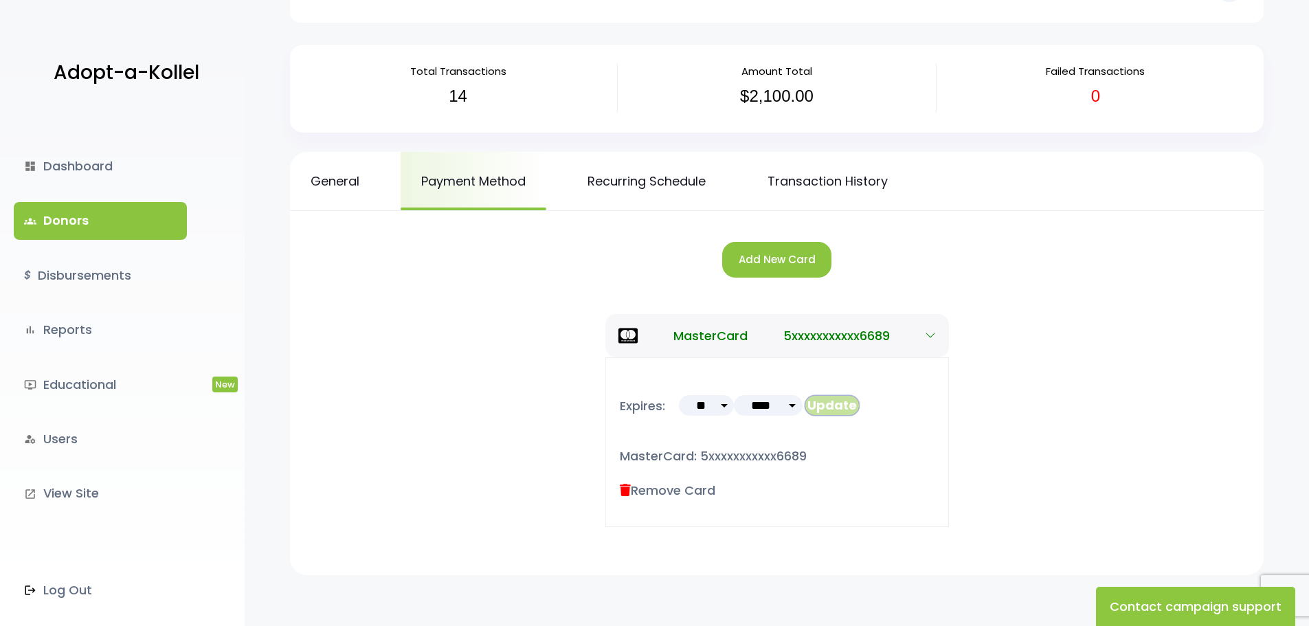
click at [848, 408] on button "Update" at bounding box center [832, 405] width 55 height 21
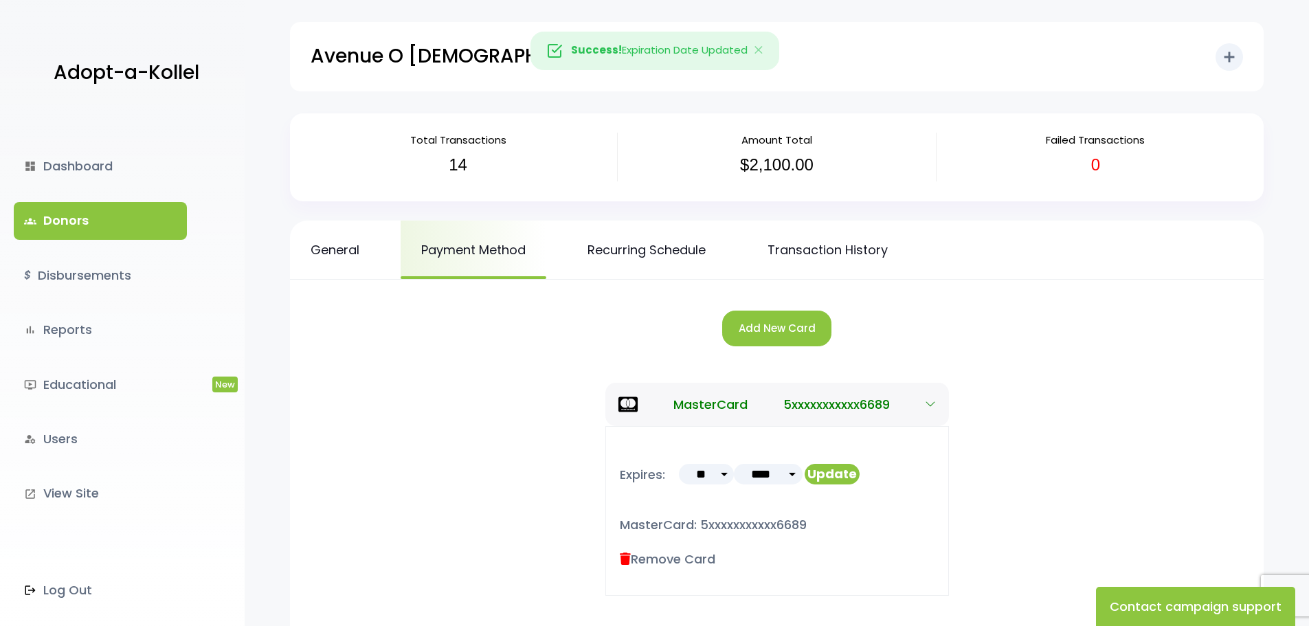
scroll to position [69, 0]
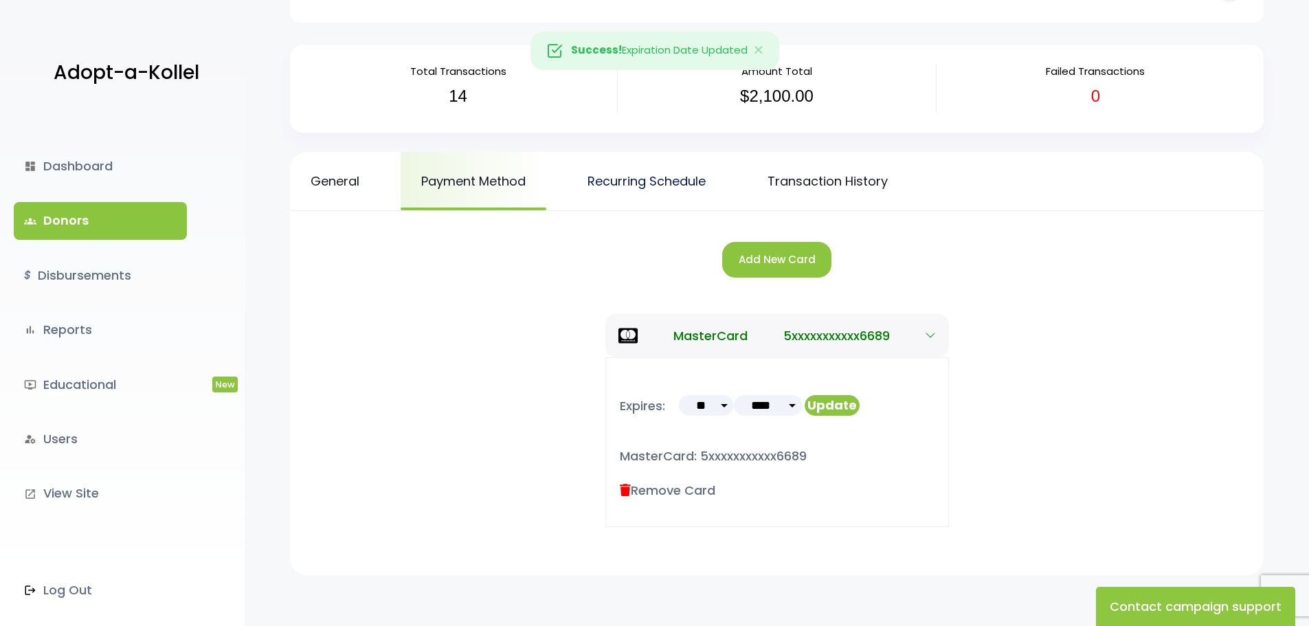
click at [627, 177] on link "Recurring Schedule" at bounding box center [646, 181] width 159 height 58
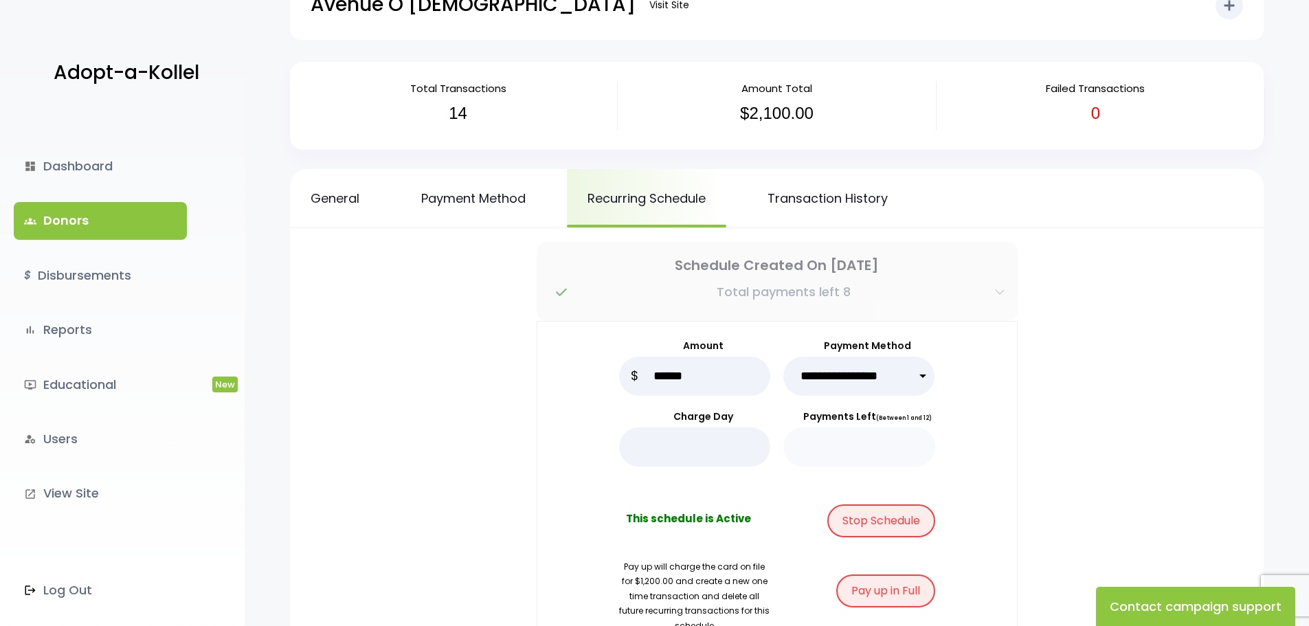
scroll to position [137, 0]
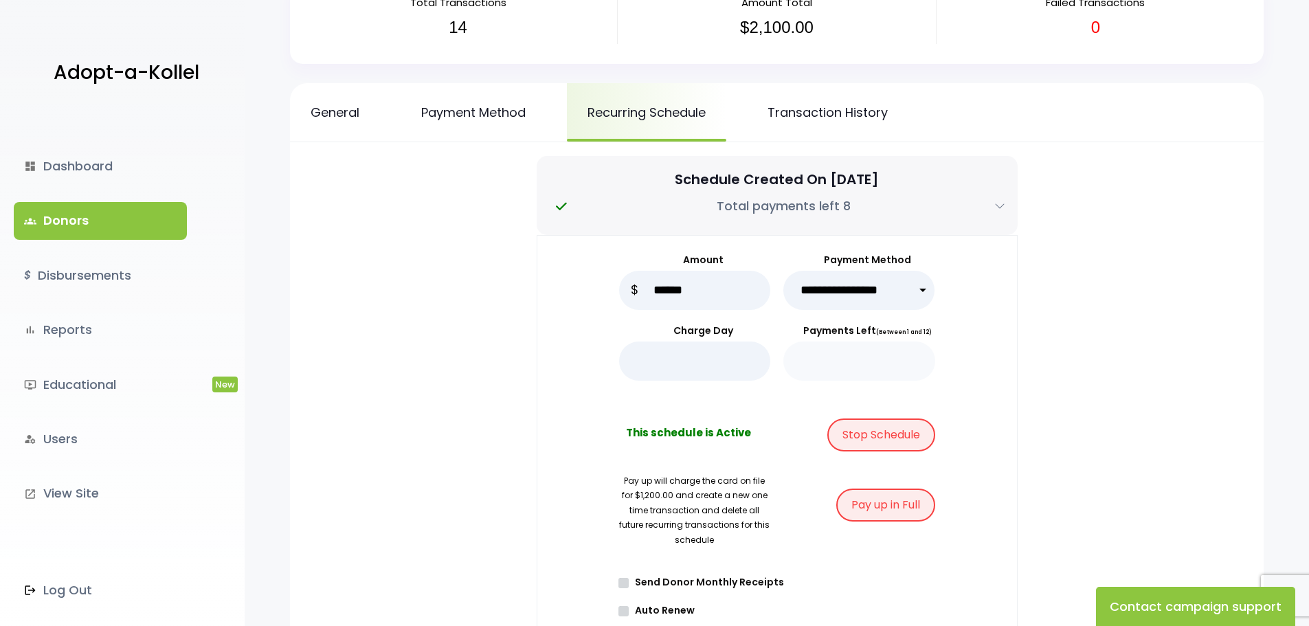
click at [892, 306] on select "**********" at bounding box center [859, 290] width 152 height 39
click at [905, 293] on select "**********" at bounding box center [859, 290] width 152 height 39
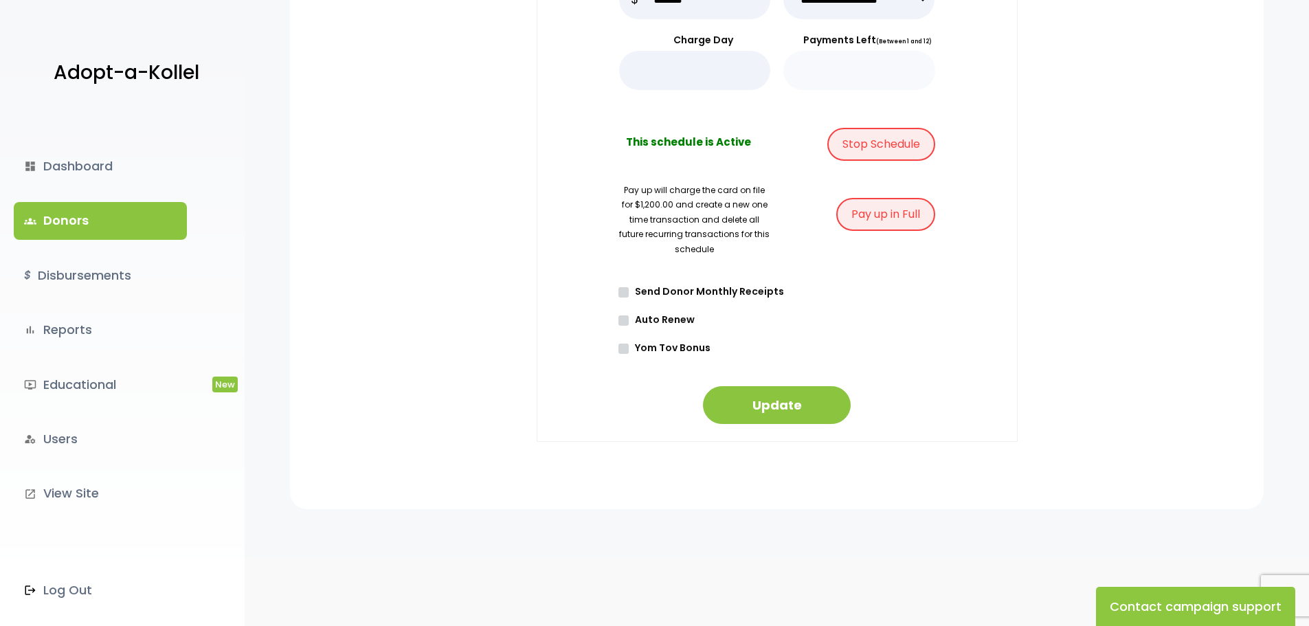
scroll to position [16, 0]
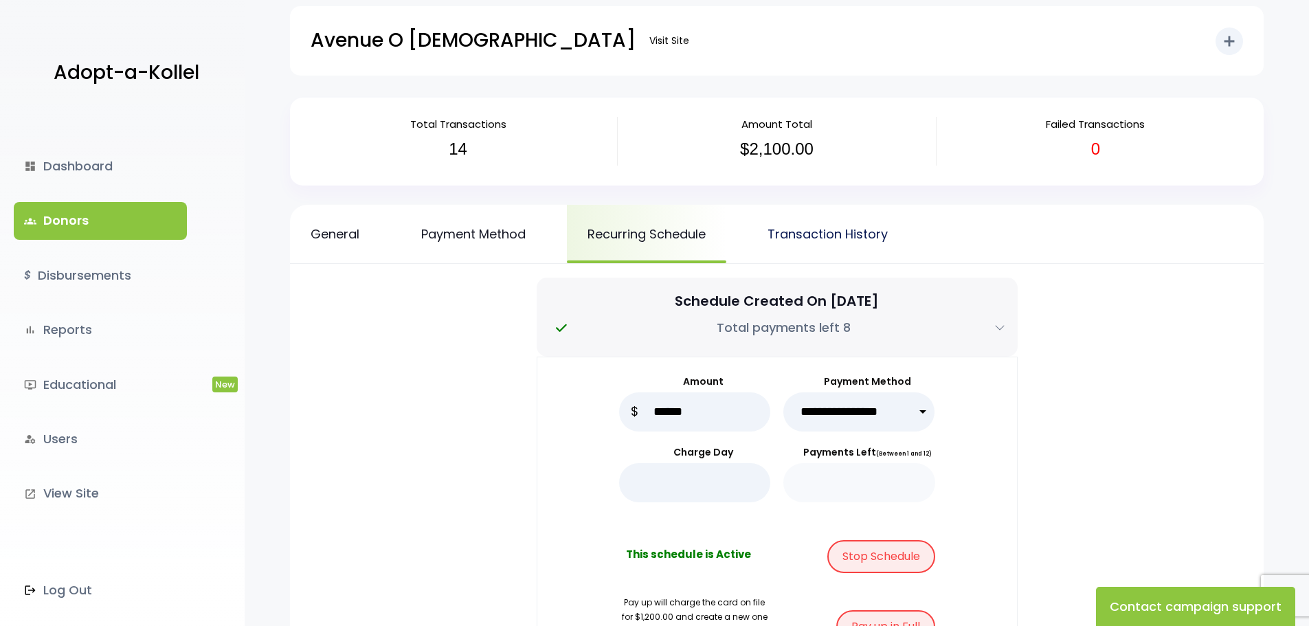
click at [866, 230] on link "Transaction History" at bounding box center [827, 234] width 161 height 58
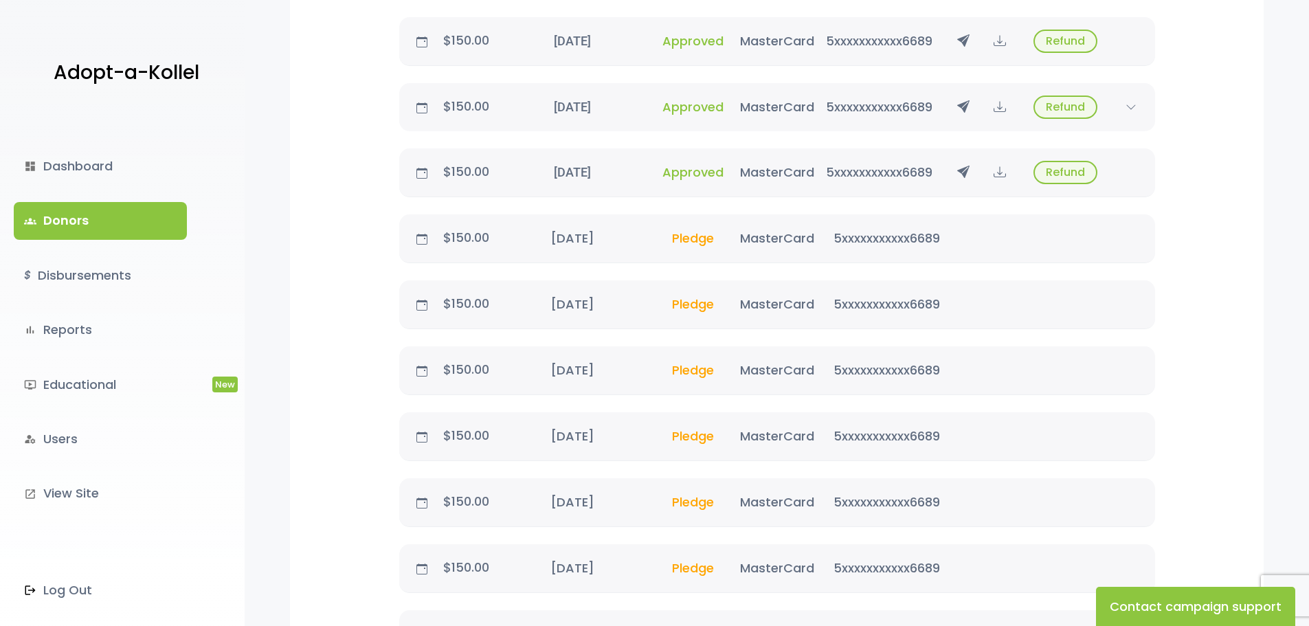
scroll to position [1168, 0]
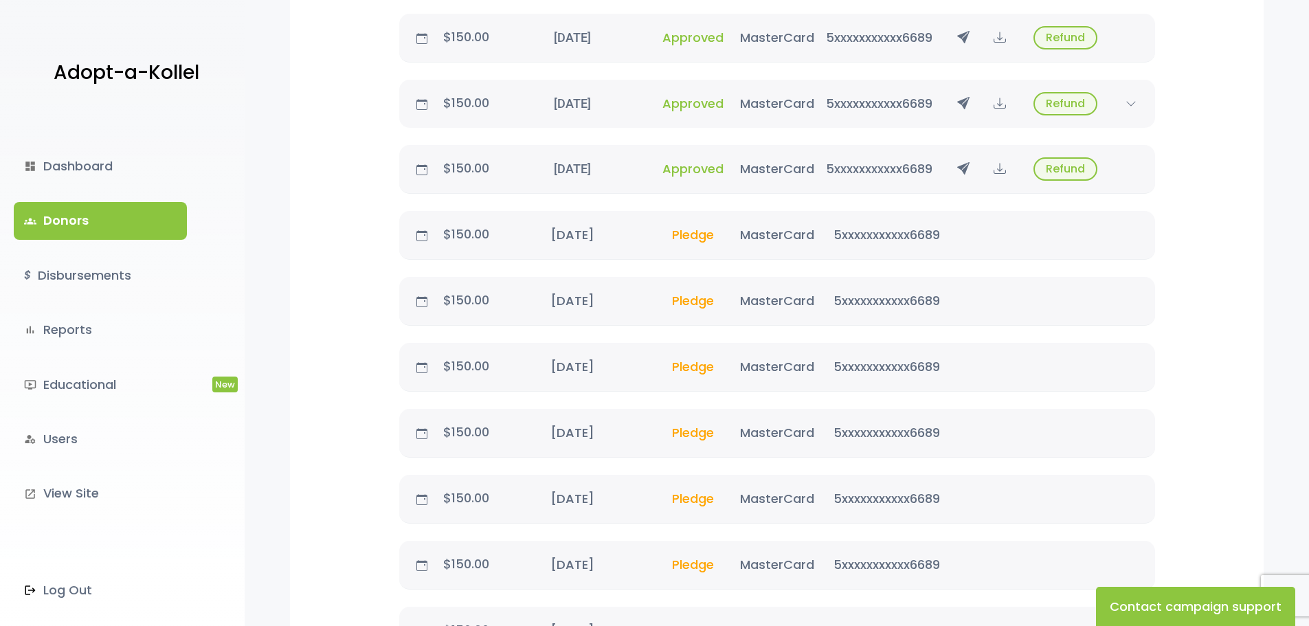
click at [845, 239] on div "5xxxxxxxxxxx6689" at bounding box center [887, 234] width 146 height 19
click at [857, 236] on div "5xxxxxxxxxxx6689" at bounding box center [887, 234] width 146 height 19
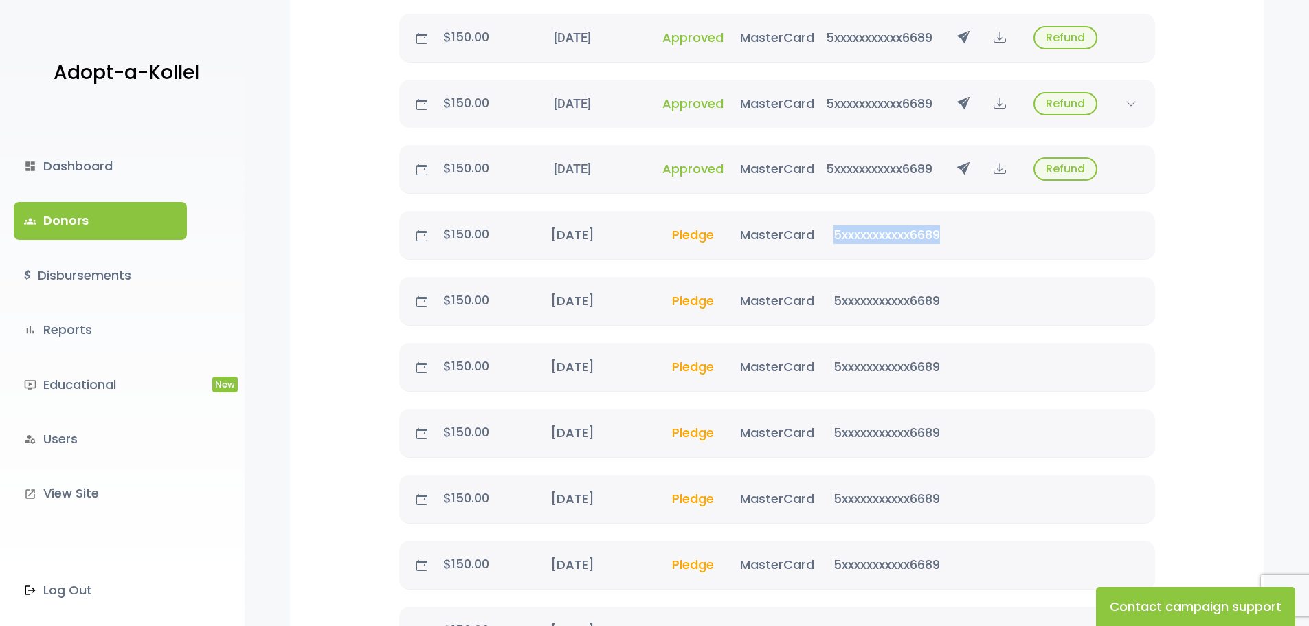
click at [857, 236] on div "5xxxxxxxxxxx6689" at bounding box center [887, 234] width 146 height 19
click at [591, 229] on div "[DATE]" at bounding box center [572, 234] width 146 height 19
click at [450, 242] on p "$150.00" at bounding box center [466, 234] width 66 height 22
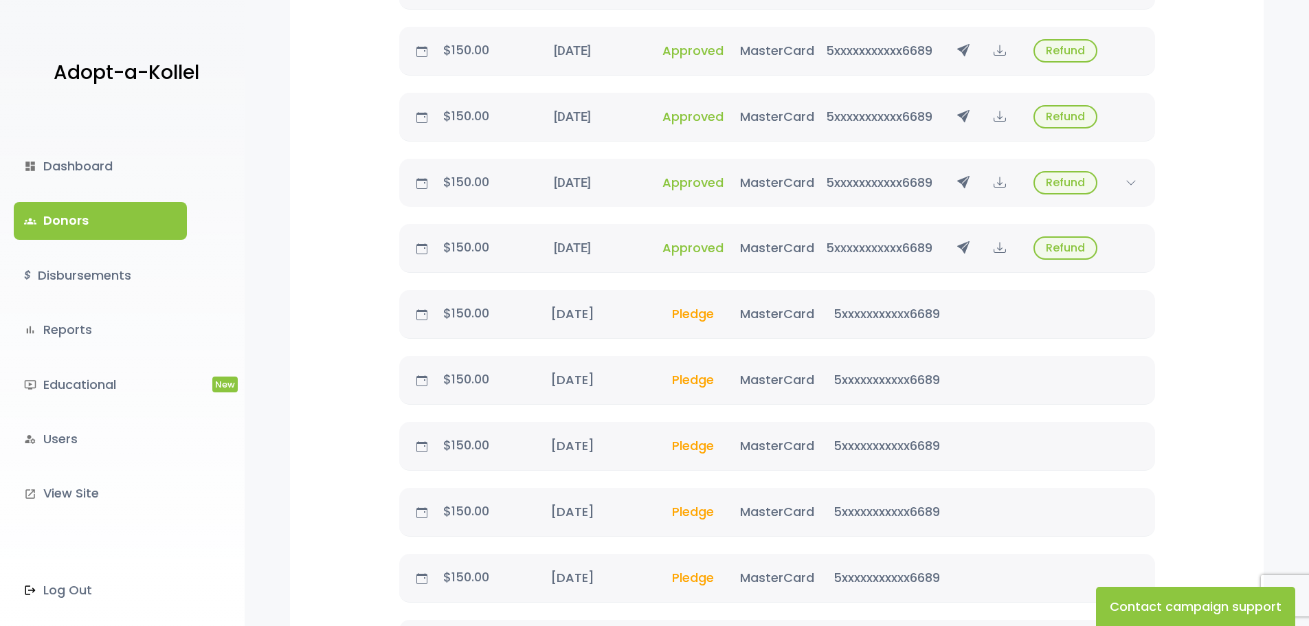
scroll to position [1065, 0]
